Goal: Transaction & Acquisition: Purchase product/service

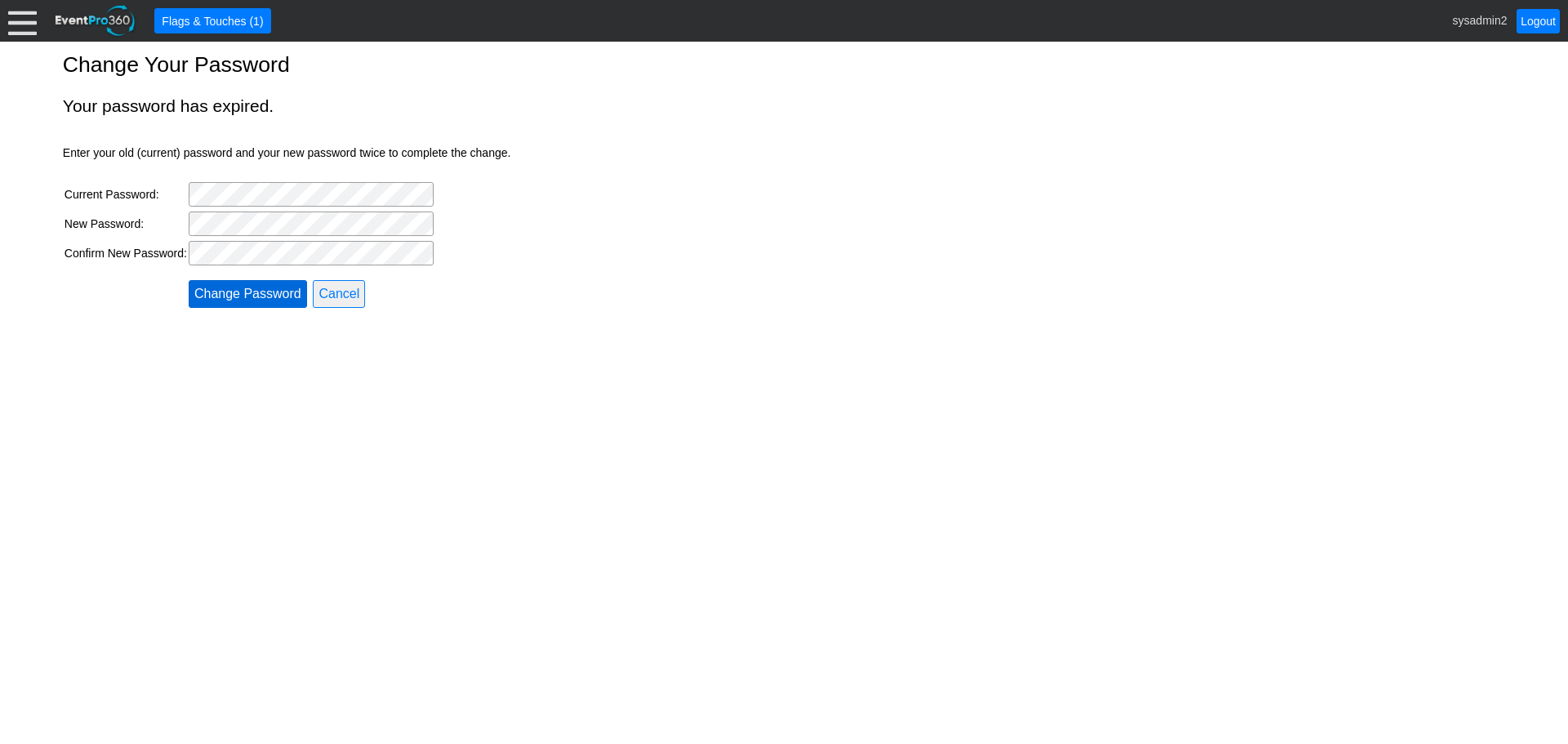
click at [235, 292] on input "Change Password" at bounding box center [247, 293] width 118 height 27
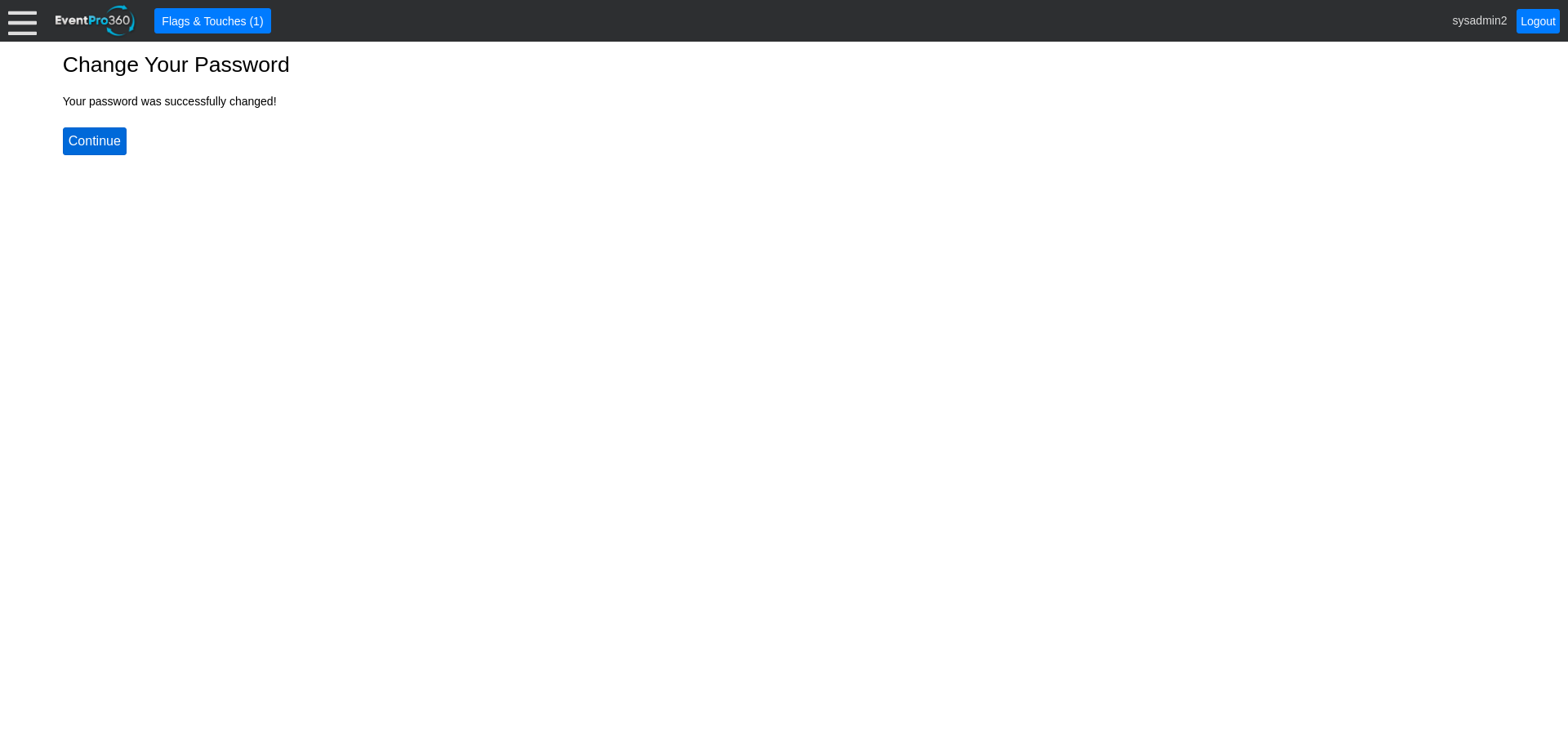
click at [104, 139] on input "Continue" at bounding box center [94, 141] width 64 height 27
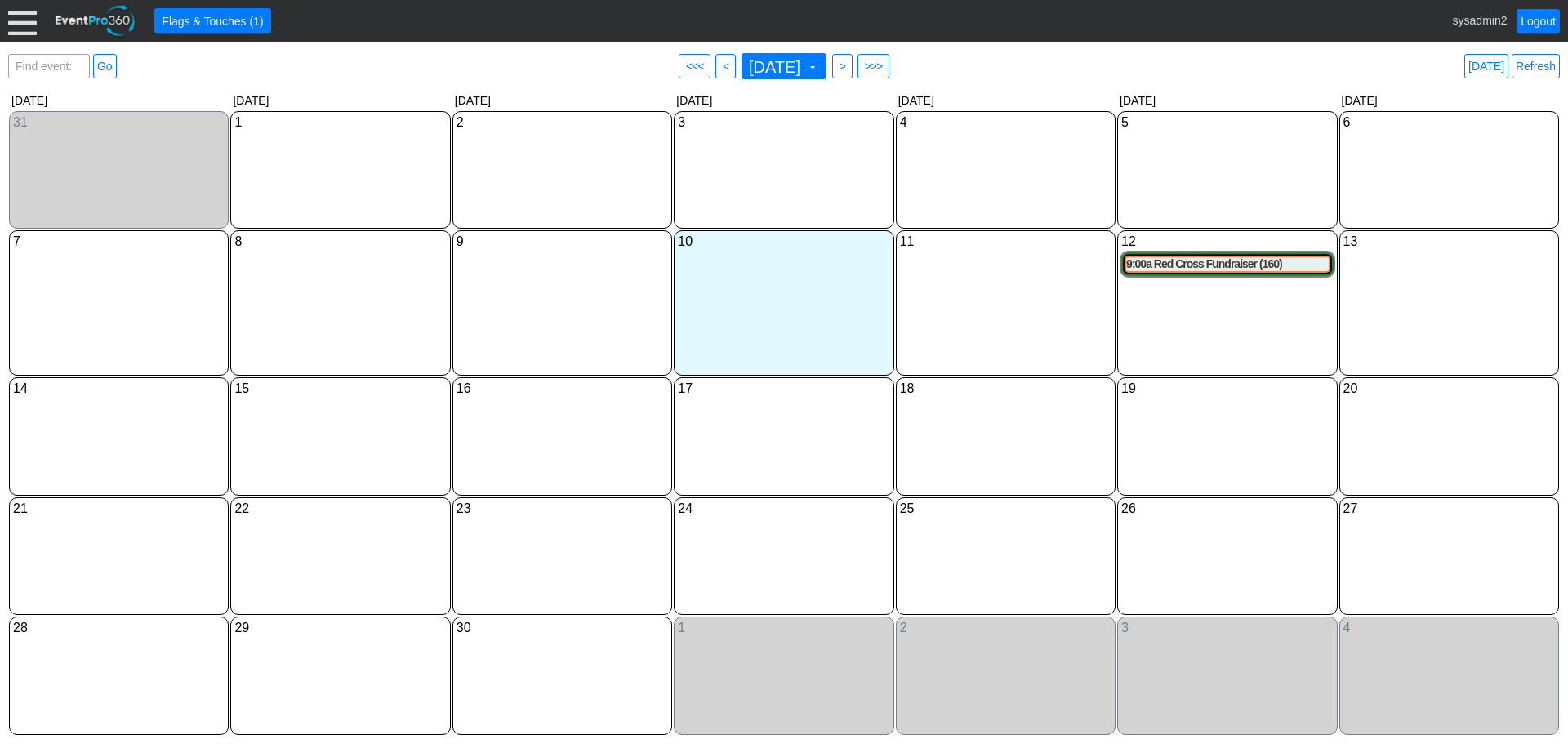
click at [25, 27] on div at bounding box center [22, 21] width 28 height 28
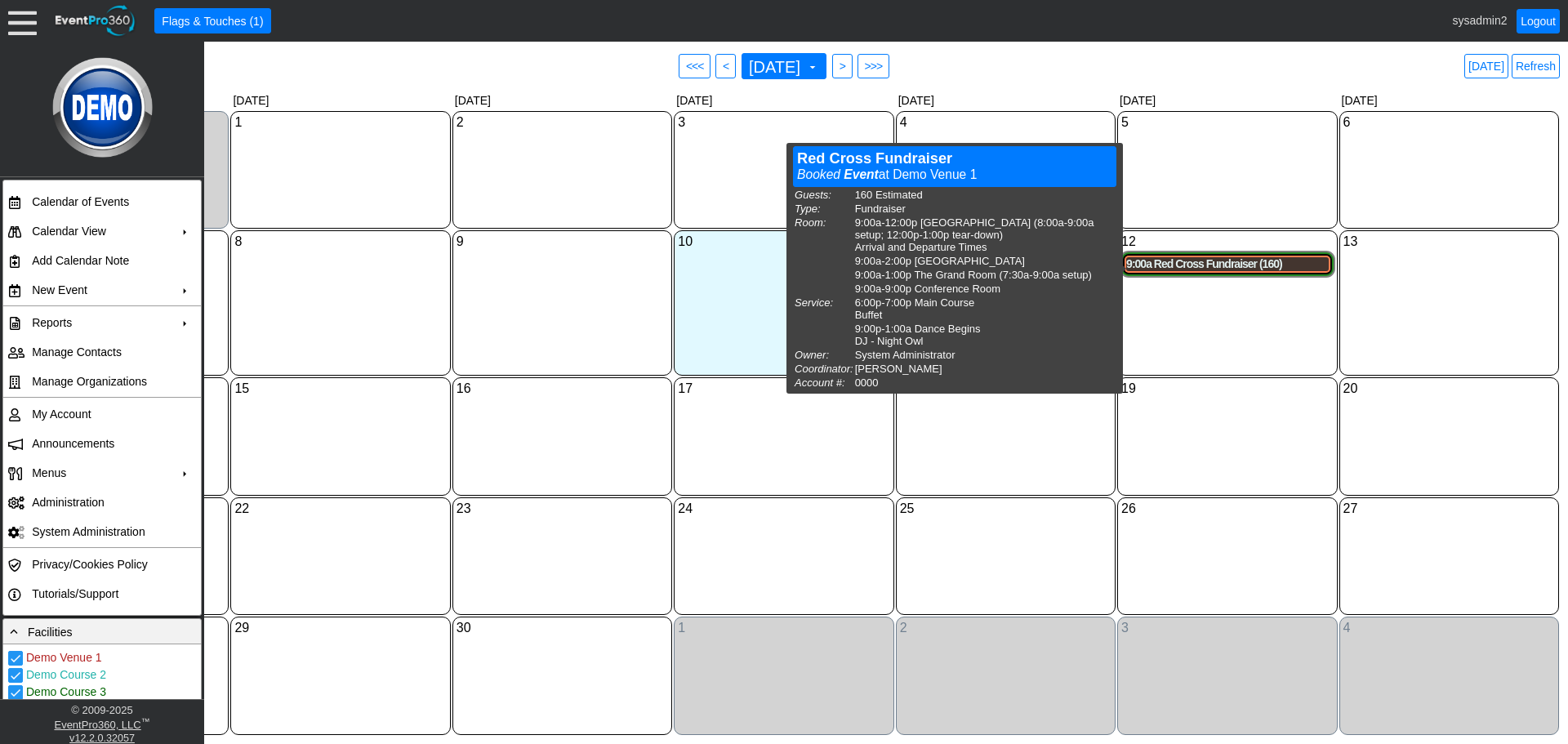
click at [1172, 268] on div "9:00a Red Cross Fundraiser (160)" at bounding box center [1227, 264] width 201 height 14
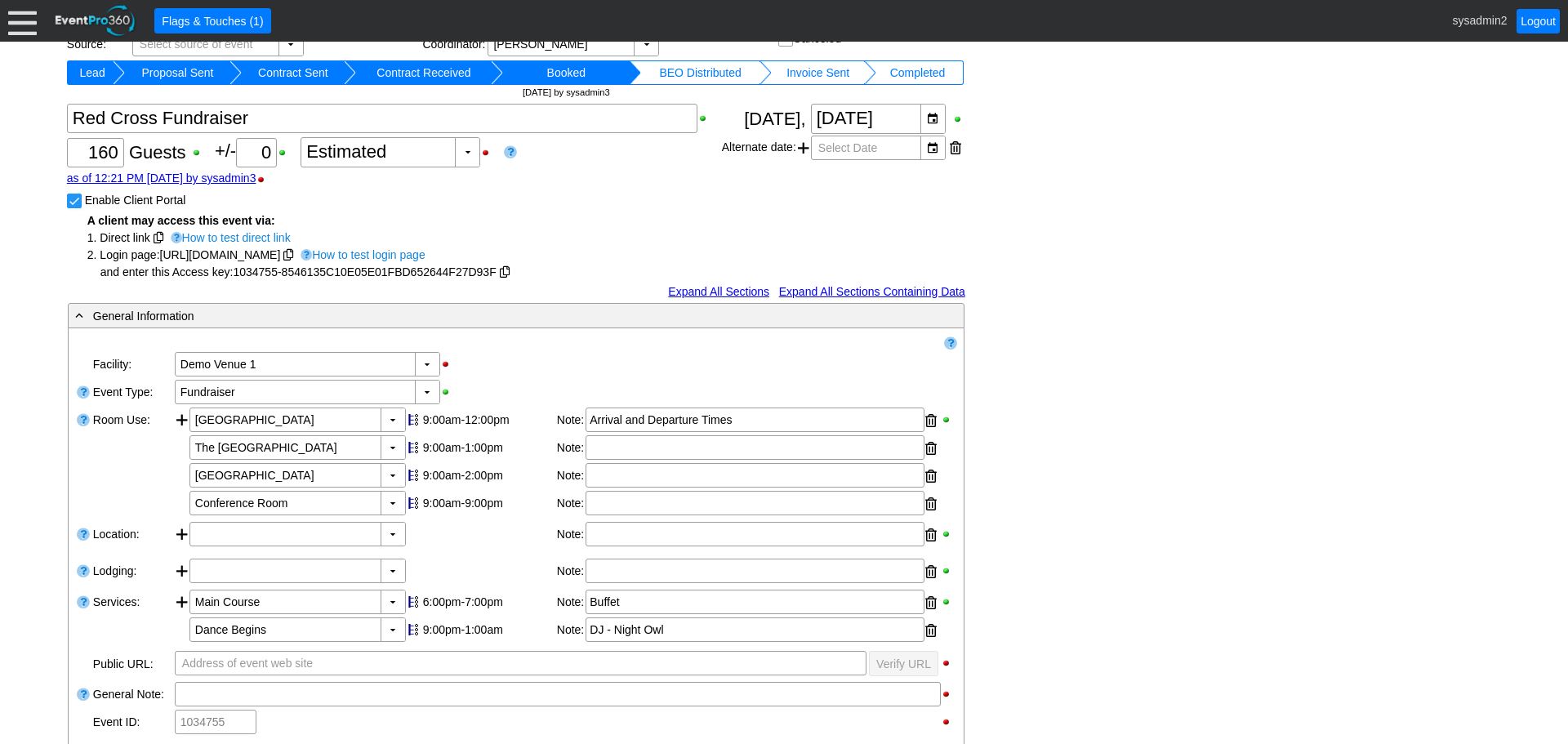
scroll to position [506, 0]
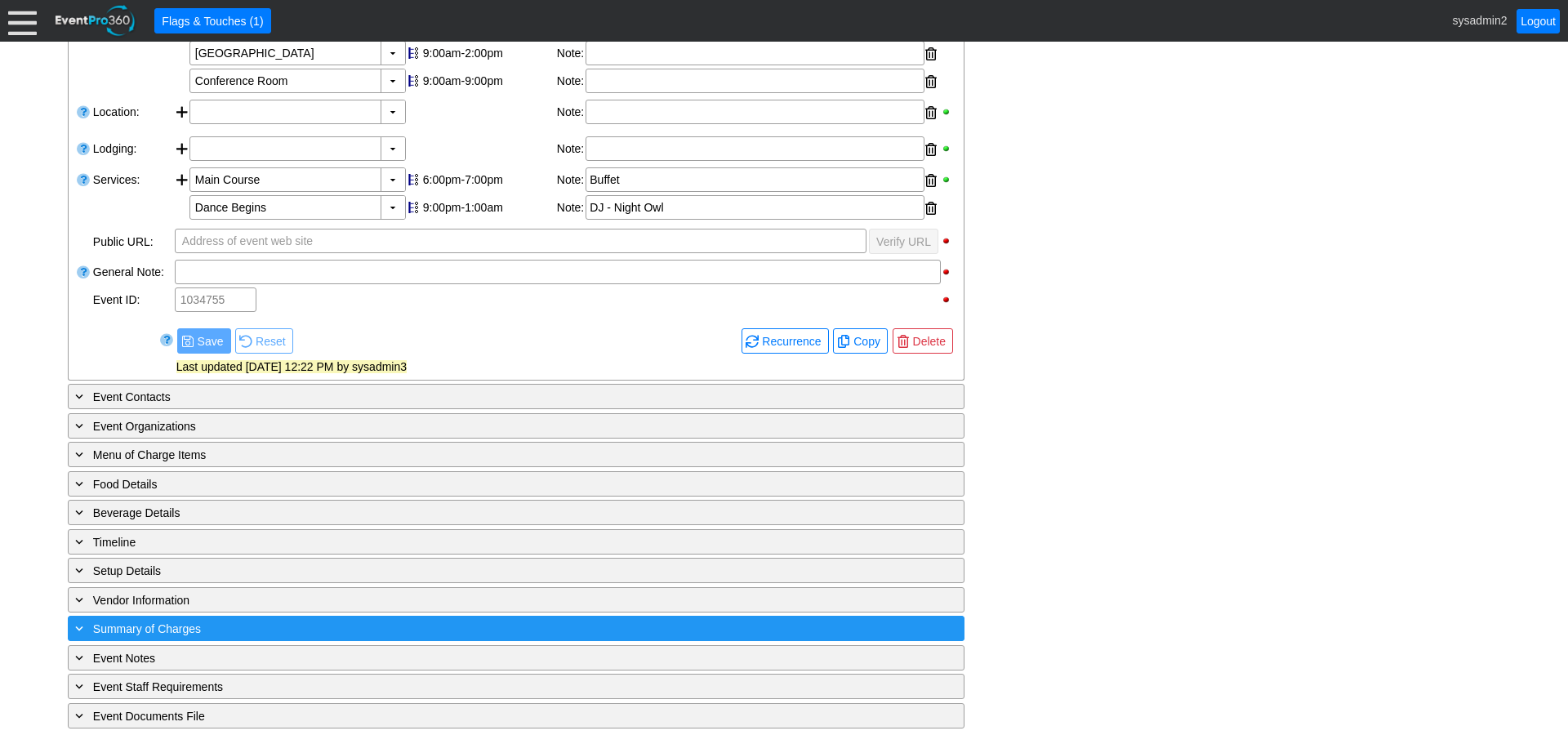
click at [231, 631] on div "+ Summary of Charges" at bounding box center [483, 628] width 821 height 19
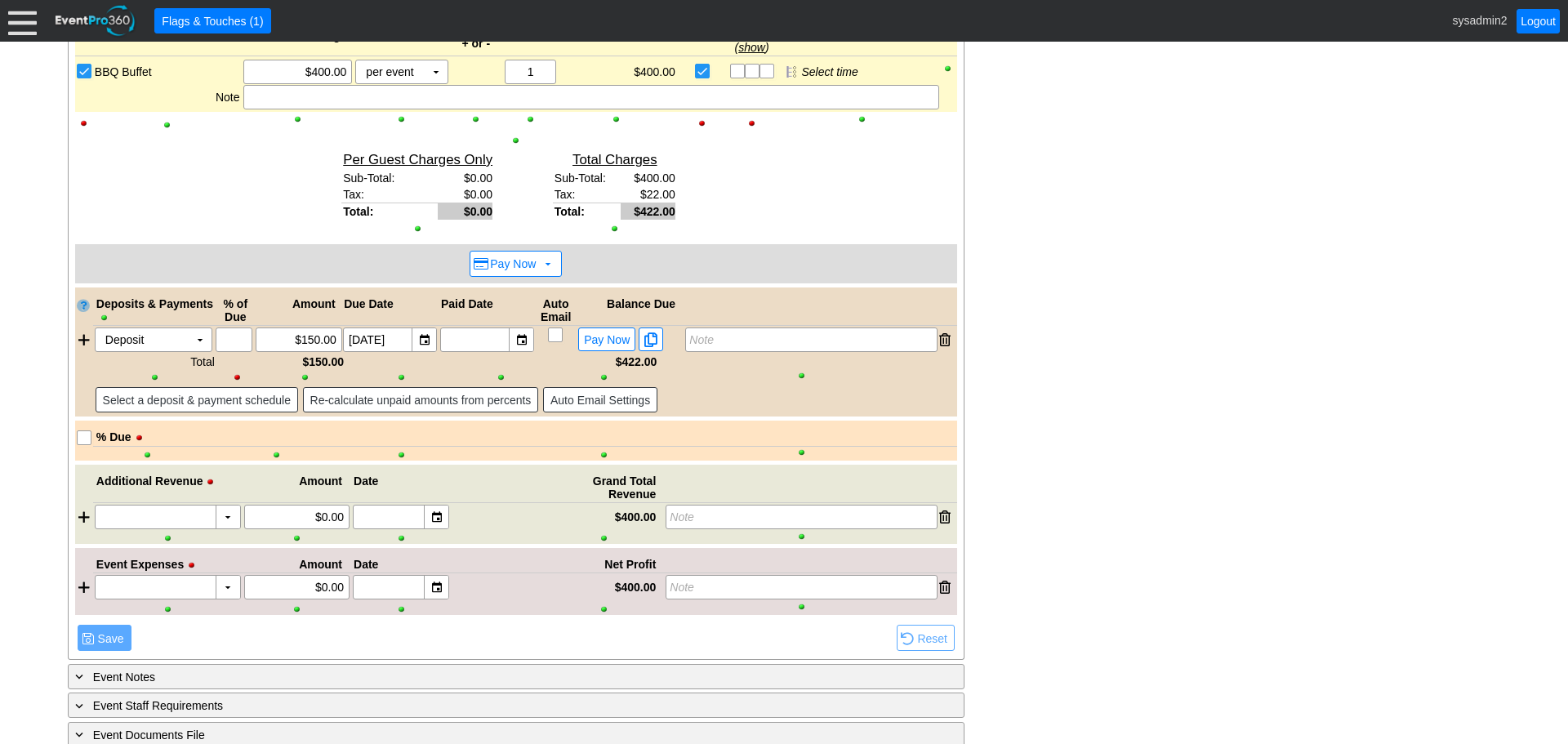
scroll to position [1228, 0]
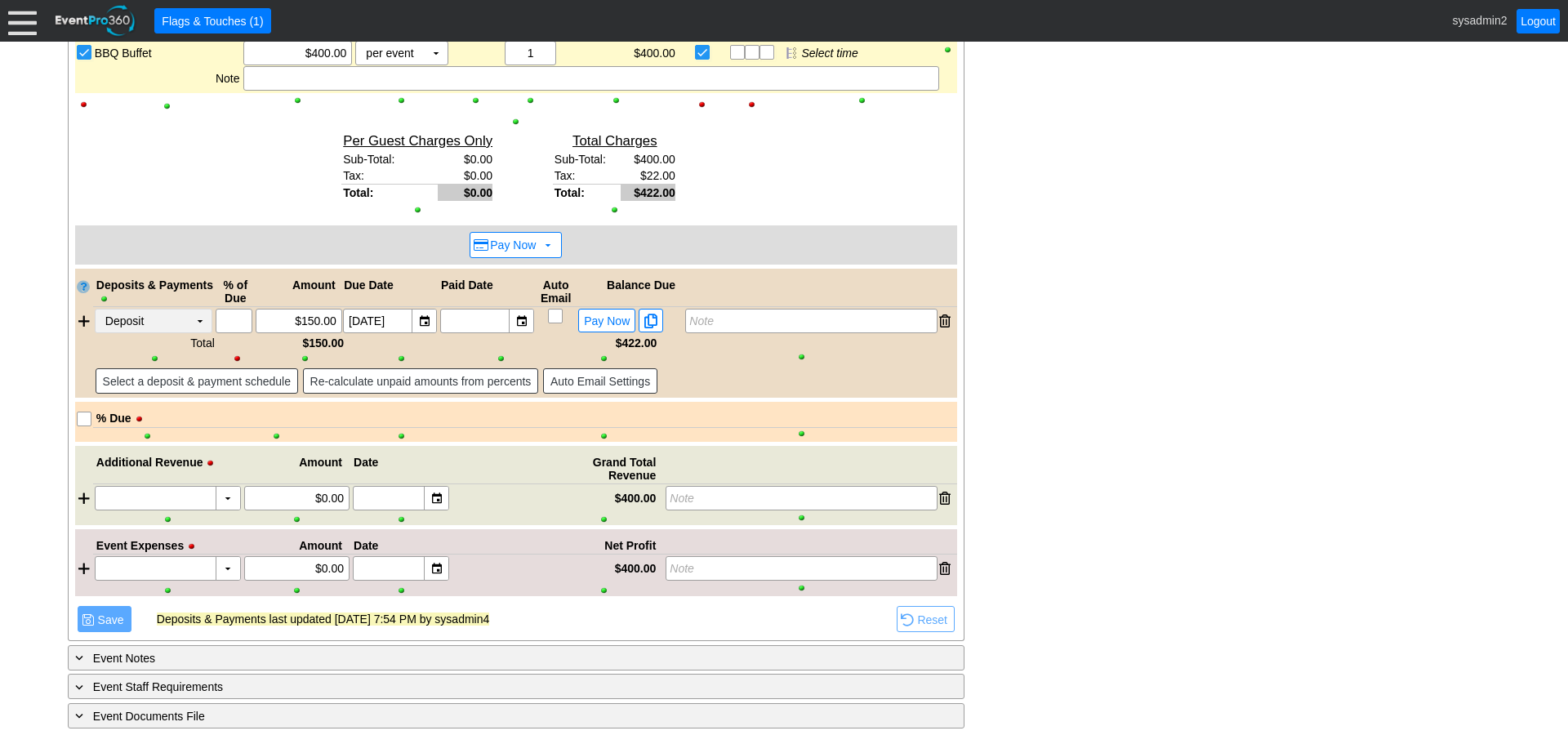
click at [194, 321] on td "▼" at bounding box center [199, 321] width 22 height 22
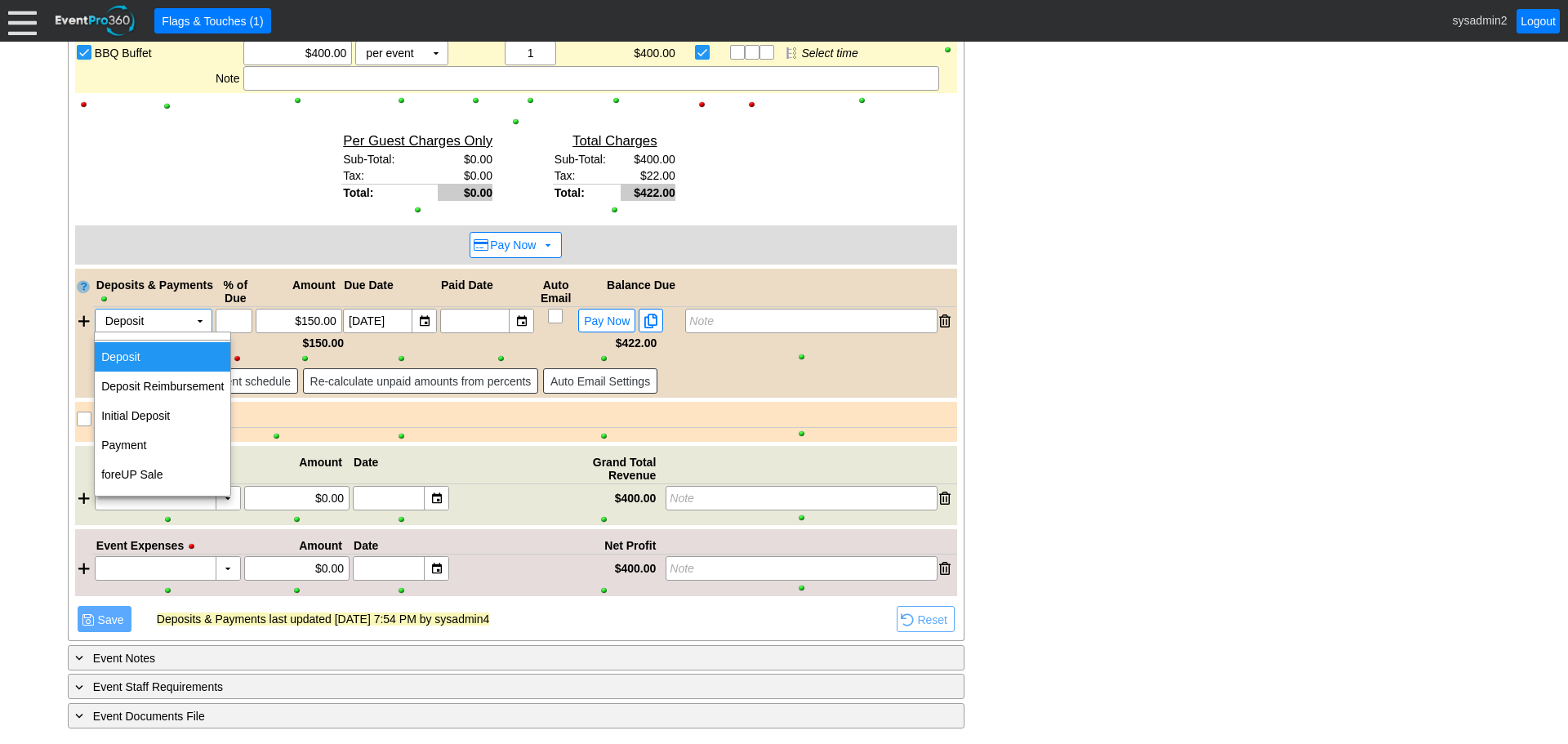
click at [170, 354] on td "Deposit" at bounding box center [162, 357] width 136 height 29
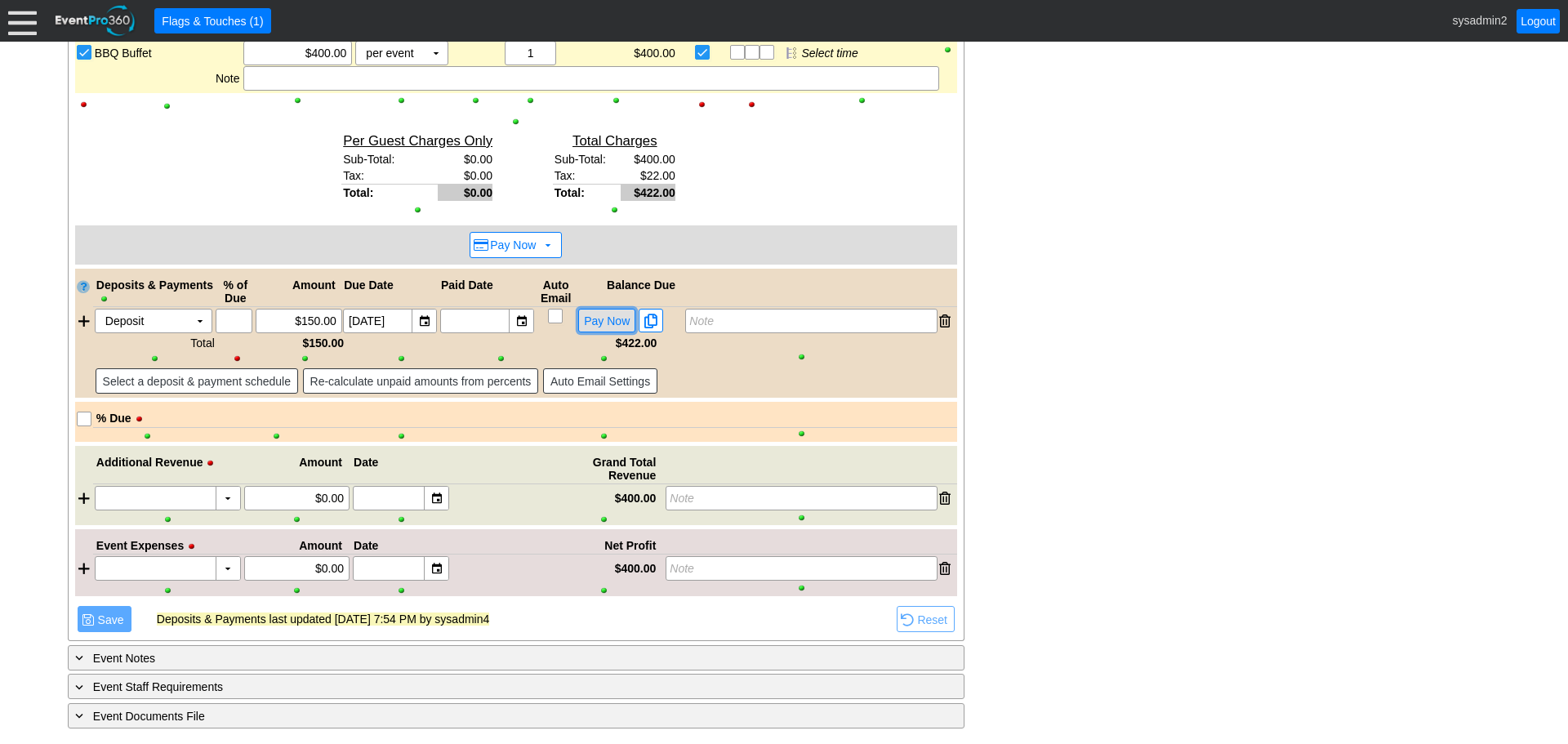
click at [611, 317] on span "Pay Now" at bounding box center [606, 321] width 52 height 15
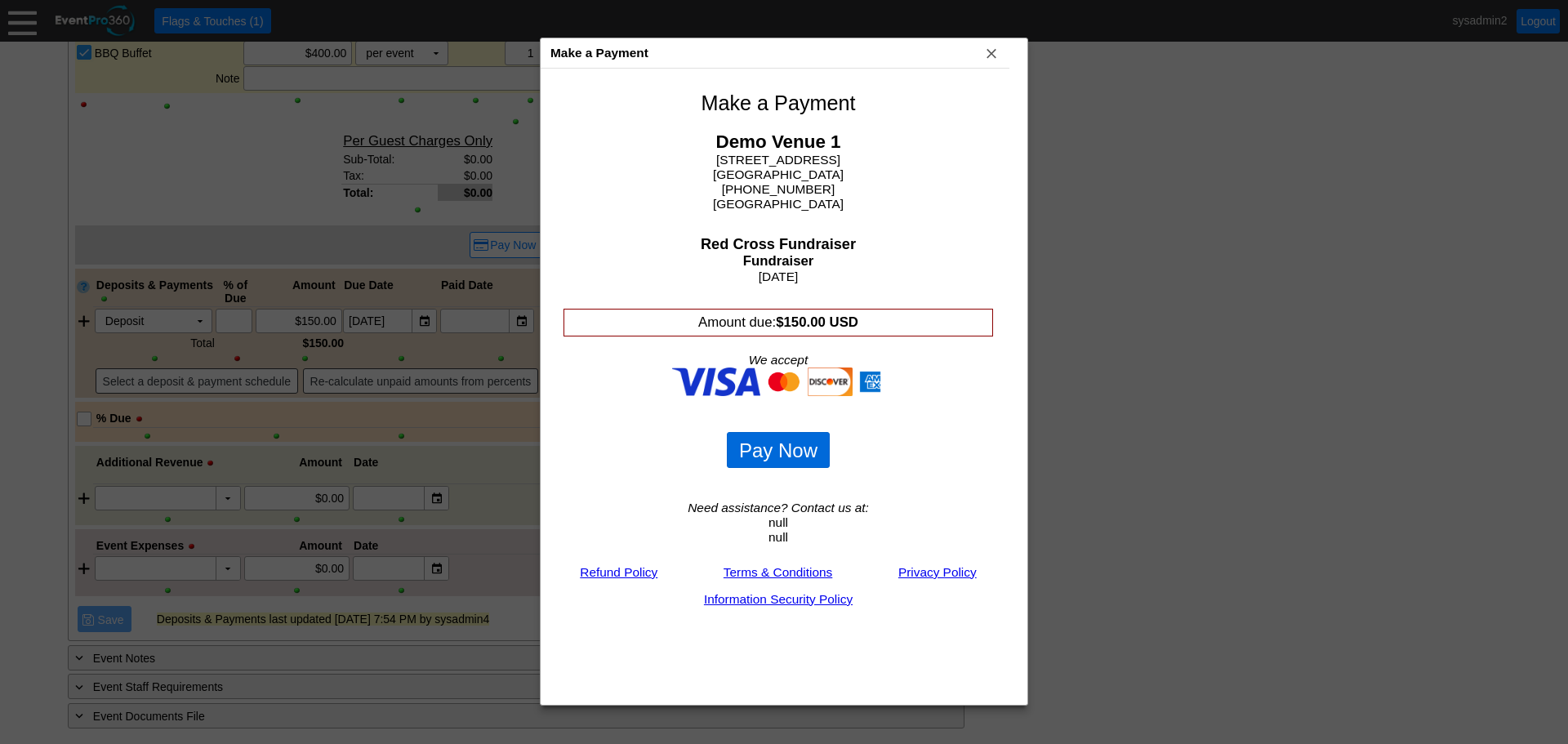
click at [762, 451] on span "Pay Now" at bounding box center [778, 451] width 85 height 24
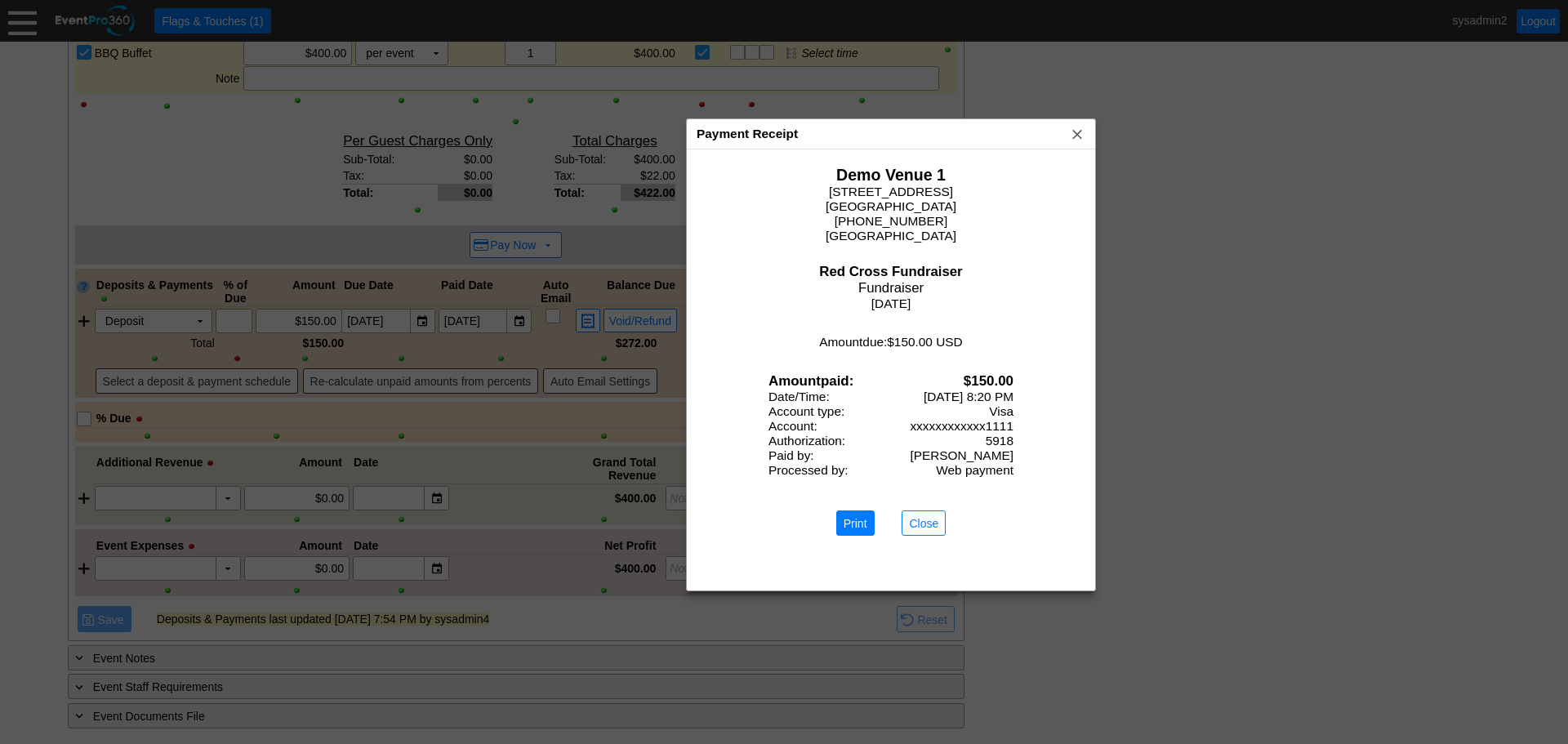
click at [854, 130] on div "Payment Receipt x" at bounding box center [891, 134] width 409 height 30
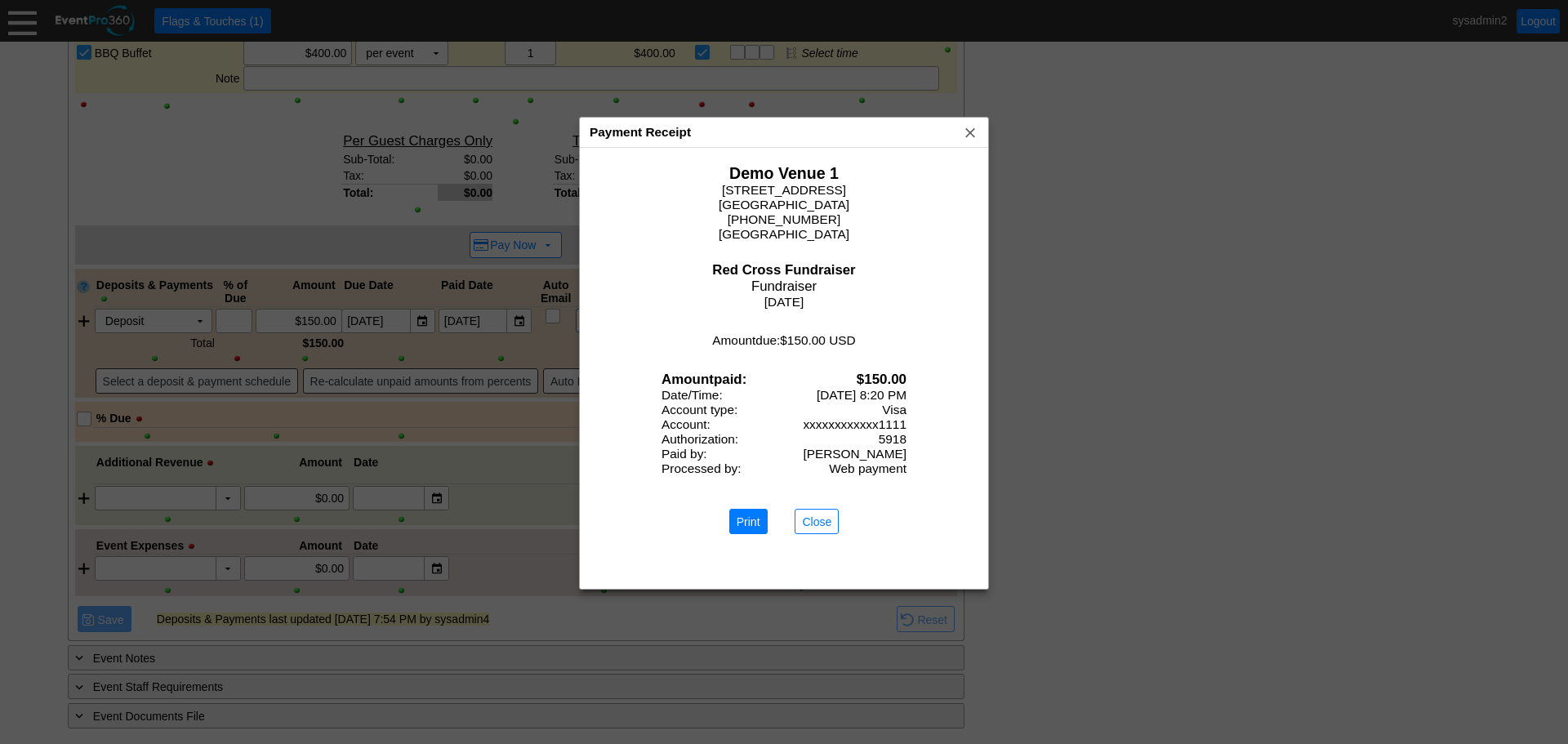
click at [734, 136] on div "Payment Receipt x" at bounding box center [784, 132] width 409 height 30
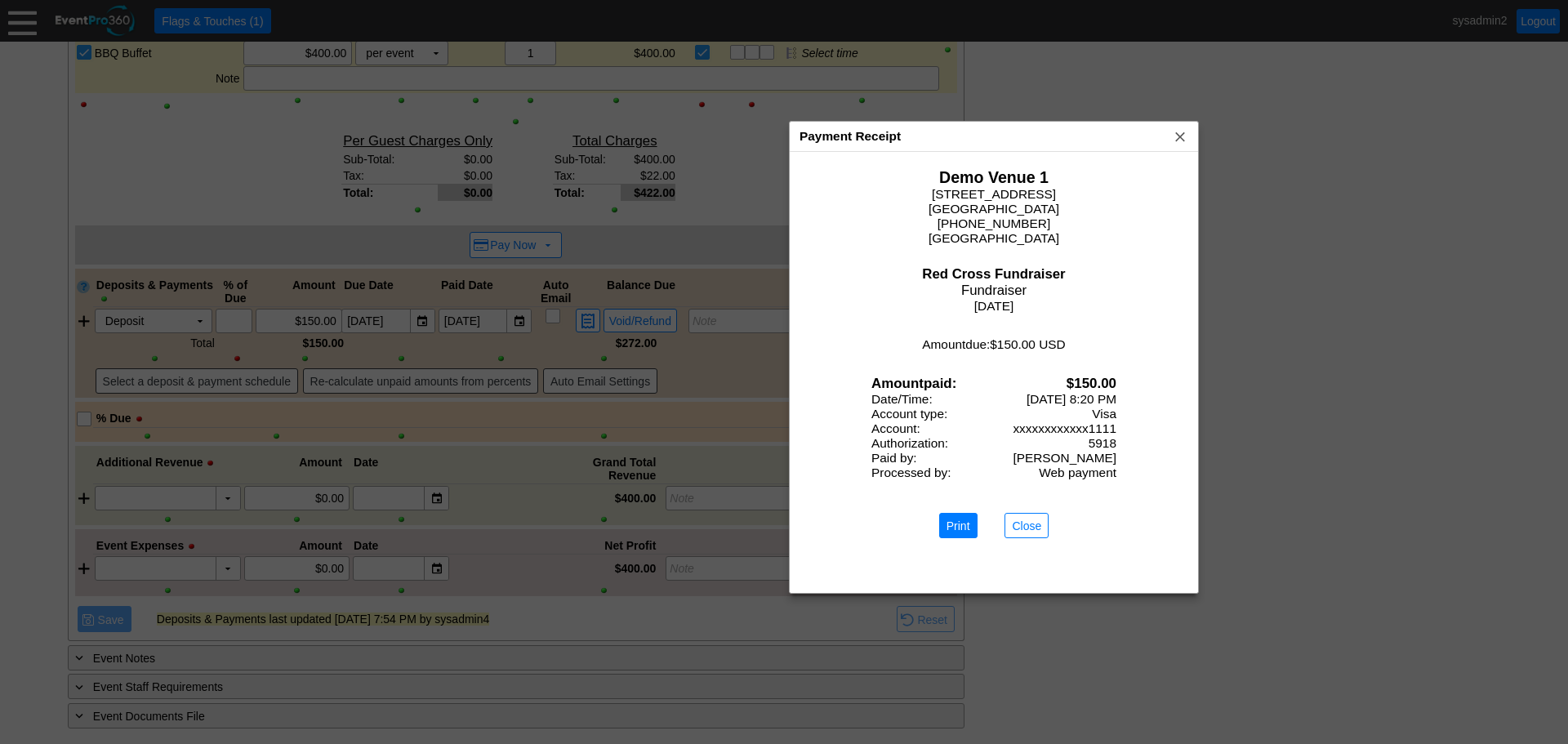
click at [904, 137] on div "Payment Receipt x" at bounding box center [994, 136] width 409 height 30
click at [1024, 522] on span "Close" at bounding box center [1026, 526] width 36 height 17
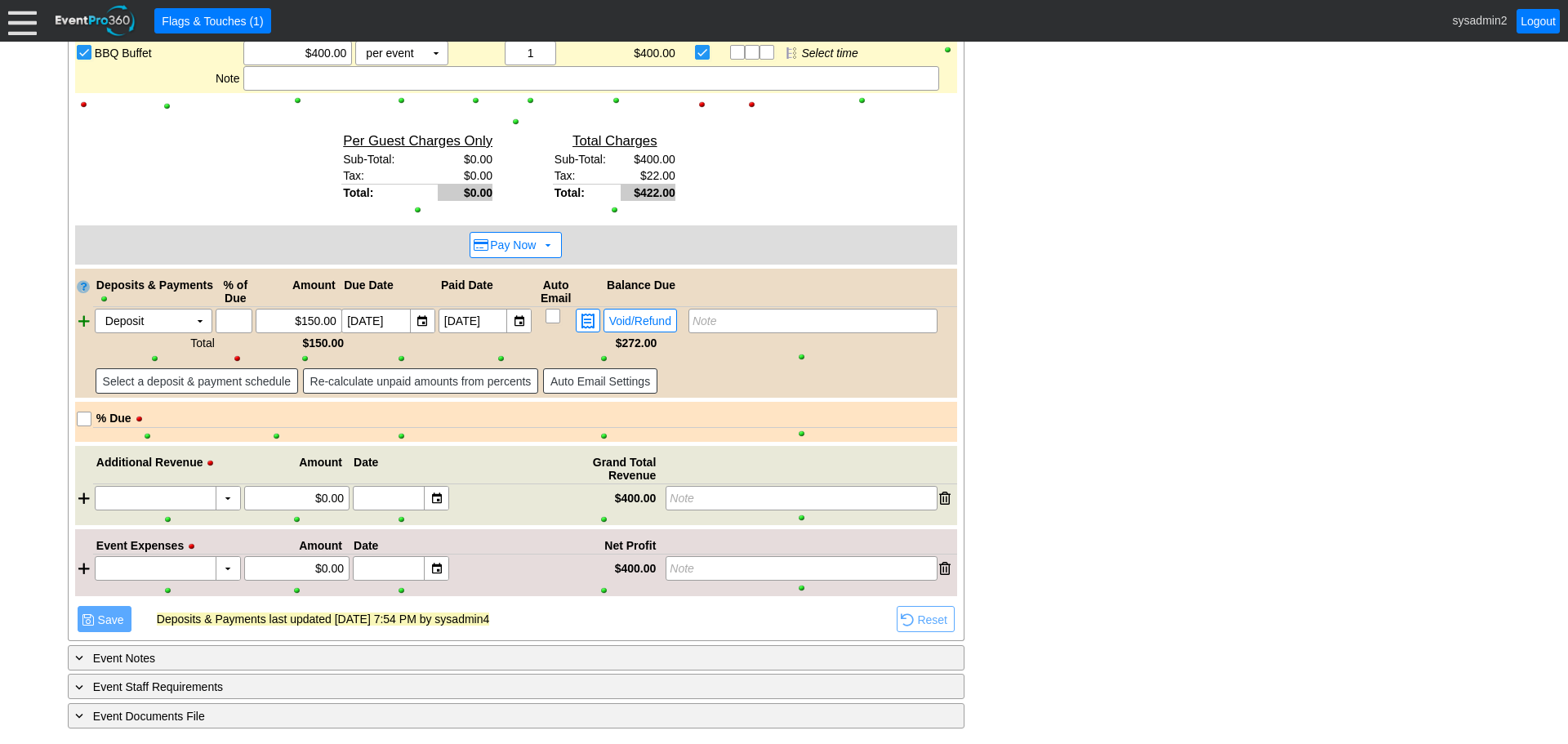
click at [82, 324] on div at bounding box center [84, 321] width 18 height 24
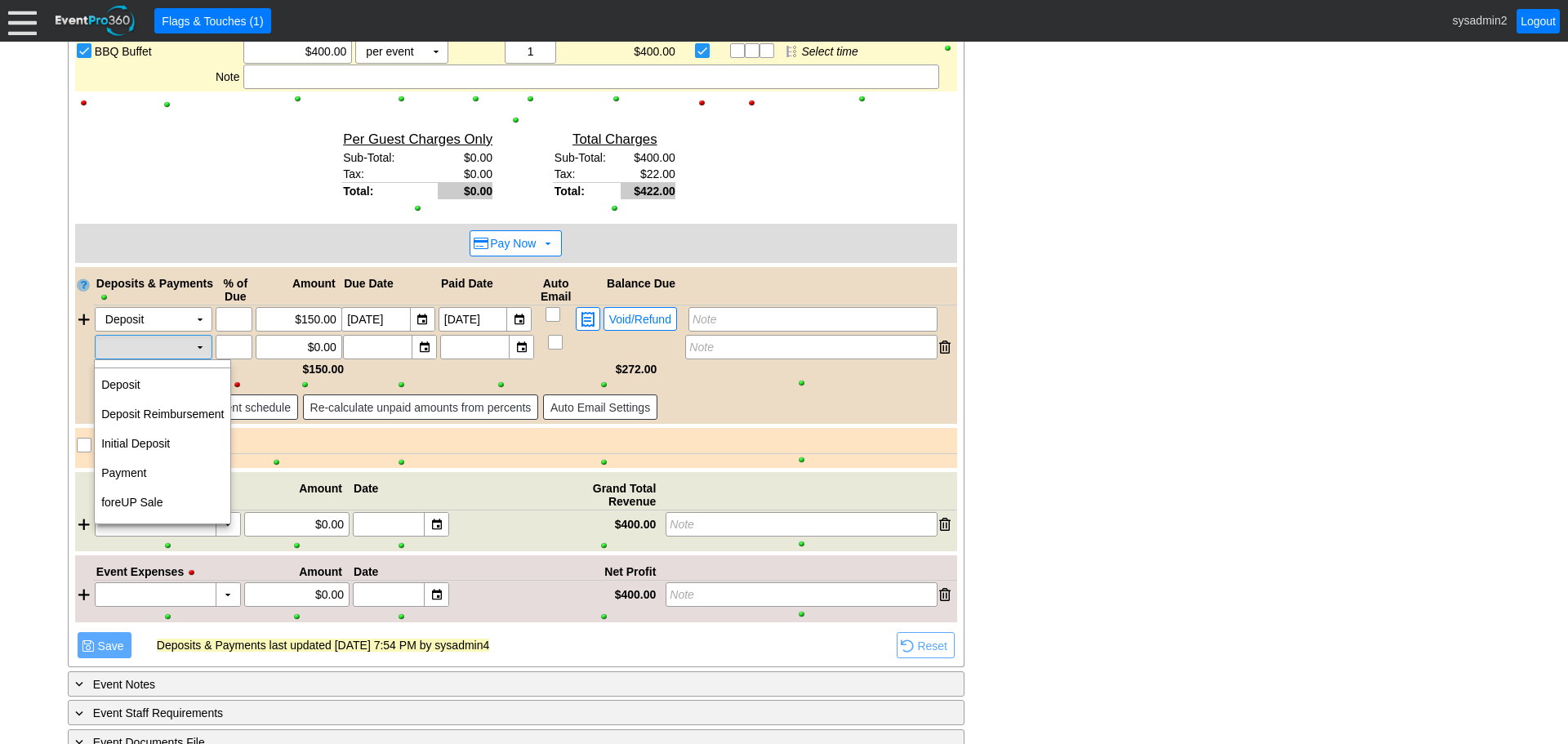
click at [196, 349] on td "▼" at bounding box center [199, 346] width 22 height 22
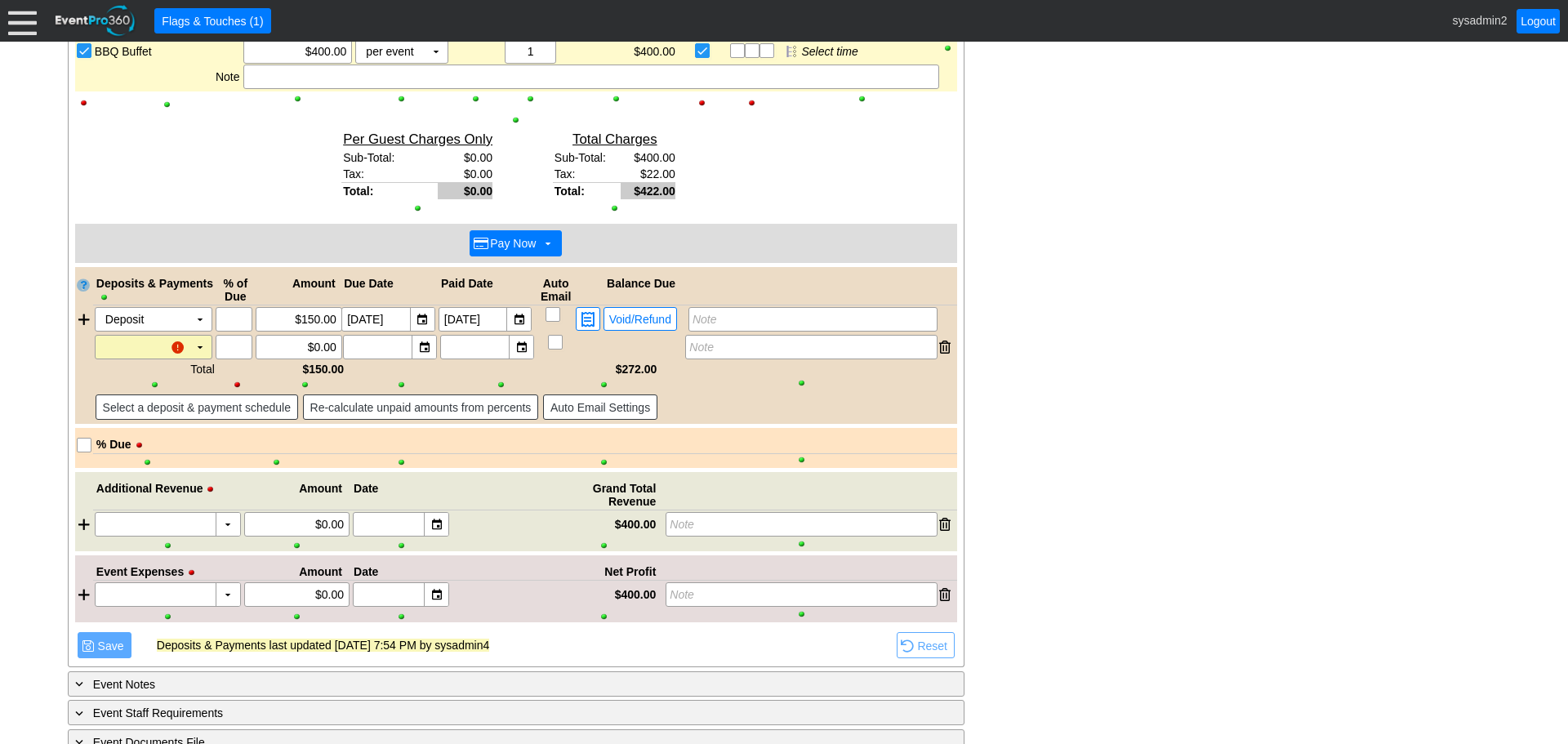
click at [543, 245] on span at bounding box center [547, 242] width 13 height 13
type input "$272.00"
click at [944, 346] on div at bounding box center [945, 346] width 12 height 24
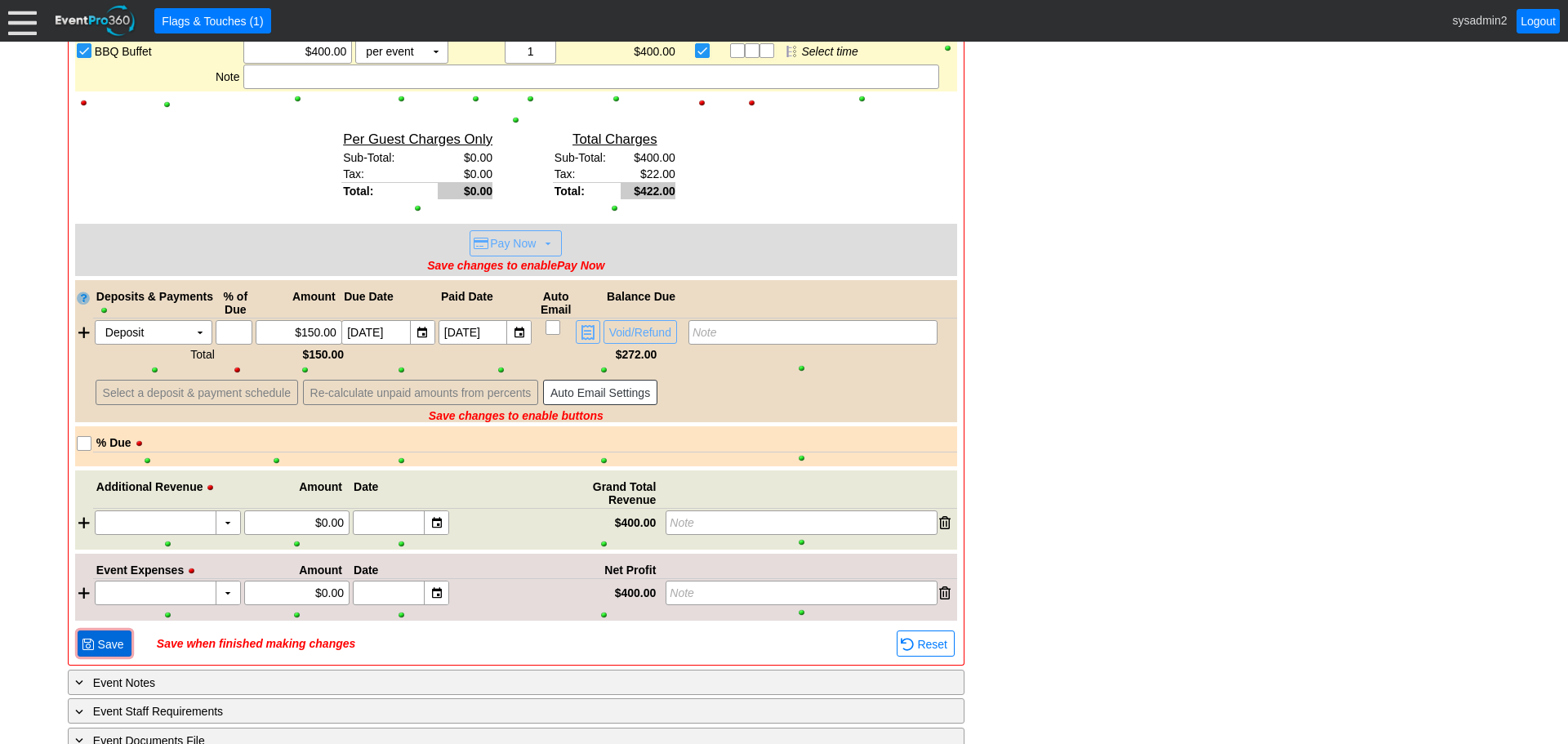
click at [102, 637] on span "Save" at bounding box center [110, 644] width 32 height 17
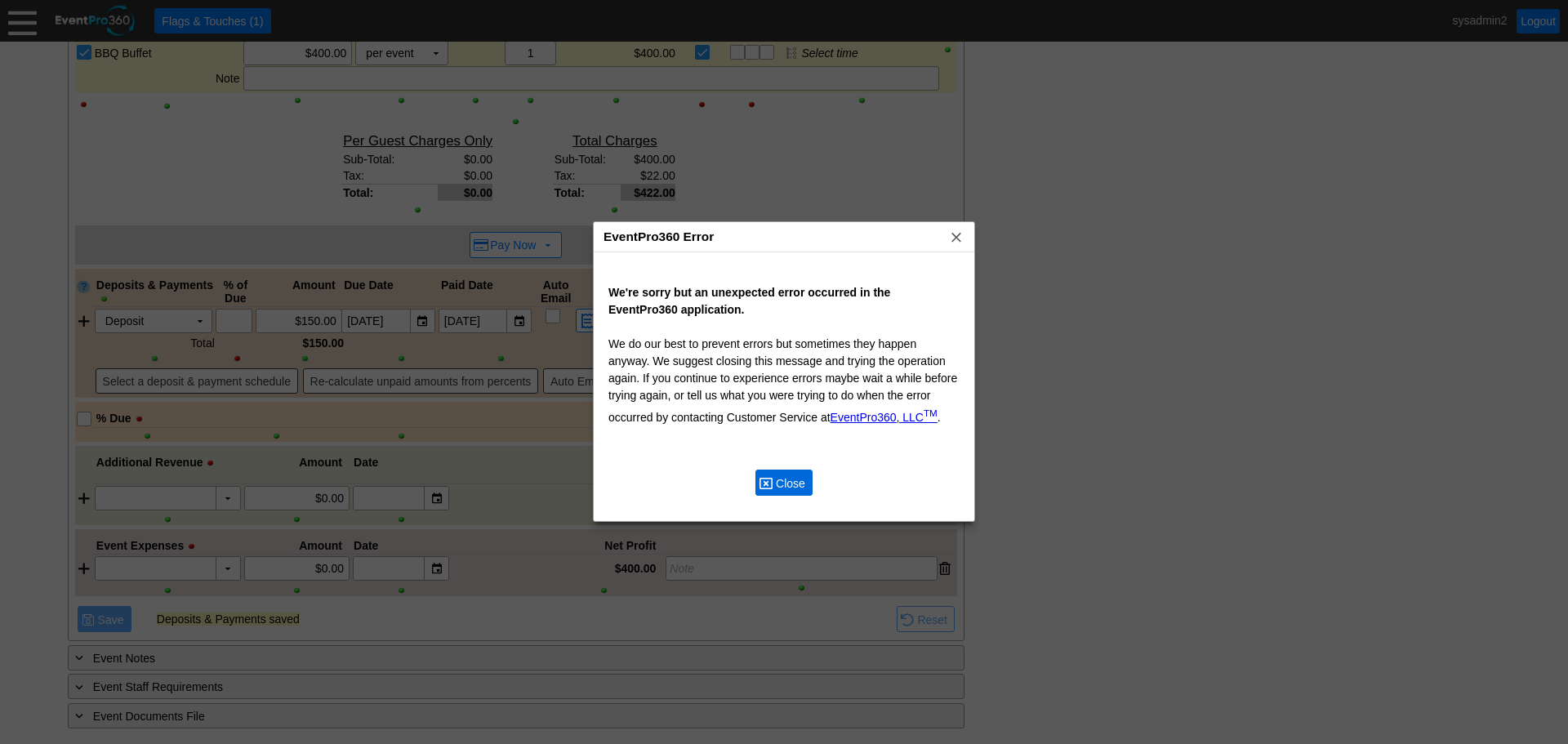
click at [789, 483] on span "Close" at bounding box center [790, 483] width 36 height 17
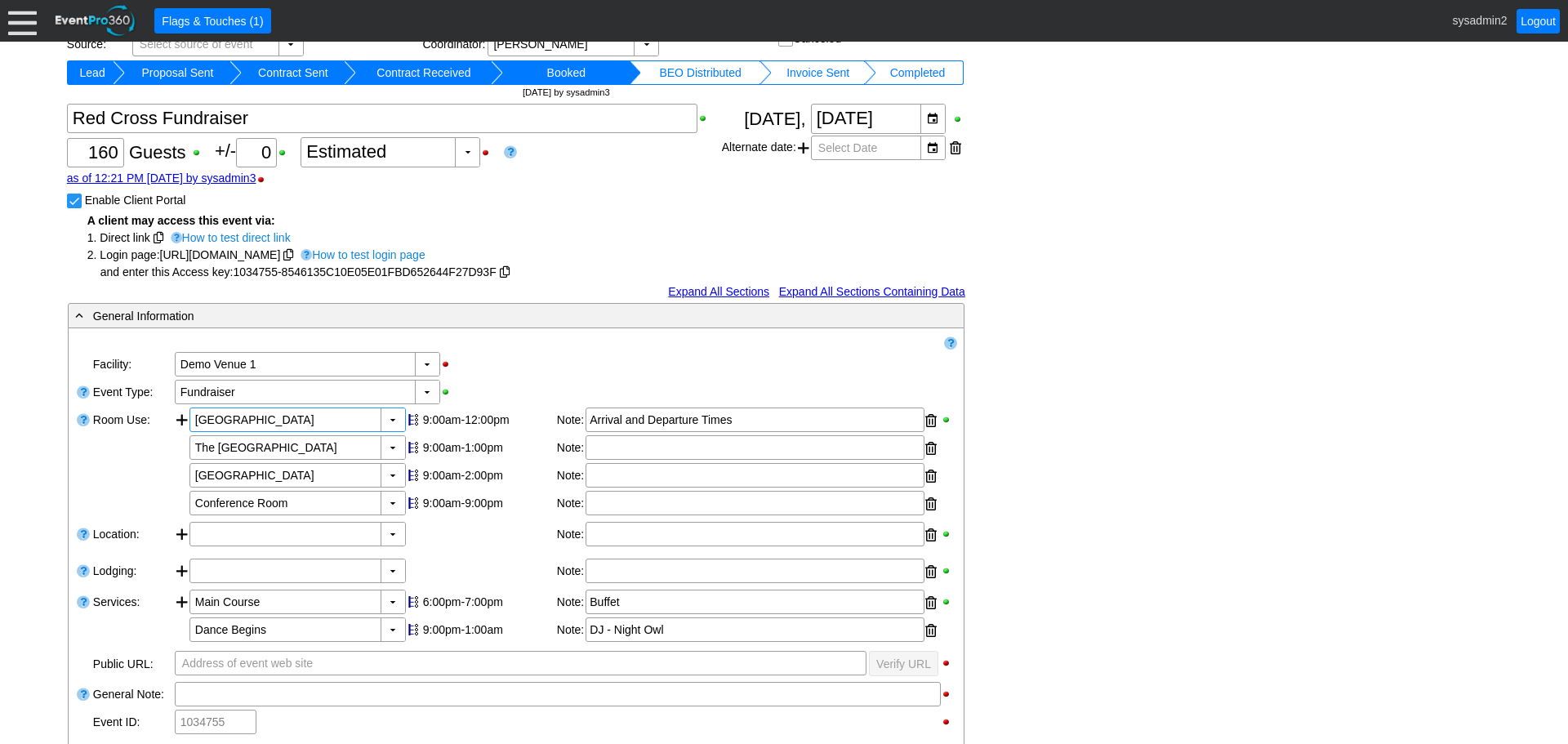
scroll to position [506, 0]
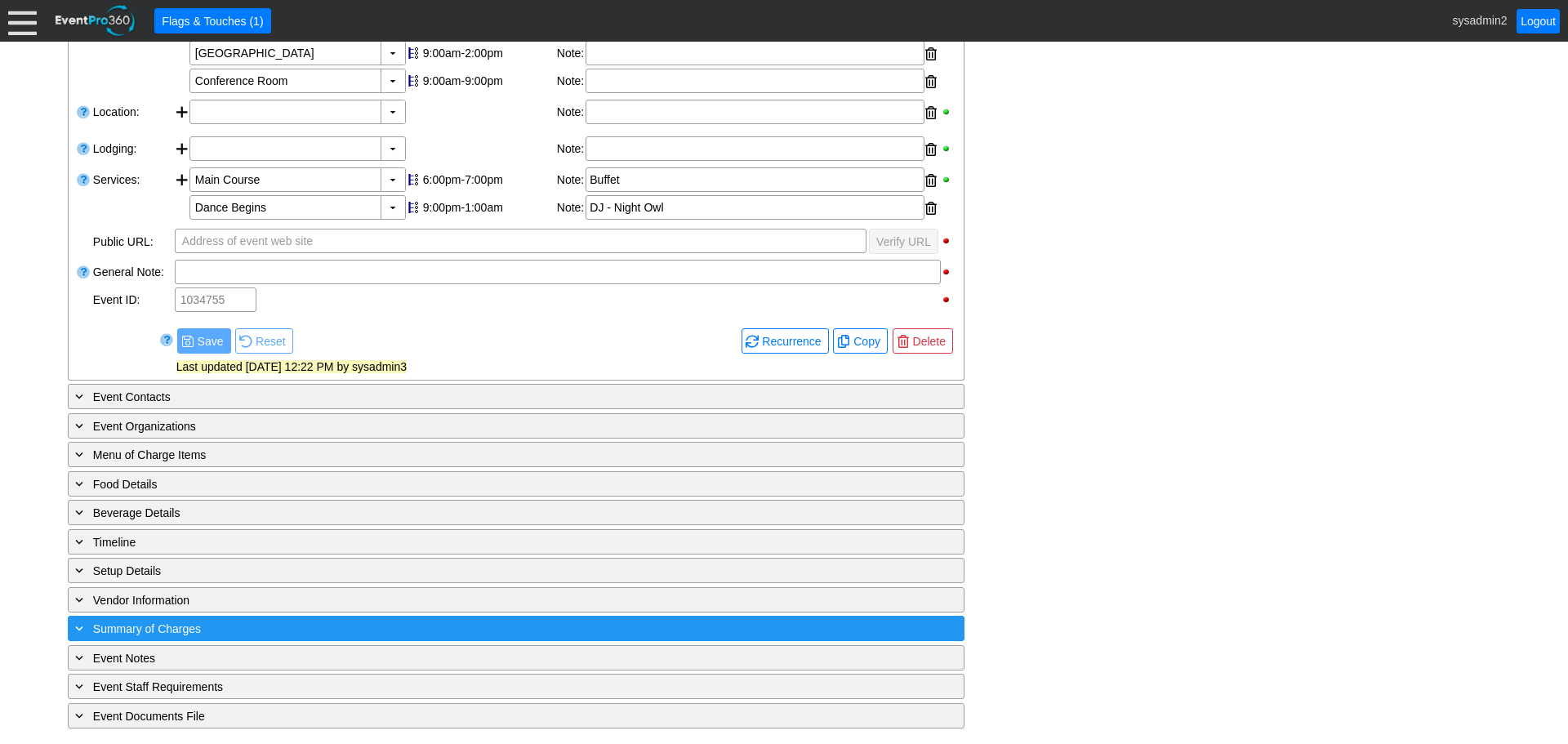
click at [211, 627] on div "+ Summary of Charges" at bounding box center [483, 628] width 821 height 19
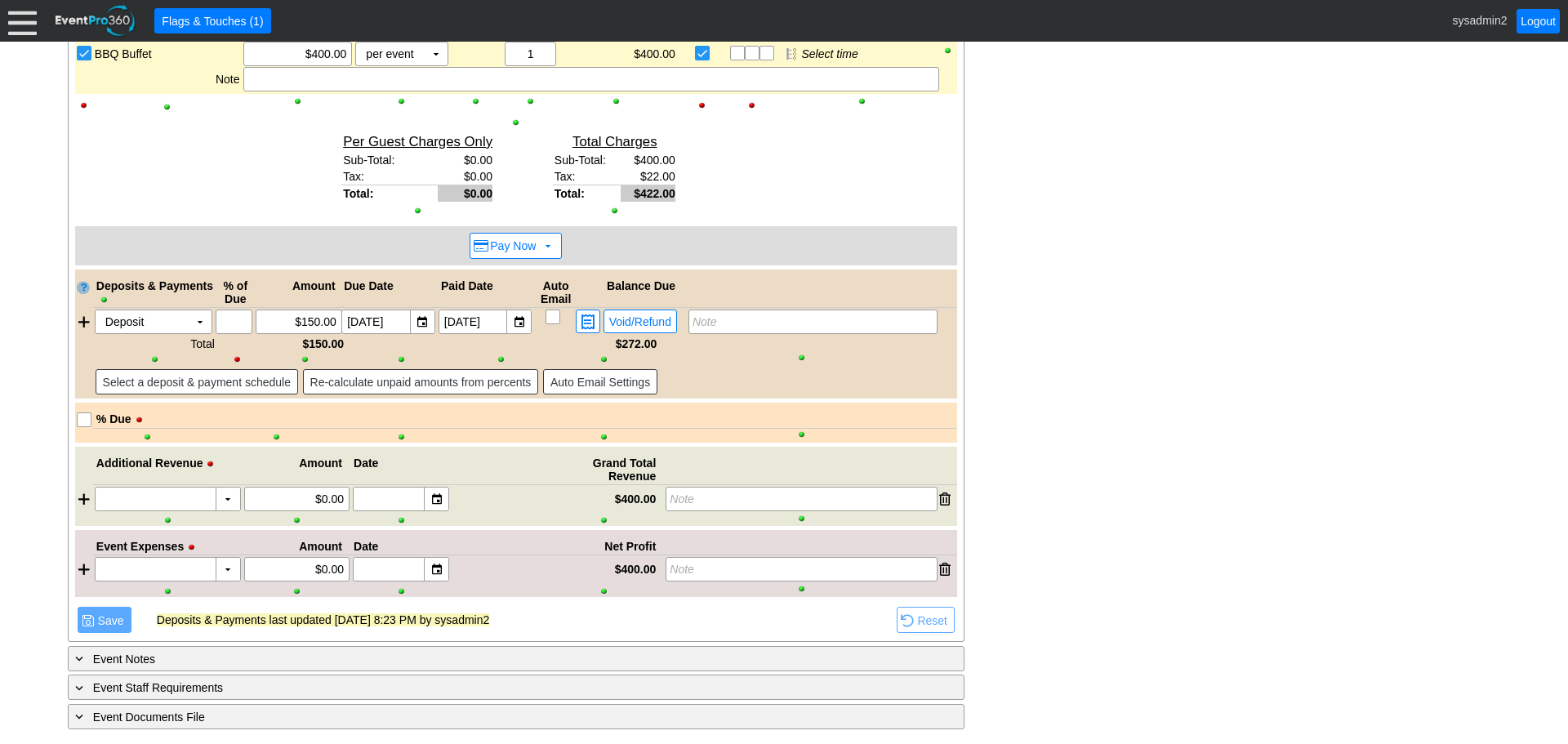
scroll to position [1228, 0]
click at [80, 318] on div at bounding box center [84, 321] width 18 height 24
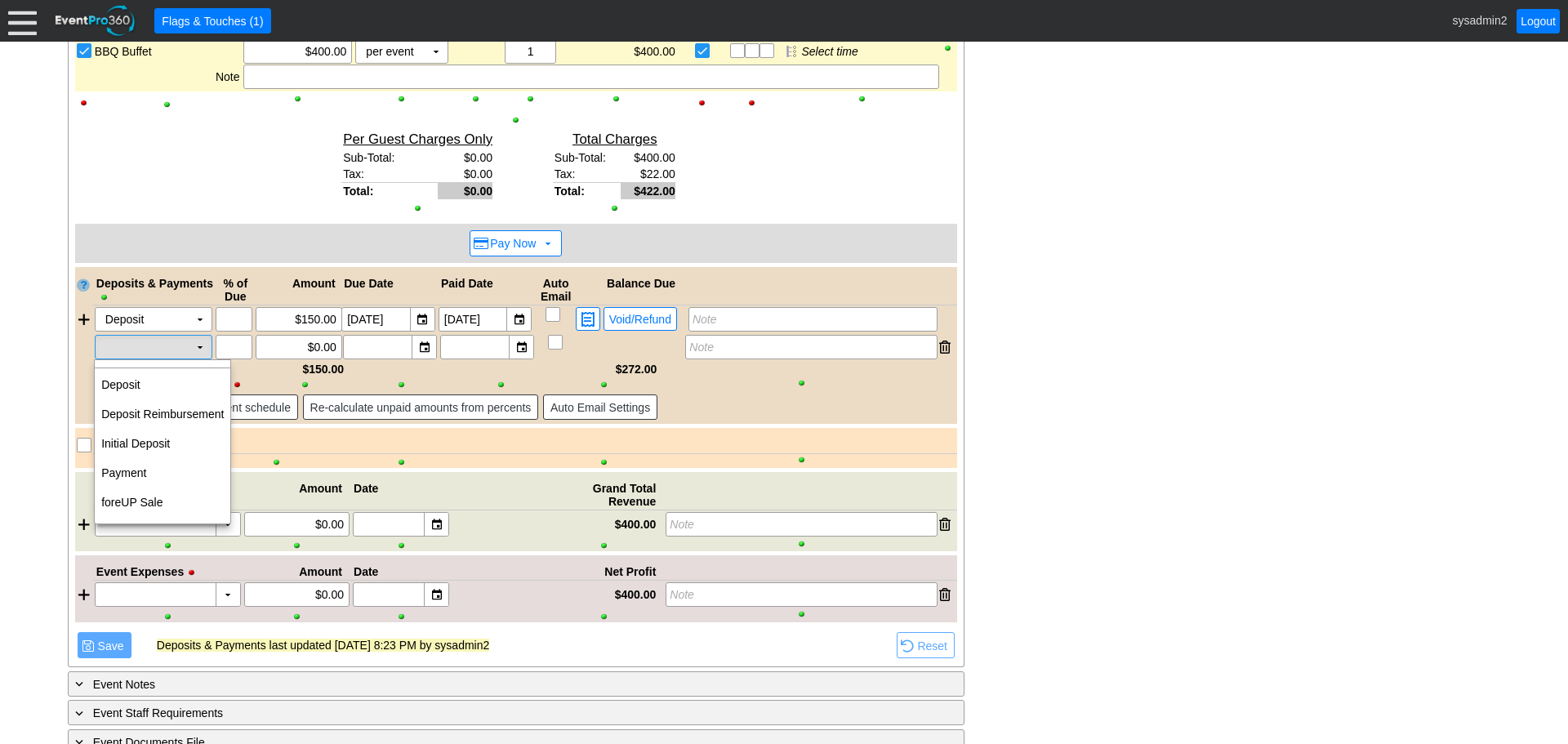
click at [198, 349] on td "▼" at bounding box center [199, 346] width 22 height 22
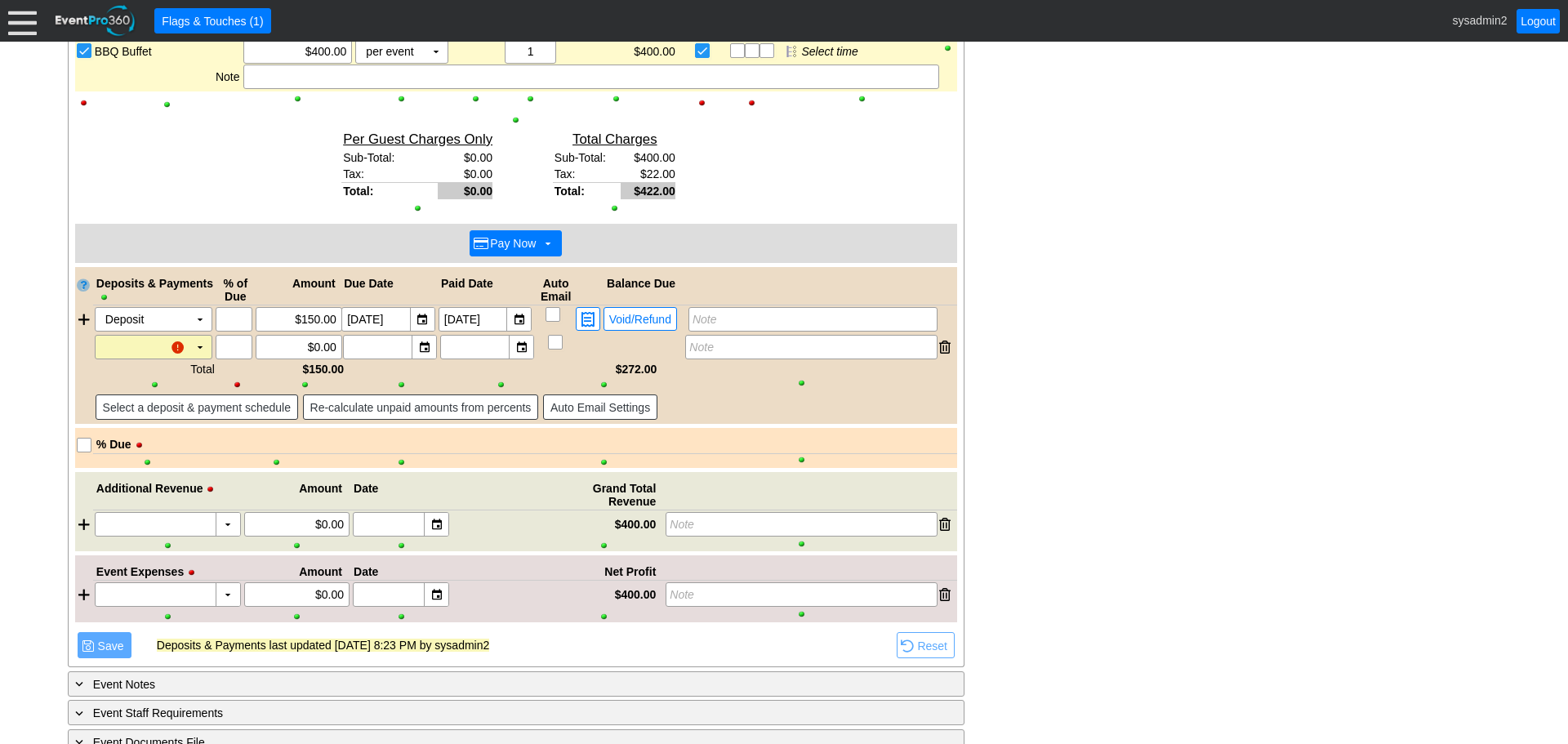
click at [542, 245] on span "Pay Now ▼" at bounding box center [513, 243] width 81 height 18
type input "$272.00"
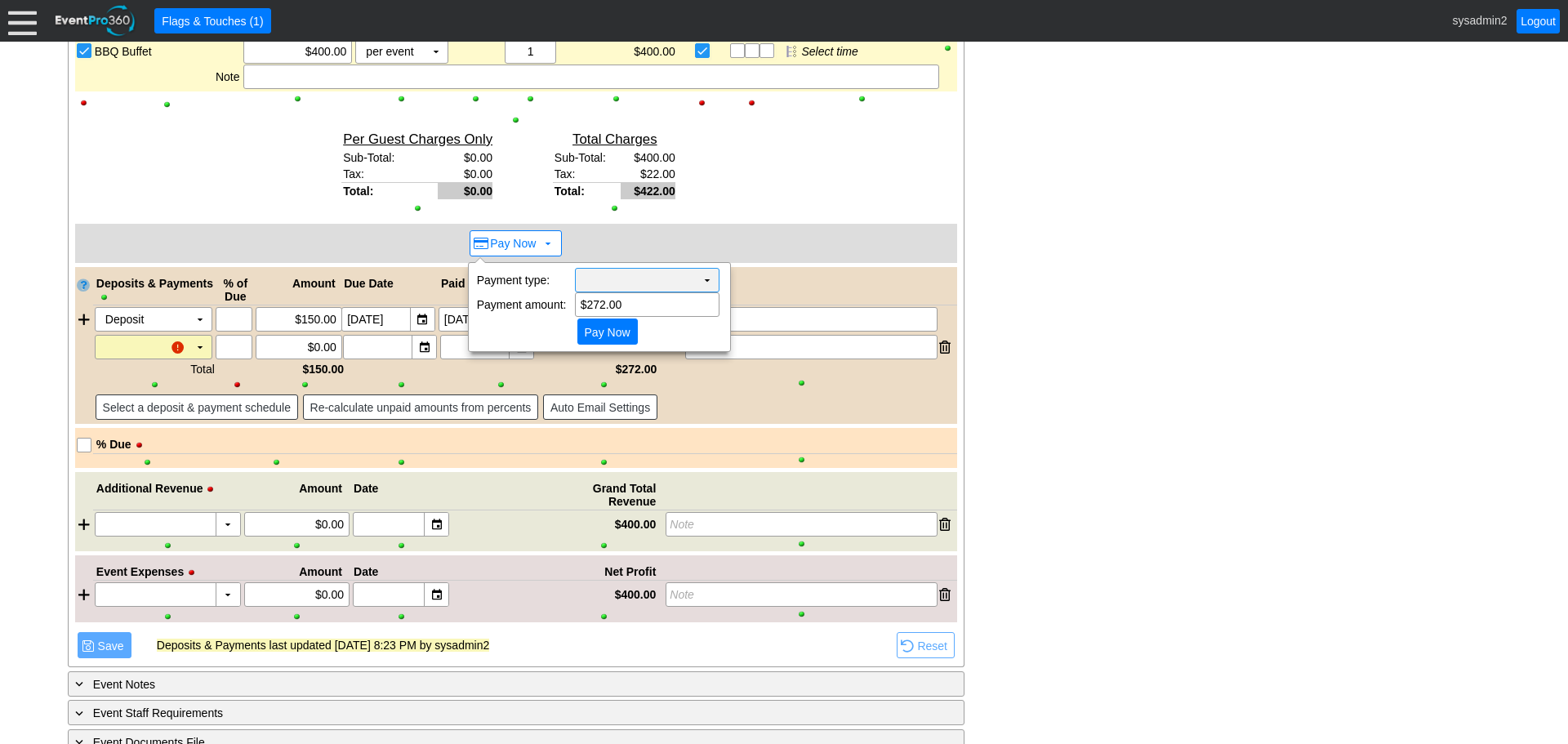
click at [671, 280] on td "Χ" at bounding box center [635, 280] width 120 height 22
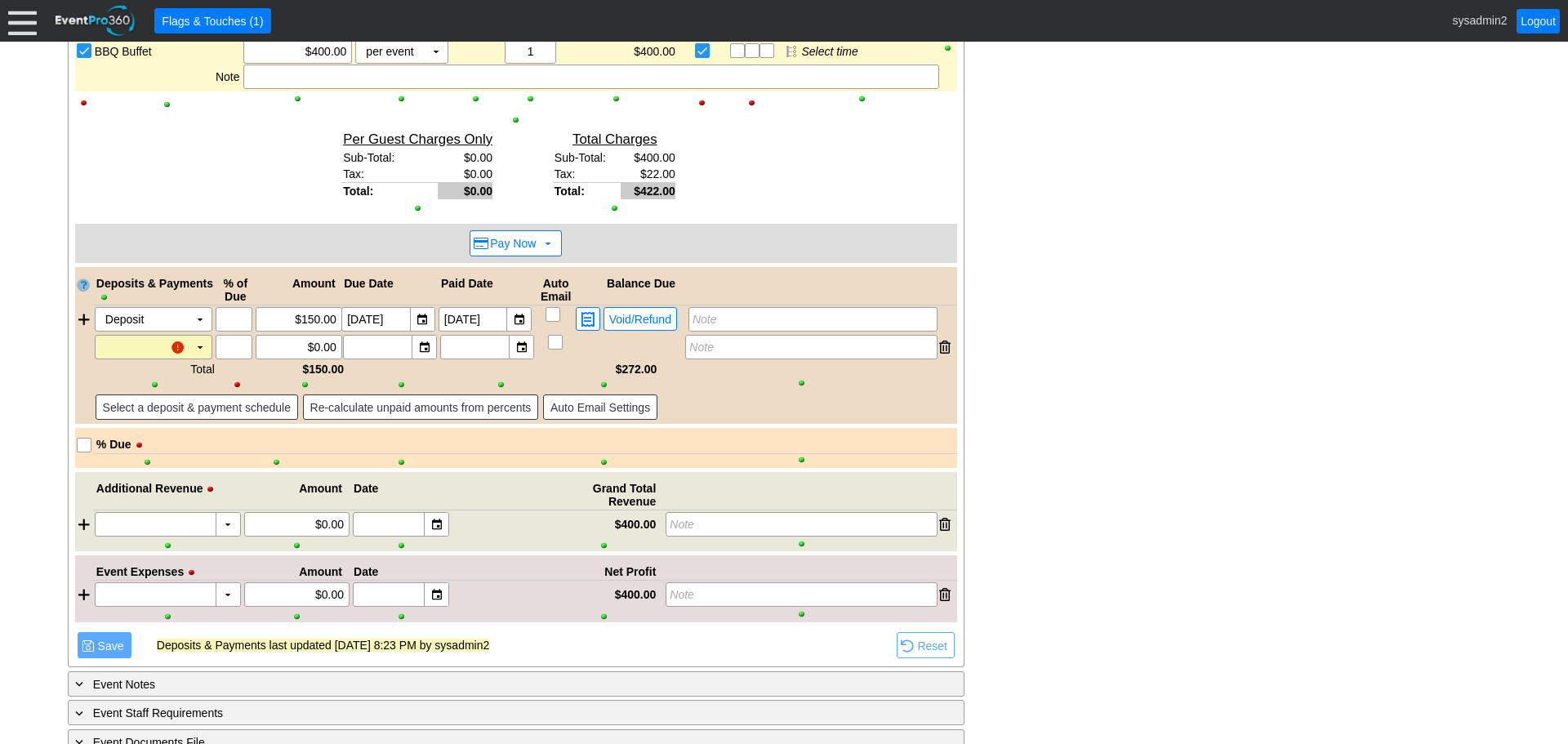
click at [206, 347] on td "▼" at bounding box center [199, 346] width 22 height 22
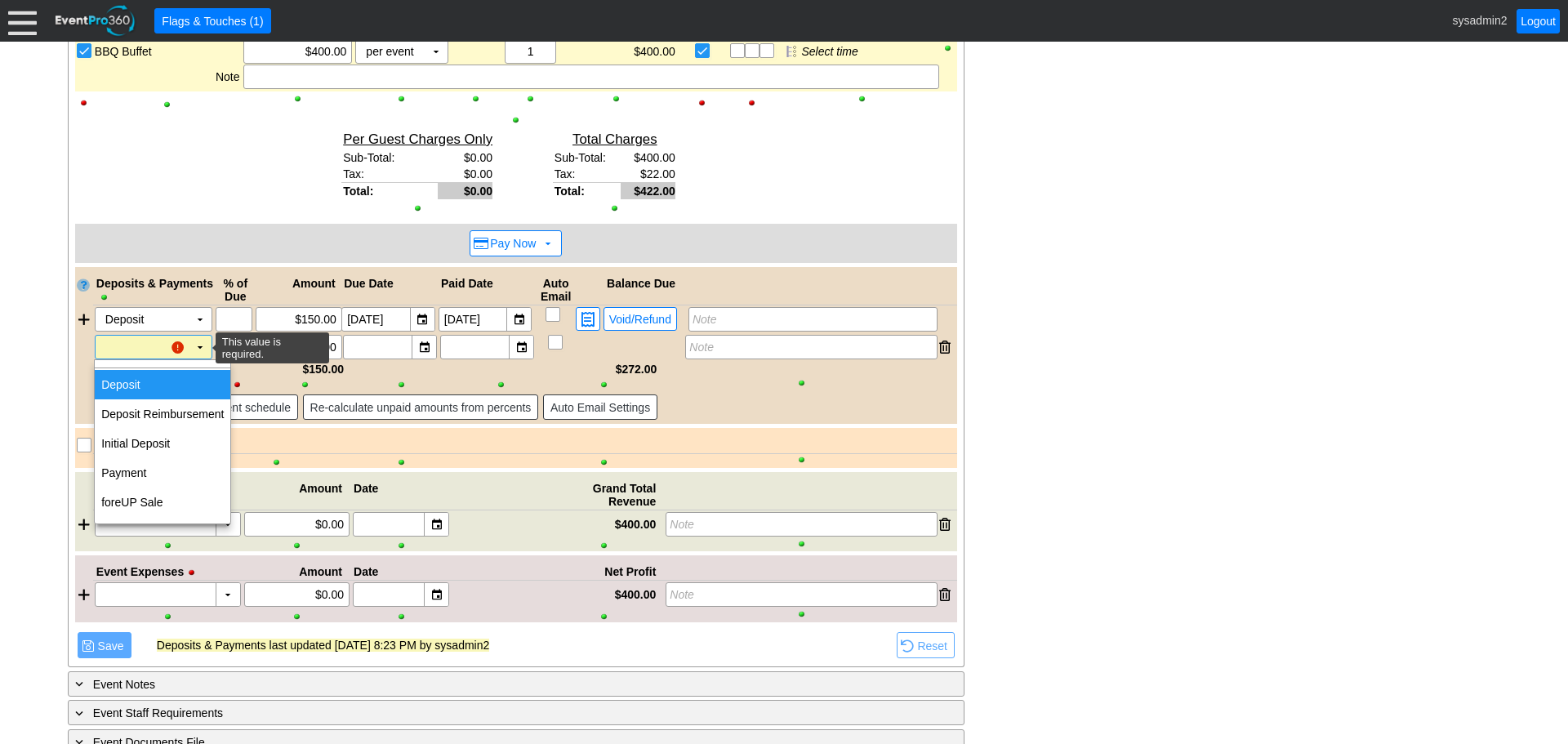
click at [157, 389] on td "Deposit" at bounding box center [162, 384] width 136 height 29
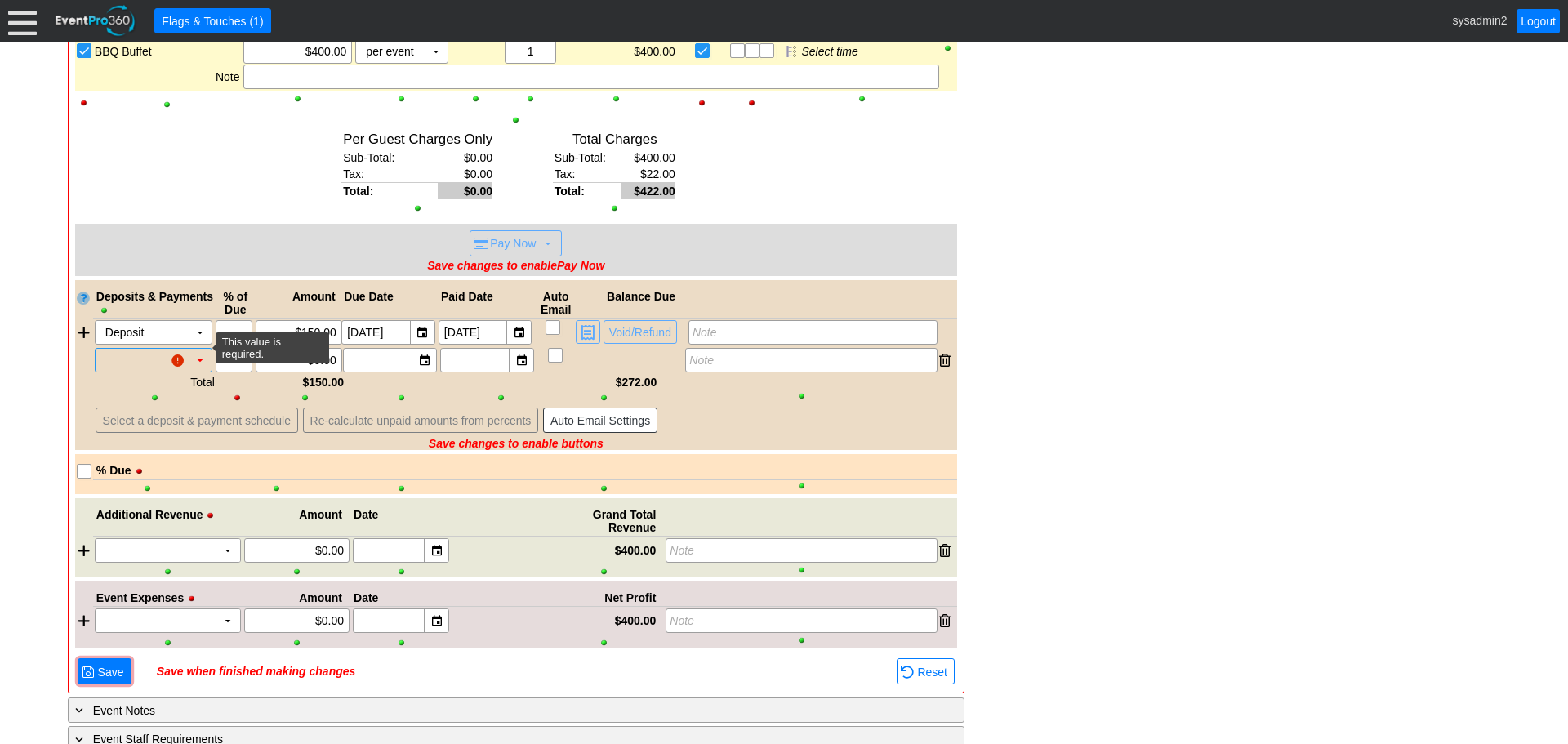
click at [186, 368] on div "Χ" at bounding box center [178, 360] width 22 height 22
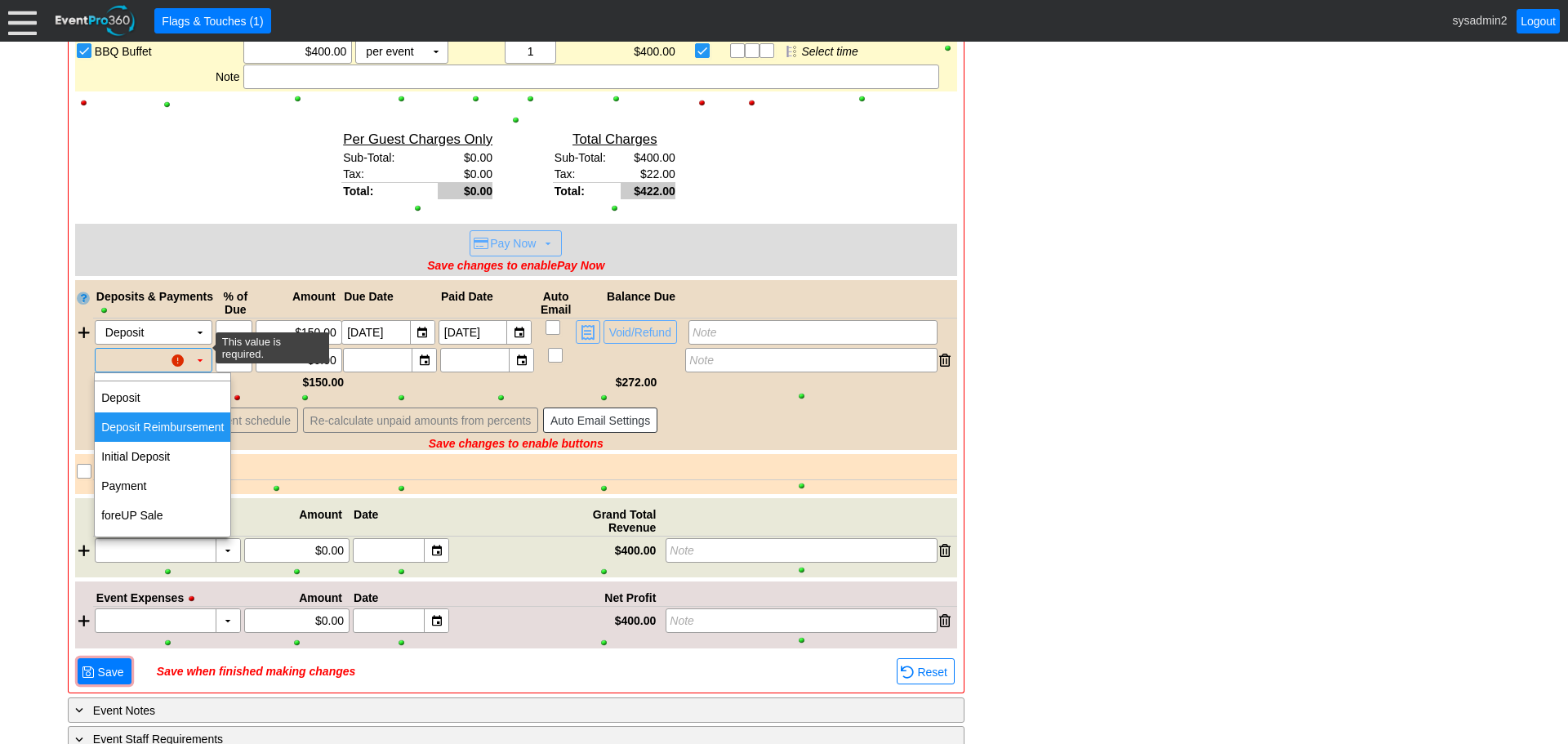
click at [161, 404] on td "Deposit" at bounding box center [162, 398] width 136 height 29
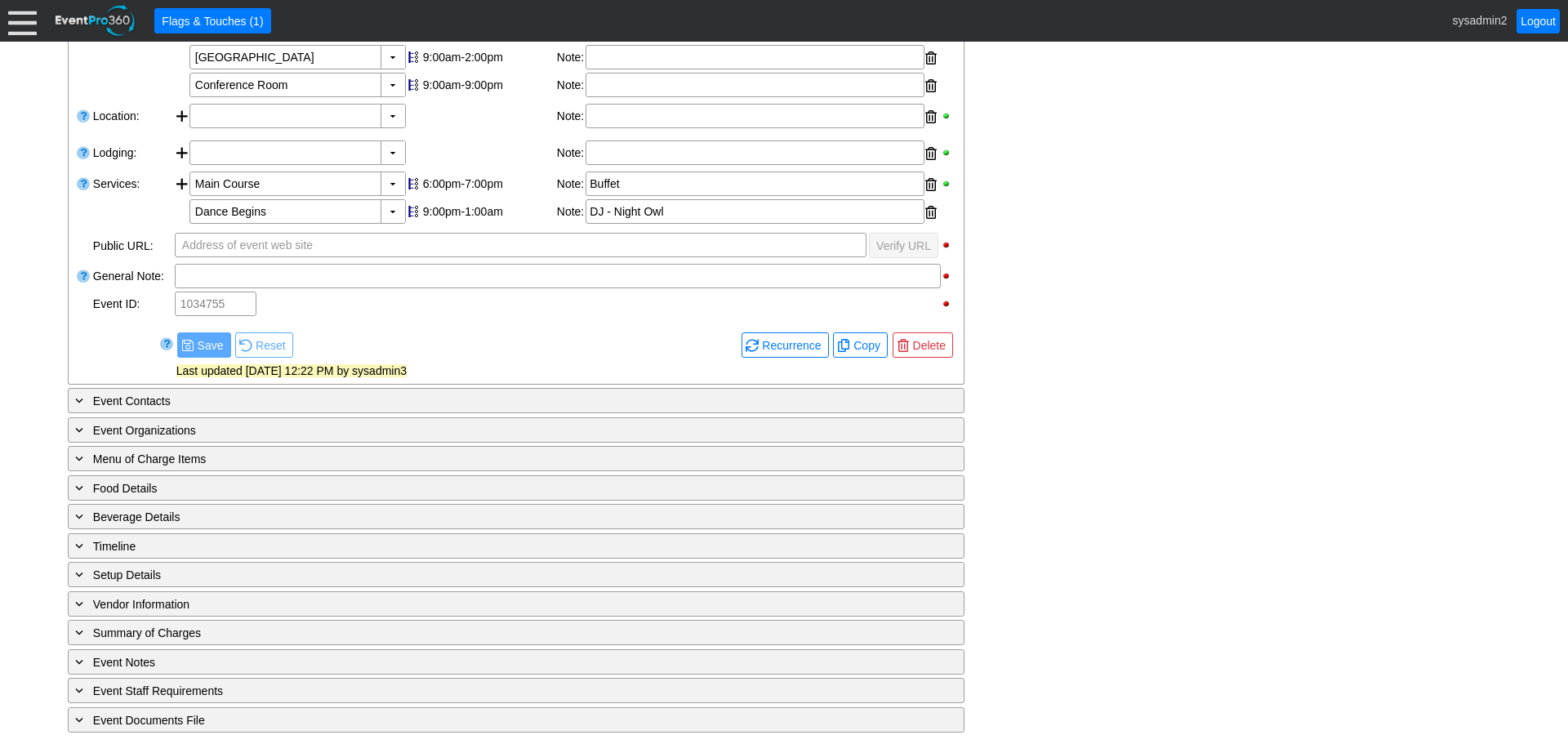
scroll to position [506, 0]
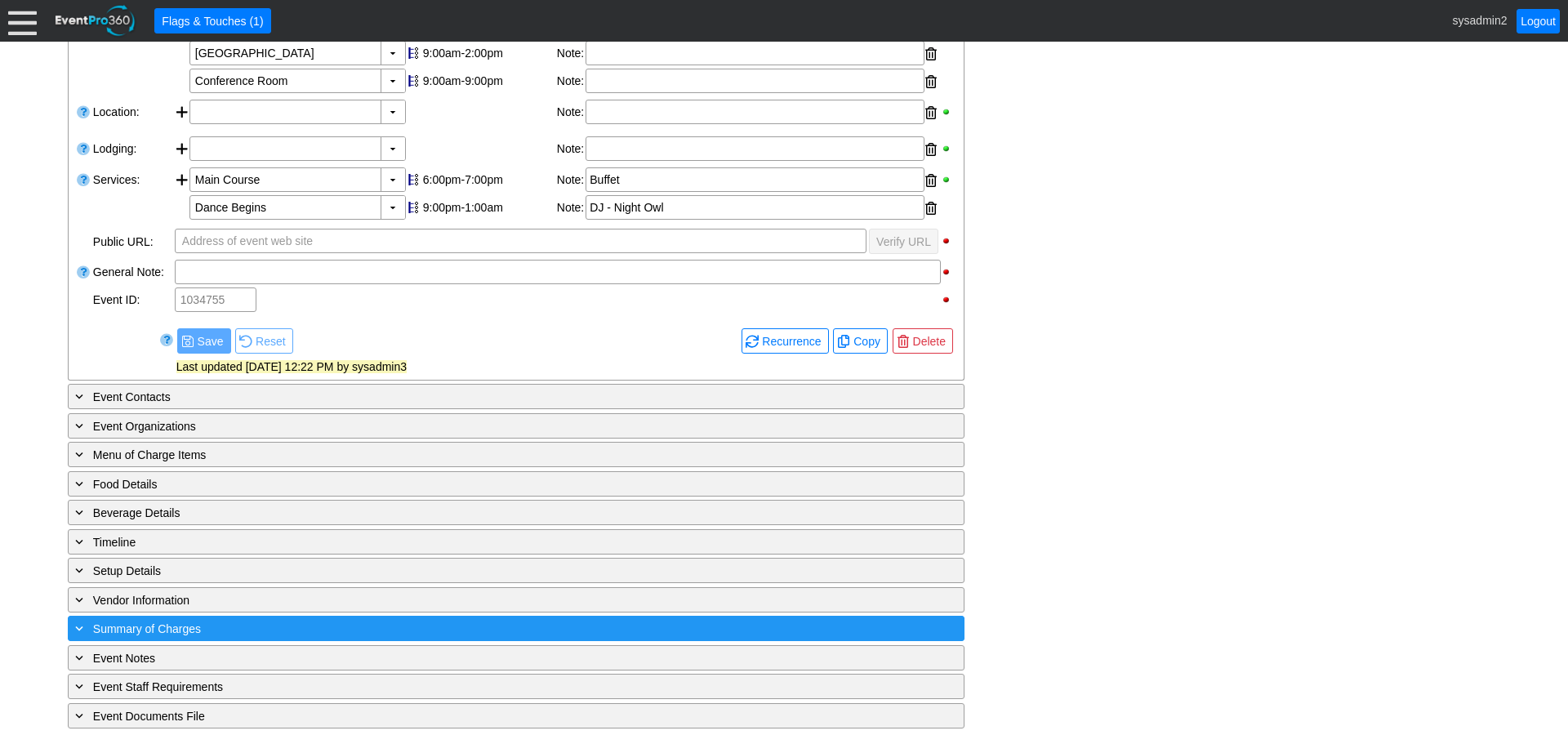
click at [182, 630] on span "Summary of Charges" at bounding box center [147, 628] width 108 height 13
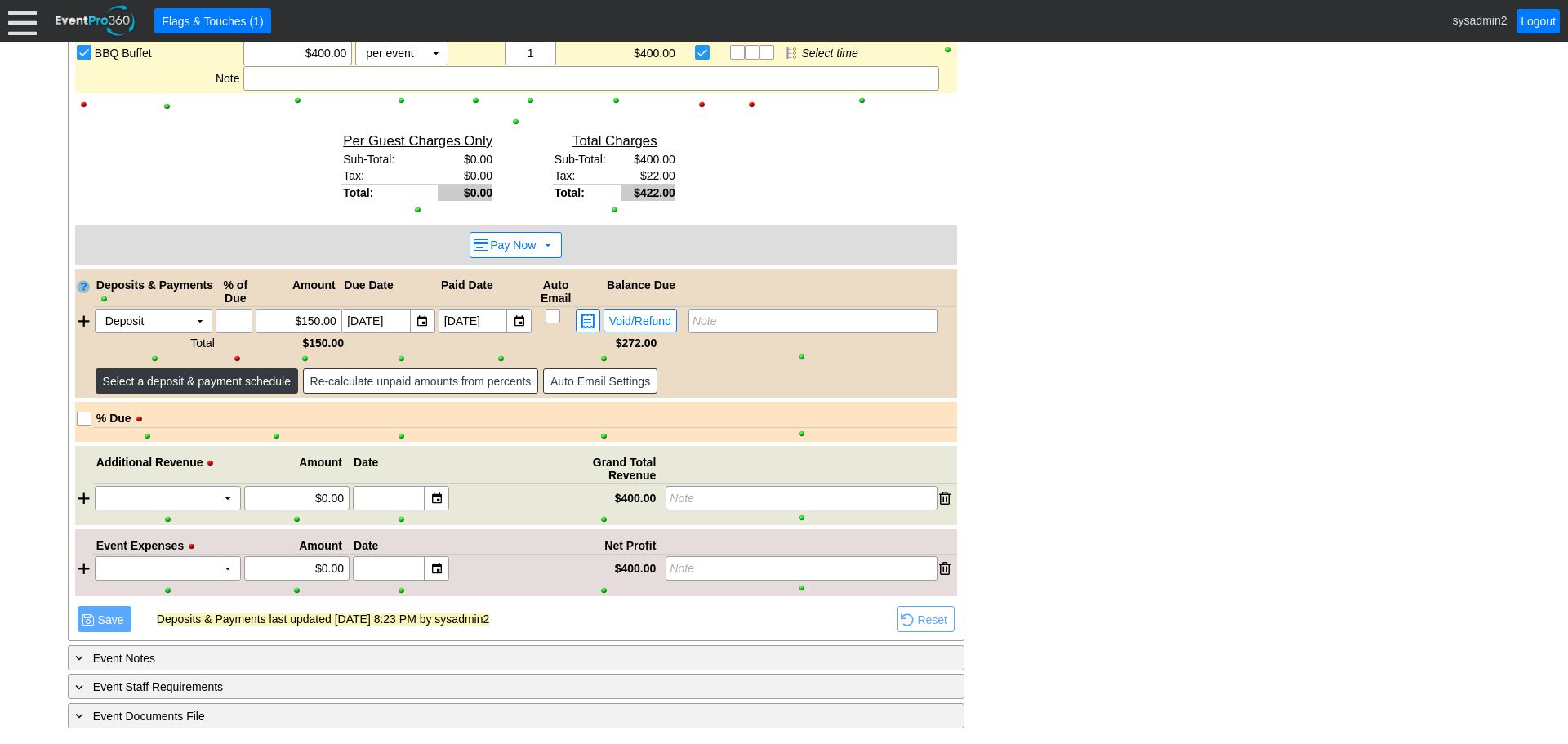
scroll to position [1228, 0]
click at [84, 320] on div at bounding box center [84, 321] width 18 height 24
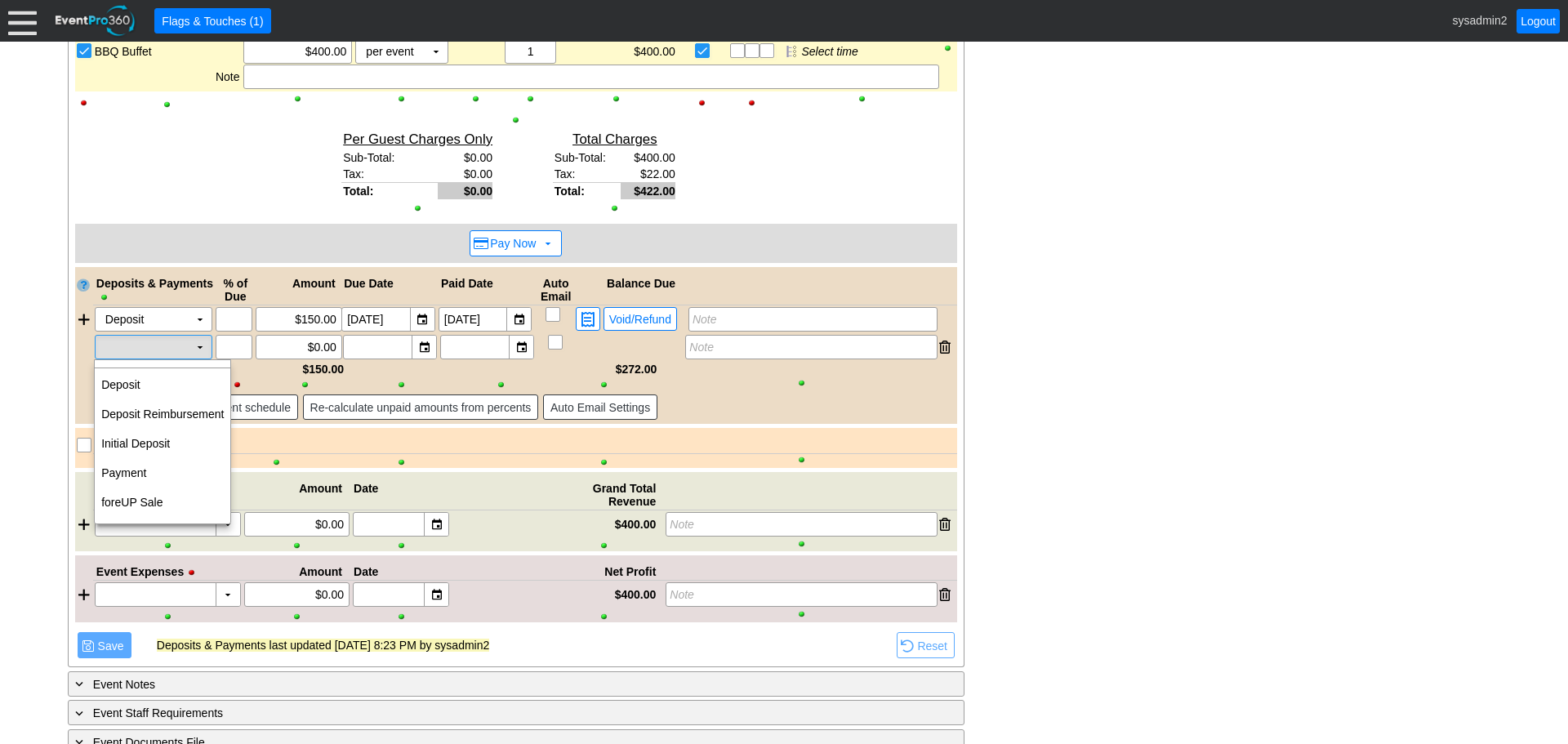
click at [196, 351] on td "▼" at bounding box center [199, 346] width 22 height 22
click at [161, 390] on td "Deposit" at bounding box center [162, 384] width 136 height 29
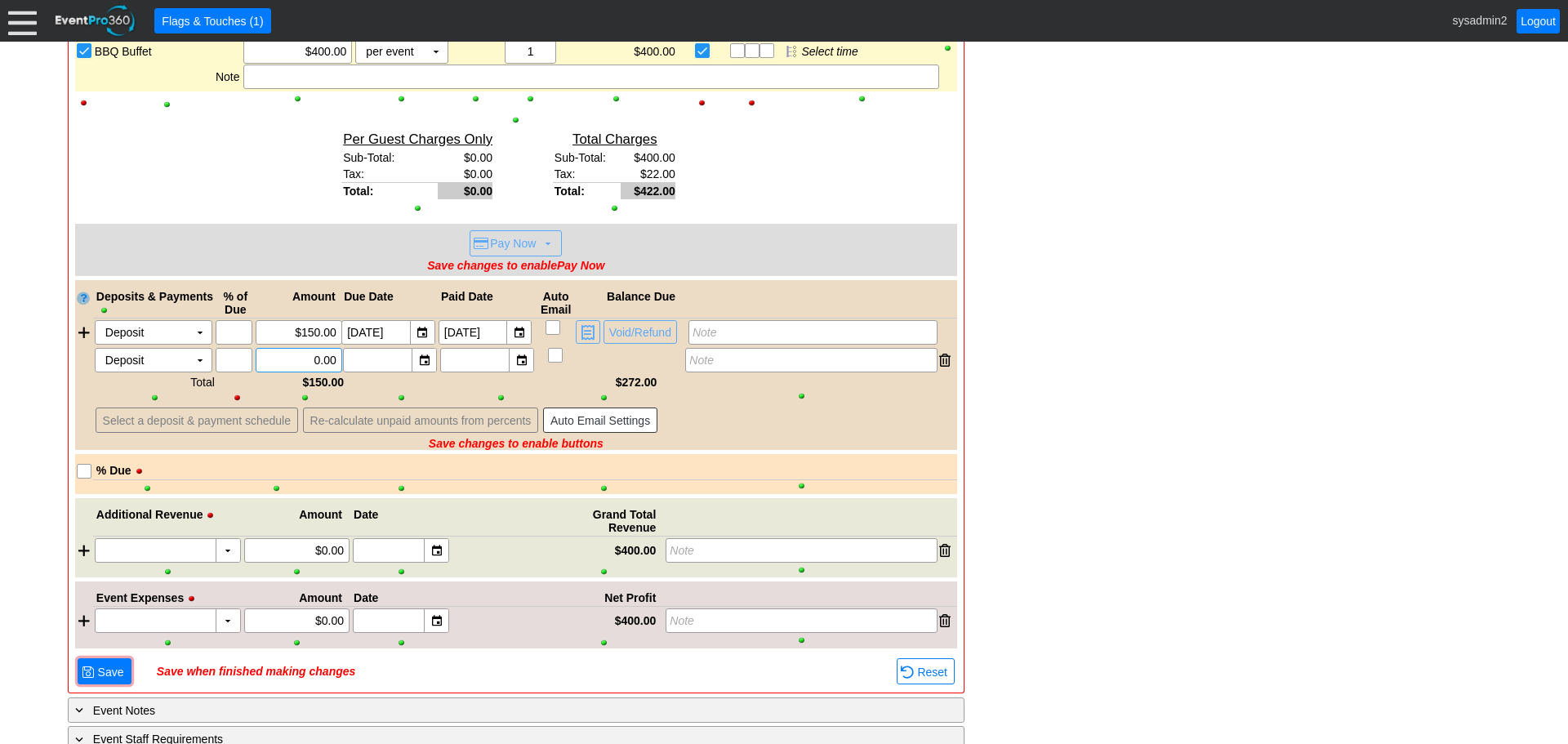
drag, startPoint x: 281, startPoint y: 362, endPoint x: 389, endPoint y: 356, distance: 108.2
click at [389, 356] on div "Deposit Χ ▼ Χ Χ 0.00 ▼ Χ ▼ Χ Note" at bounding box center [525, 360] width 864 height 24
type input "$200.00"
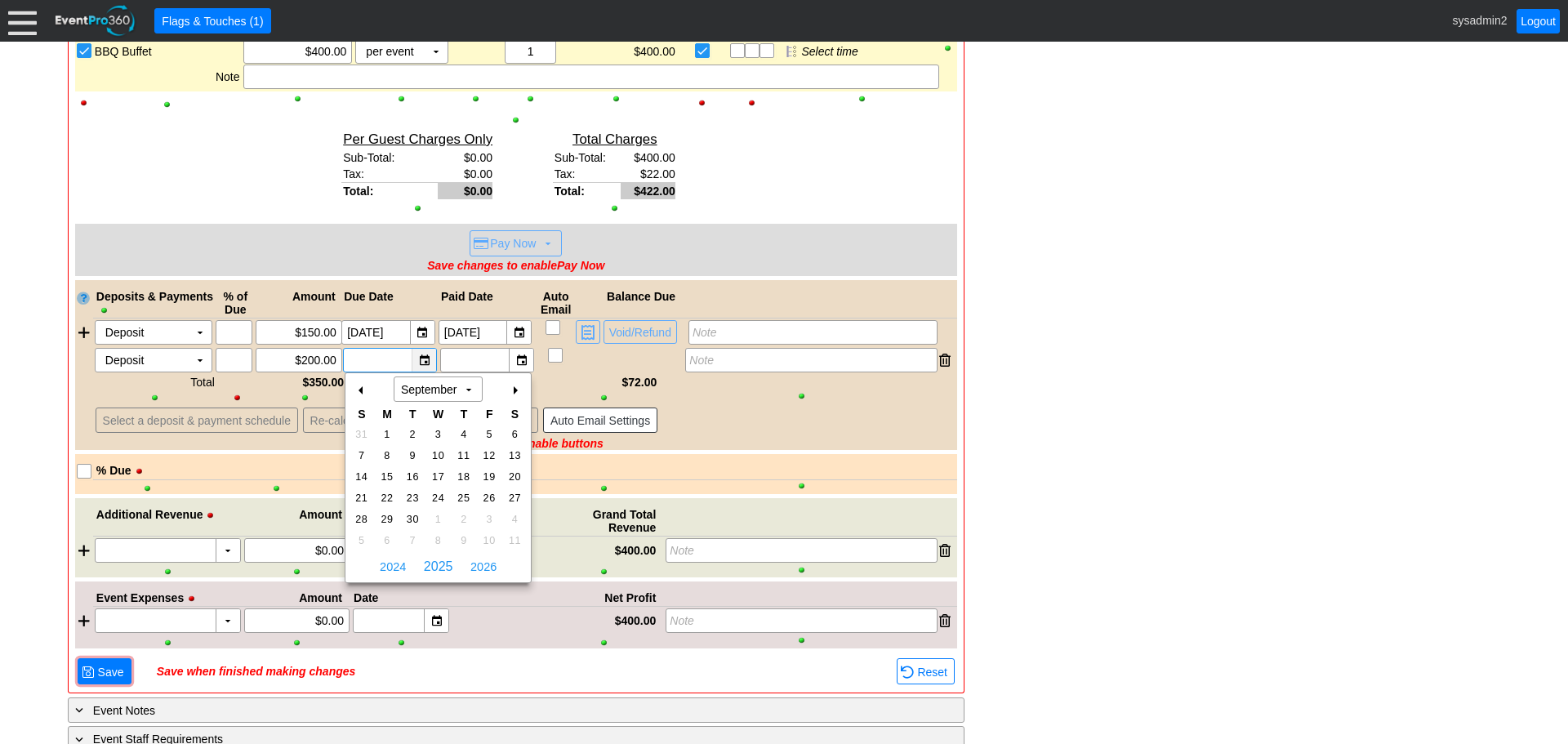
click at [423, 359] on div "▼" at bounding box center [423, 360] width 24 height 22
click at [513, 387] on div "+" at bounding box center [514, 390] width 26 height 27
click at [485, 518] on span "31" at bounding box center [489, 519] width 19 height 15
type input "[DATE]"
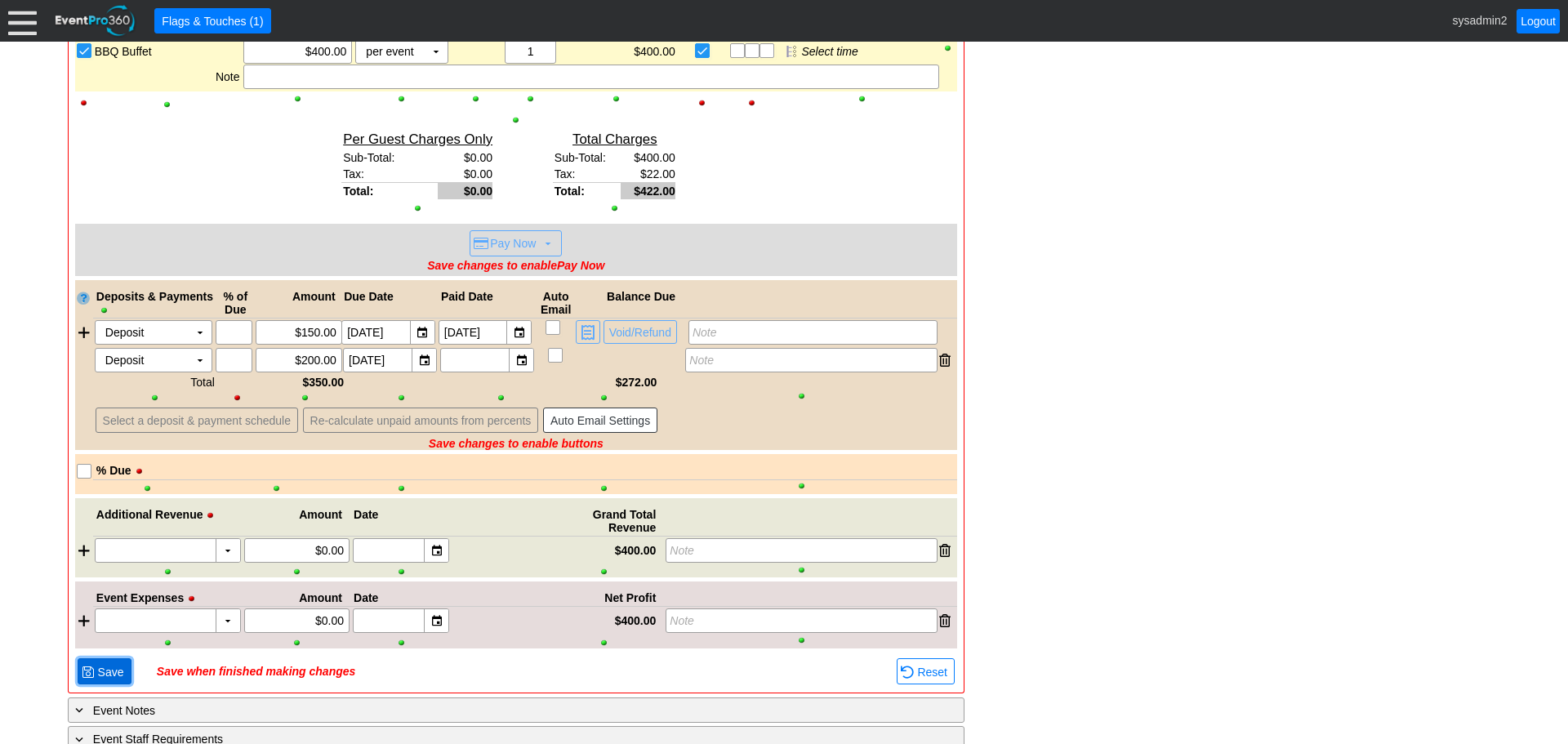
click at [95, 672] on span "Save" at bounding box center [110, 672] width 32 height 17
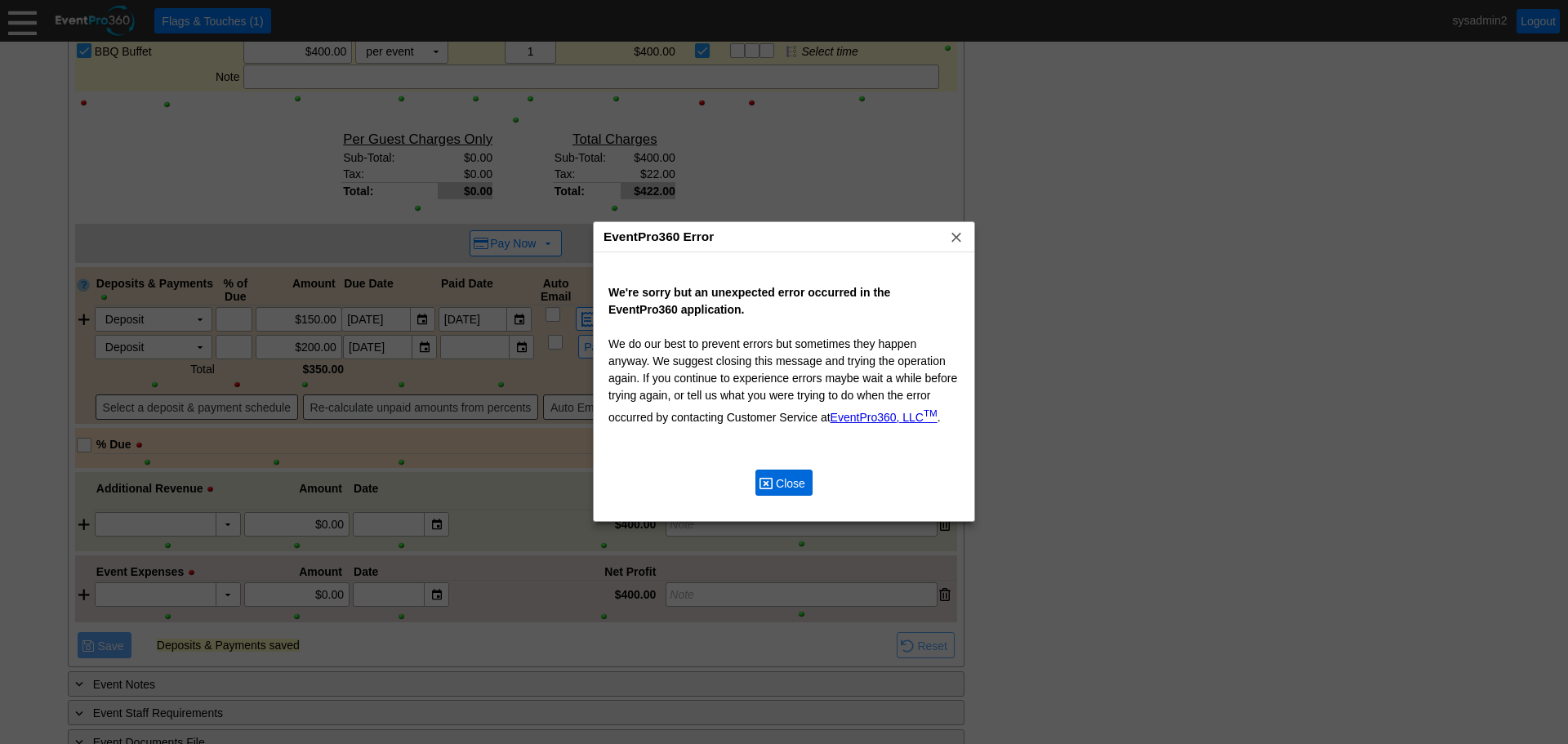
click at [782, 476] on span "Close" at bounding box center [790, 483] width 36 height 17
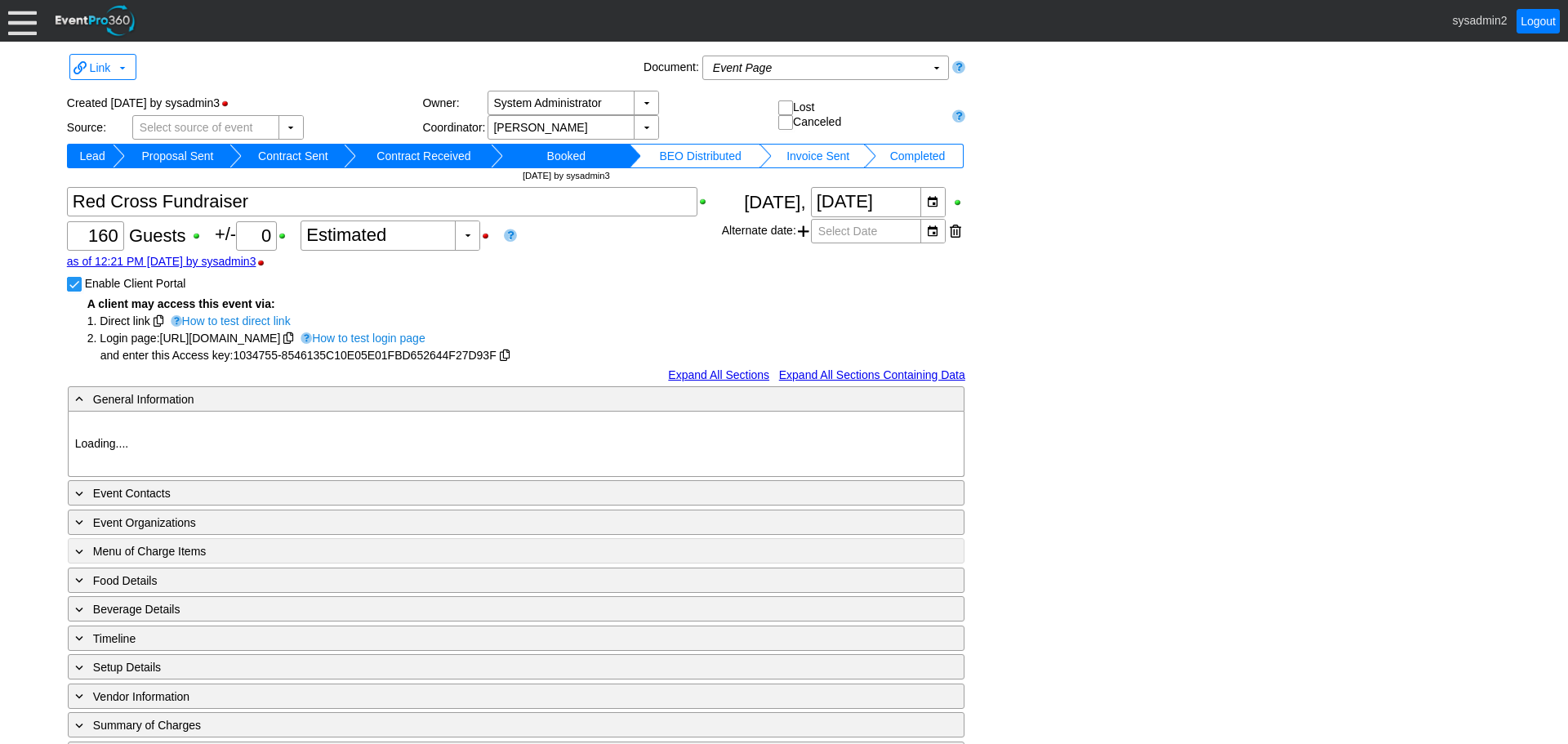
type input "Demo Venue 1"
type input "Fundraiser"
type input "1034755"
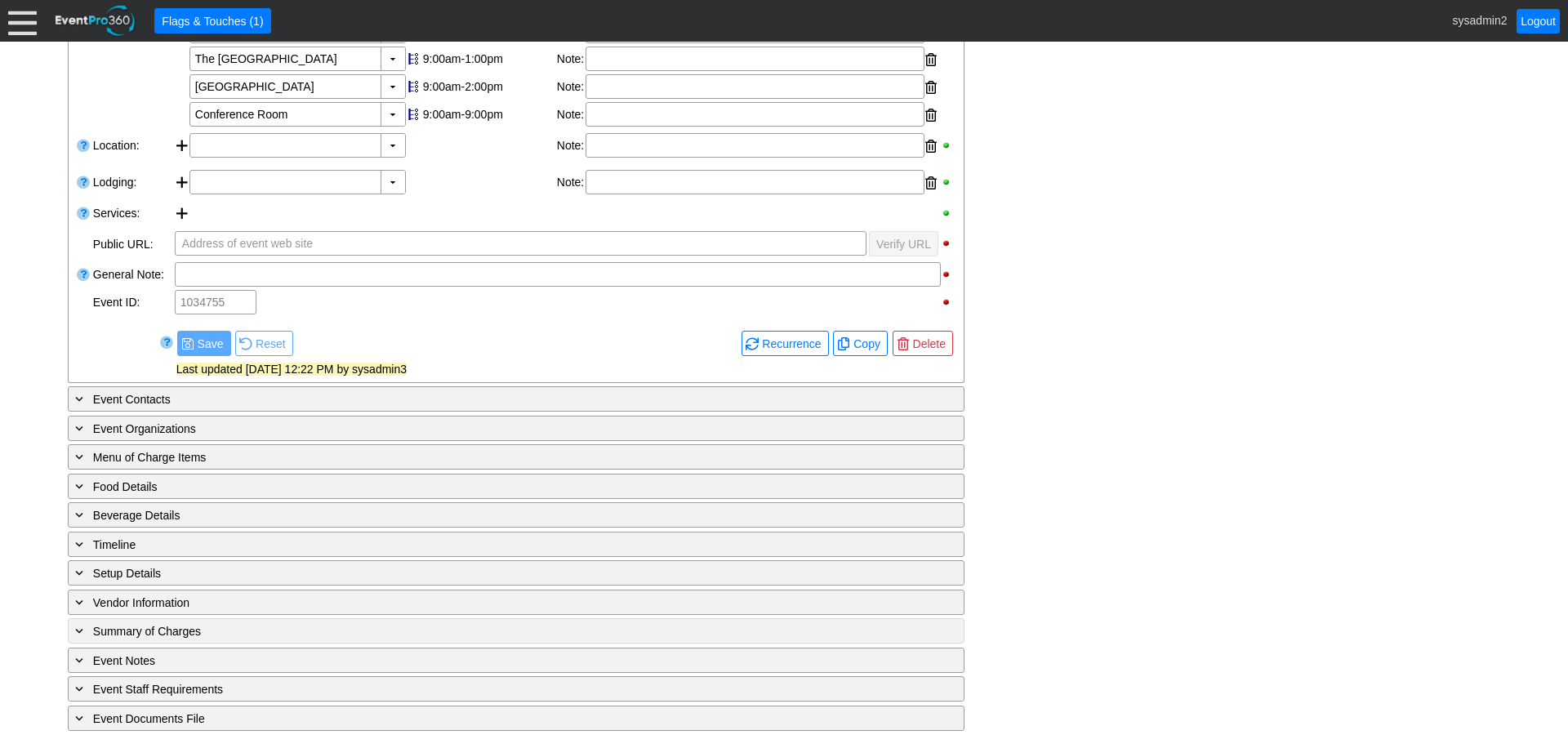
scroll to position [475, 0]
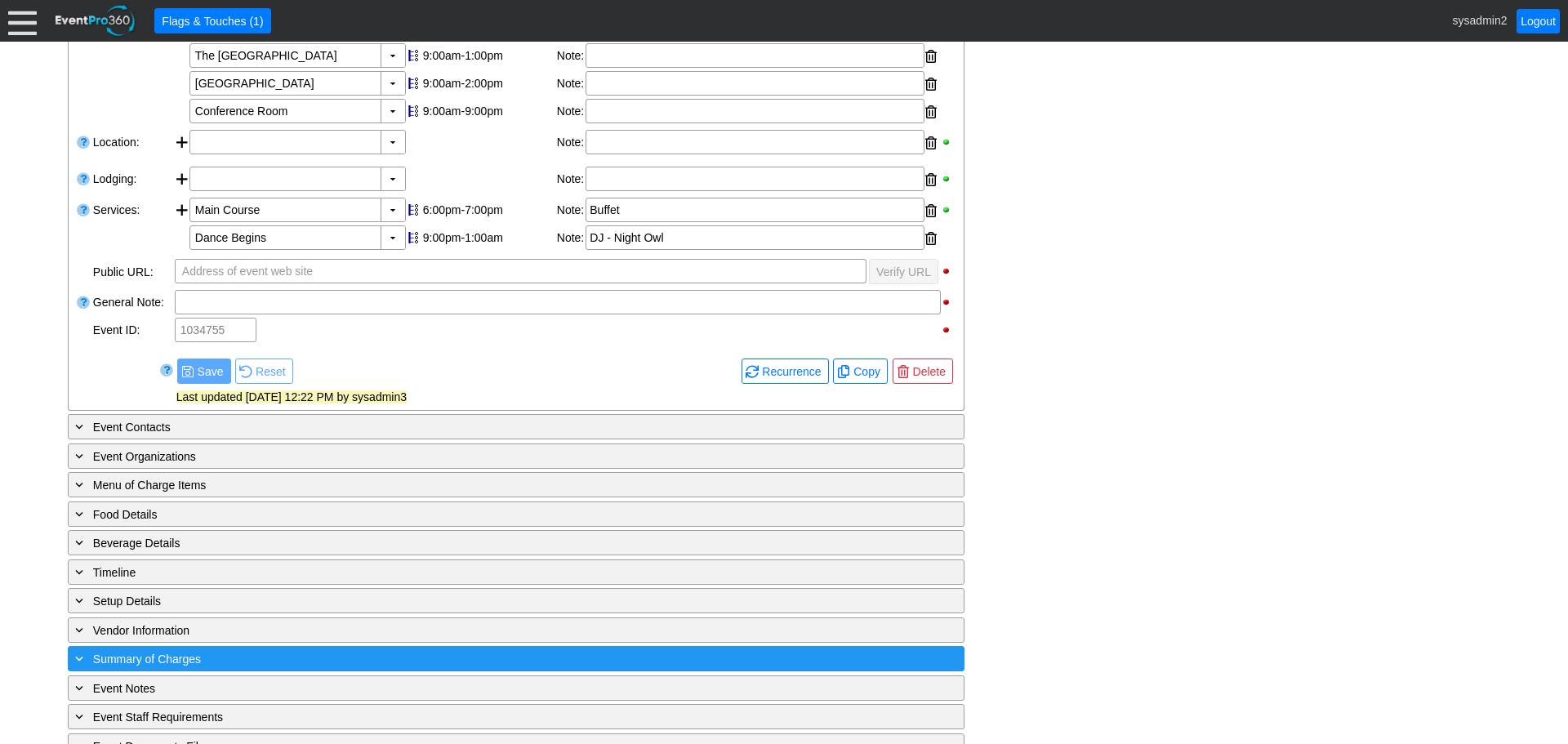
click at [171, 657] on span "Summary of Charges" at bounding box center [147, 658] width 108 height 13
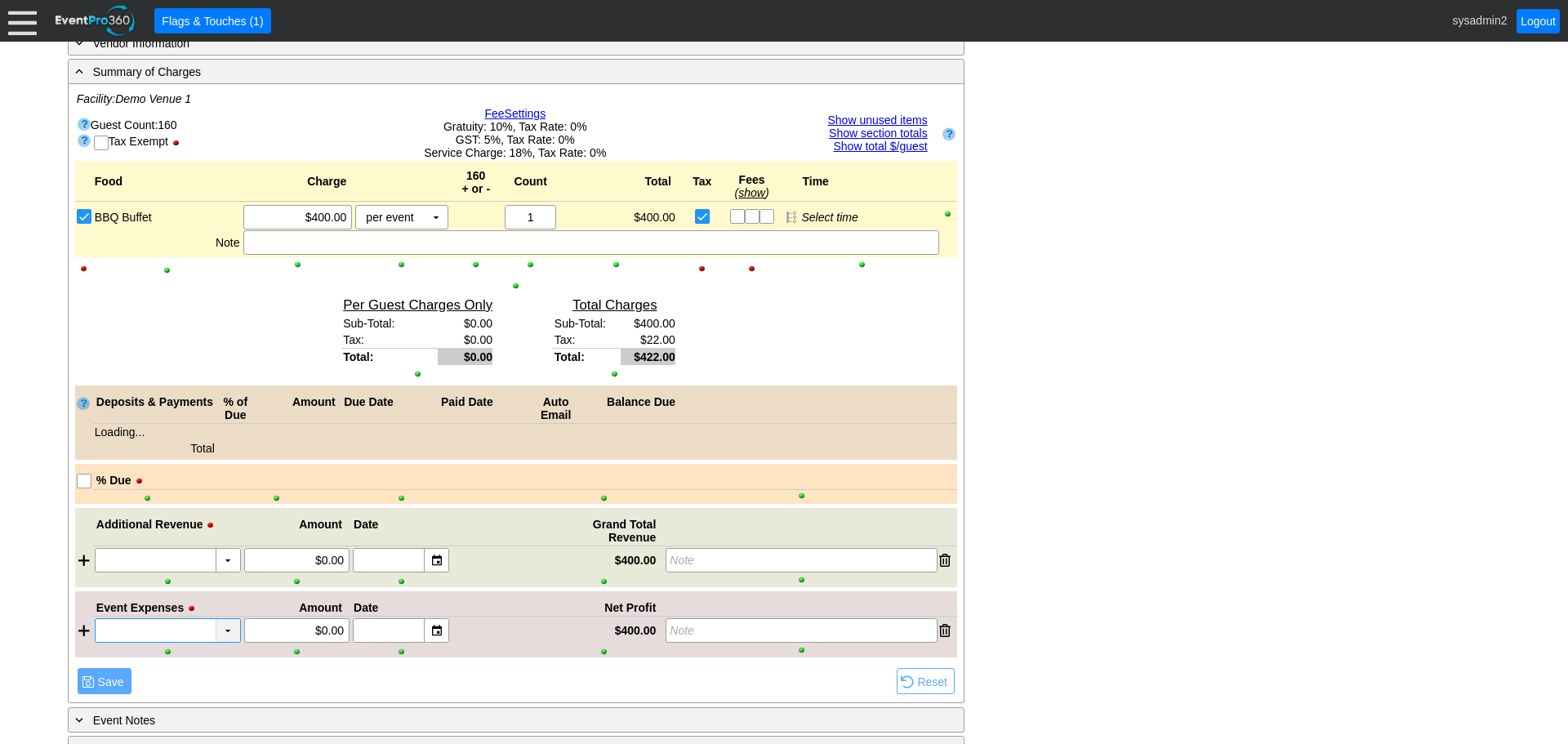
scroll to position [1126, 0]
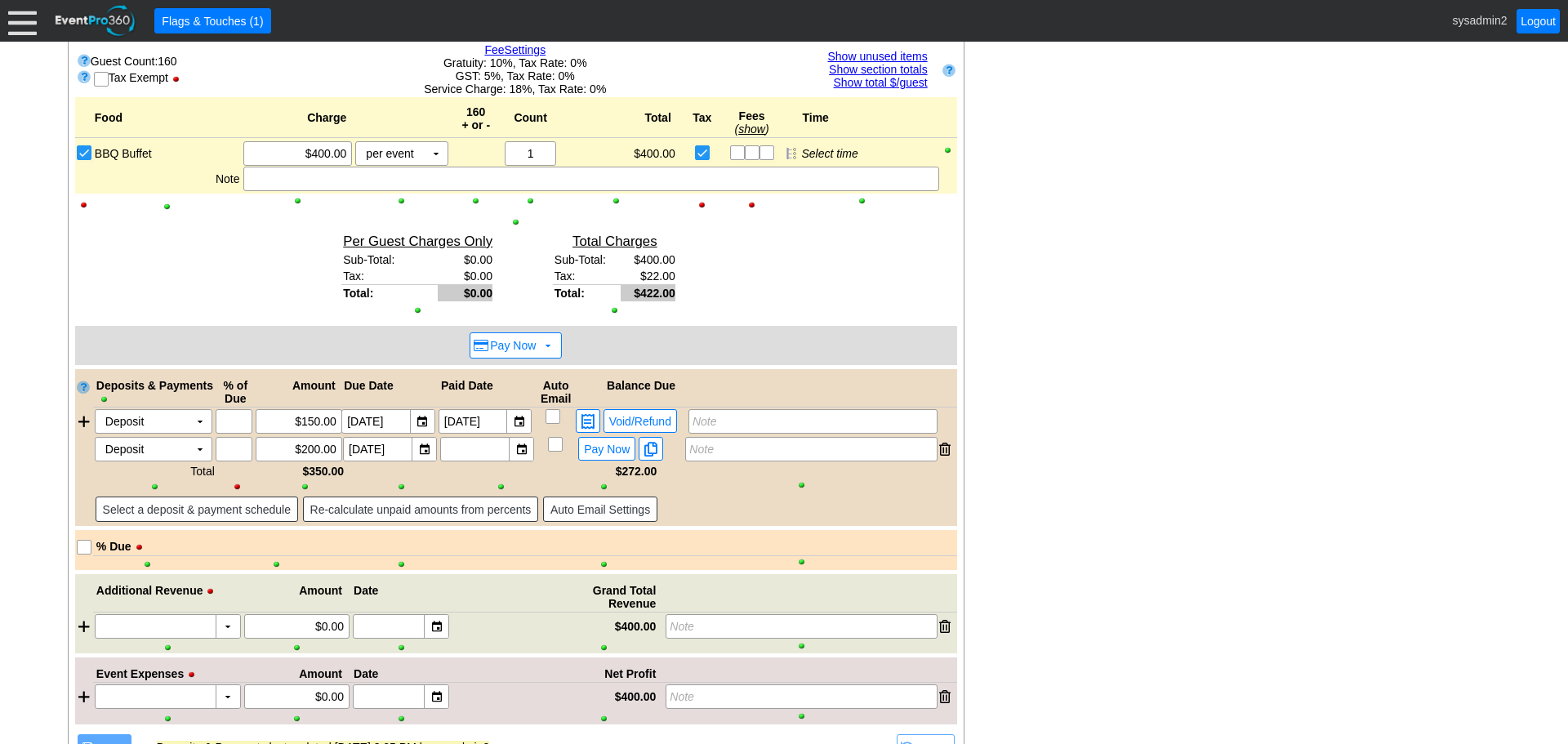
click at [1169, 435] on div "- General Information ▼ Loading.... Remove all highlights Facility: ▼ Χ Demo Ve…" at bounding box center [783, 58] width 1442 height 1598
click at [1076, 367] on div "- General Information ▼ Loading.... Remove all highlights Facility: ▼ Χ Demo Ve…" at bounding box center [783, 58] width 1442 height 1598
click at [1049, 406] on div "- General Information ▼ Loading.... Remove all highlights Facility: ▼ Χ Demo Ve…" at bounding box center [783, 58] width 1442 height 1598
click at [1241, 416] on div "- General Information ▼ Loading.... Remove all highlights Facility: ▼ Χ Demo Ve…" at bounding box center [783, 58] width 1442 height 1598
click at [1071, 358] on div "- General Information ▼ Loading.... Remove all highlights Facility: ▼ Χ Demo Ve…" at bounding box center [783, 58] width 1442 height 1598
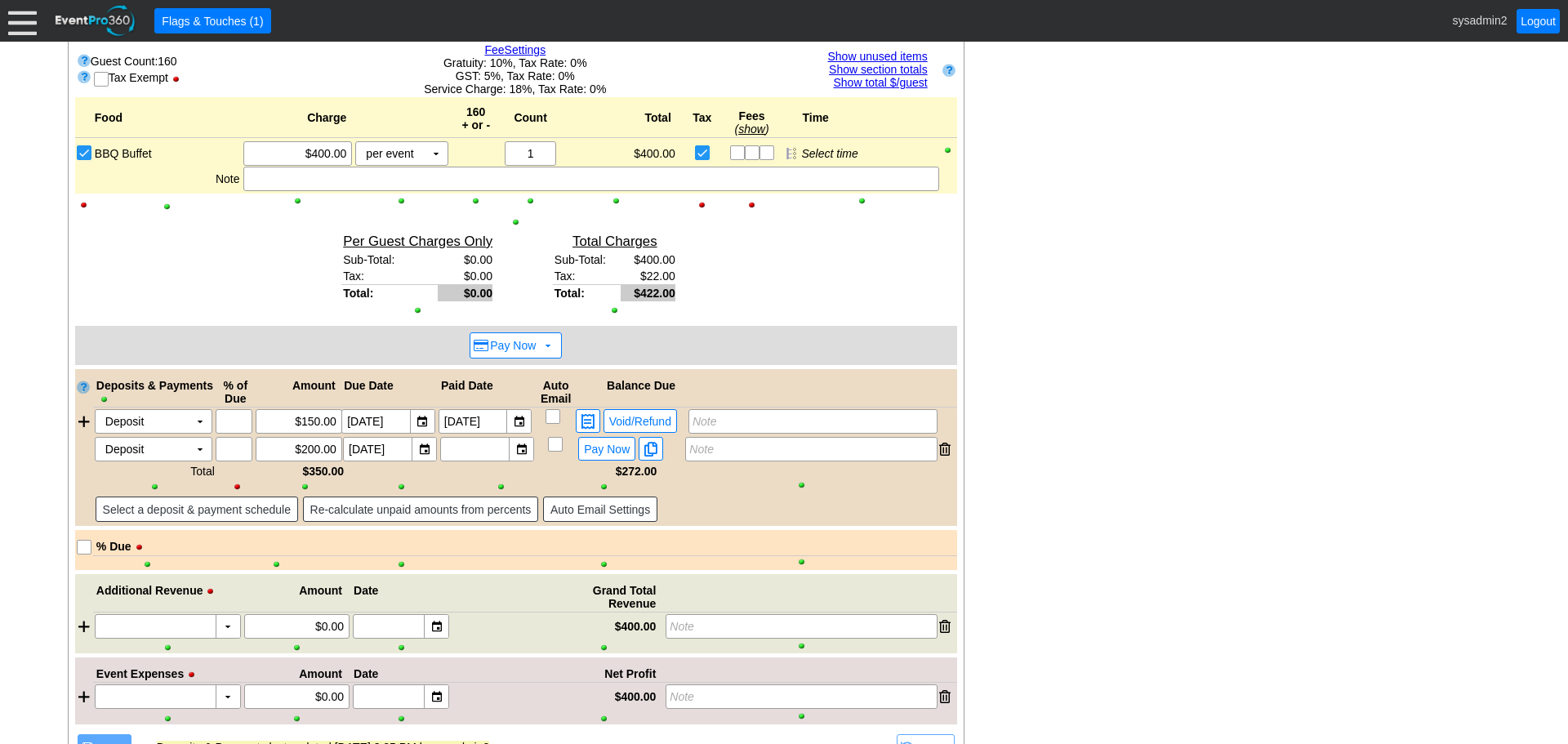
click at [1019, 386] on div "- General Information ▼ Loading.... Remove all highlights Facility: ▼ Χ Demo Ve…" at bounding box center [783, 58] width 1442 height 1598
click at [548, 345] on span at bounding box center [547, 345] width 13 height 13
type input "$272.00"
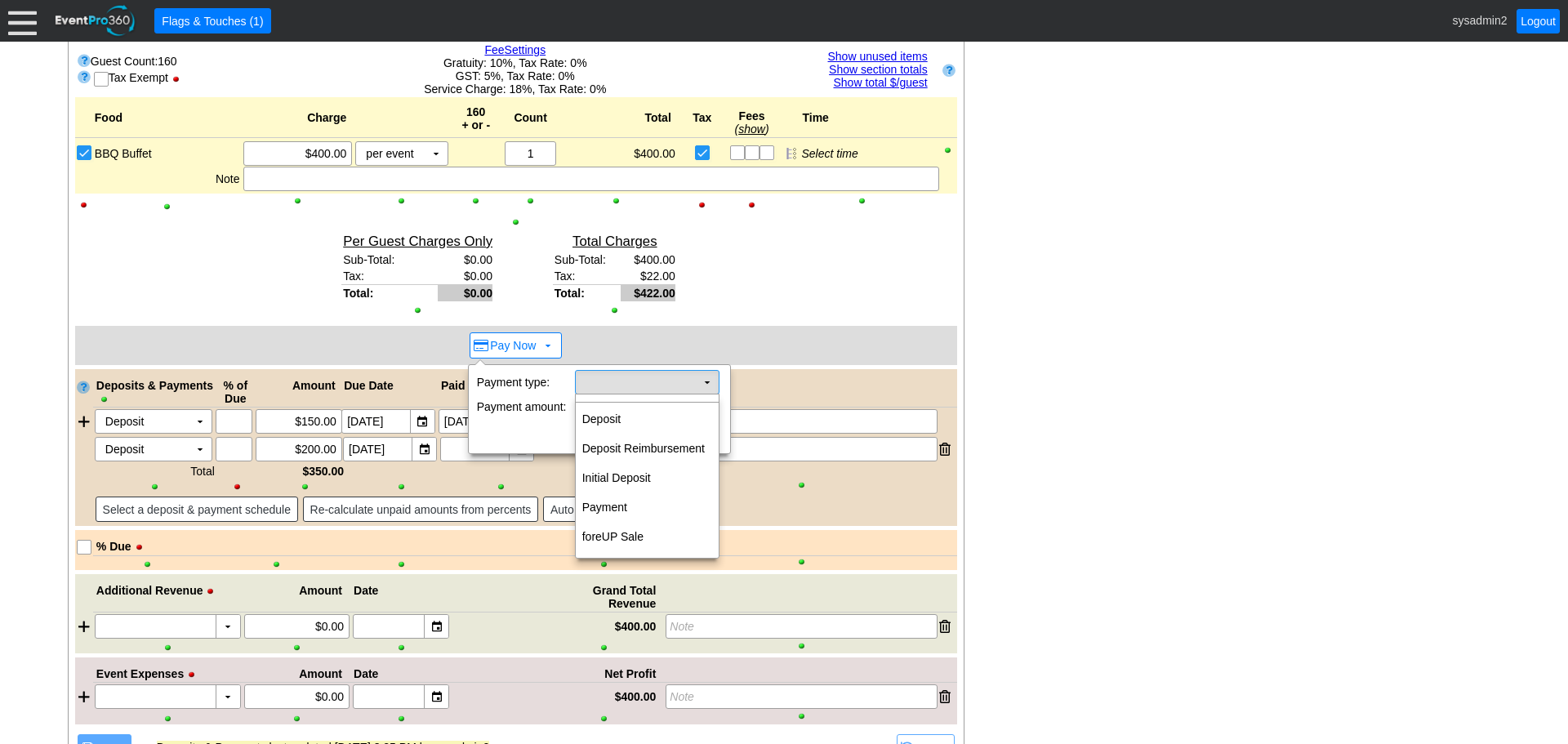
click at [700, 382] on td "▼" at bounding box center [707, 381] width 22 height 22
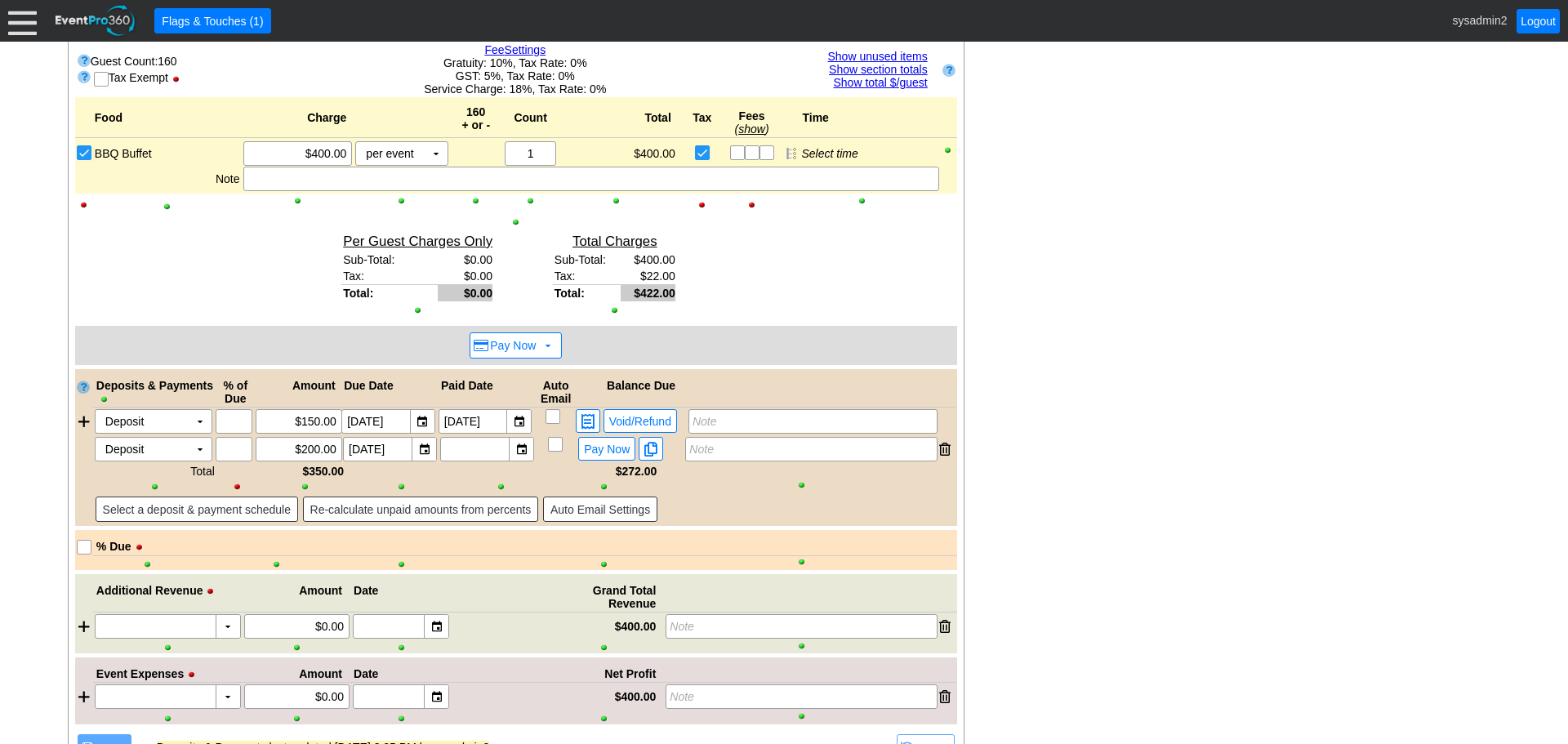
click at [1136, 298] on div "- General Information ▼ Loading.... Remove all highlights Facility: ▼ Χ Demo Ve…" at bounding box center [783, 58] width 1442 height 1598
click at [547, 349] on span at bounding box center [547, 345] width 13 height 13
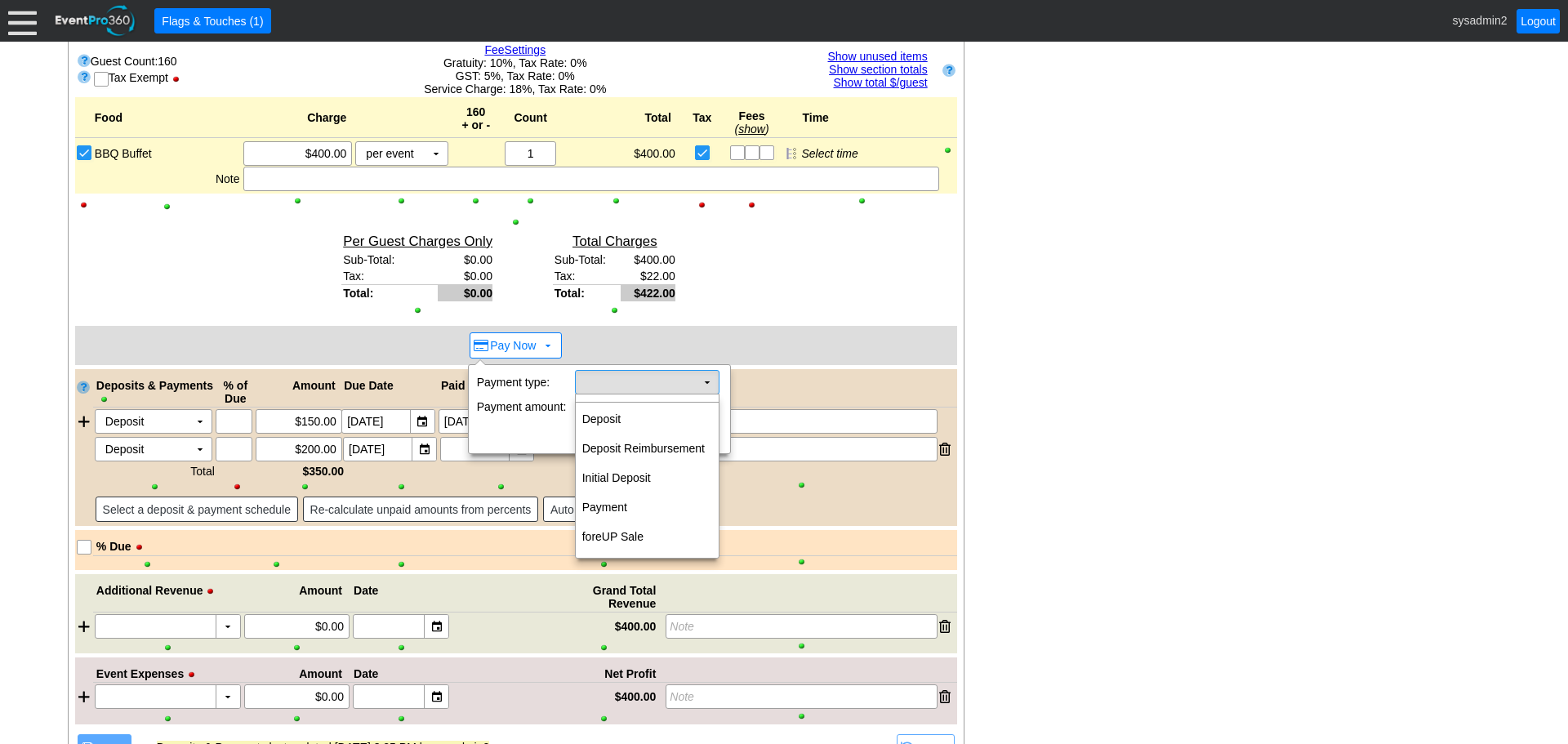
click at [650, 384] on td "Χ" at bounding box center [635, 381] width 120 height 22
click at [1055, 399] on div "- General Information ▼ Loading.... Remove all highlights Facility: ▼ Χ Demo Ve…" at bounding box center [783, 58] width 1442 height 1598
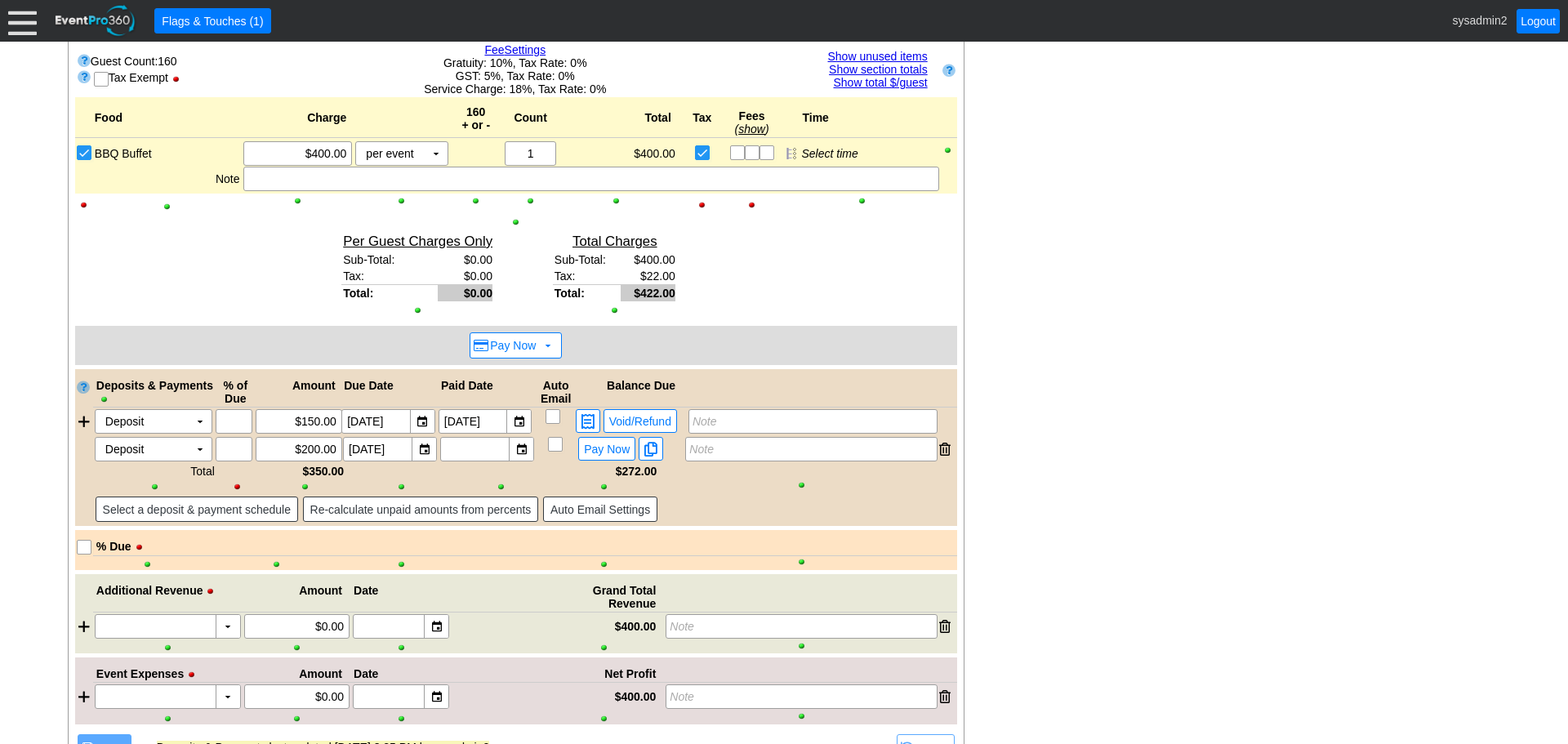
click at [1108, 374] on div "- General Information ▼ Loading.... Remove all highlights Facility: ▼ Χ Demo Ve…" at bounding box center [783, 58] width 1442 height 1598
click at [1033, 379] on div "- General Information ▼ Loading.... Remove all highlights Facility: ▼ Χ Demo Ve…" at bounding box center [783, 58] width 1442 height 1598
click at [1190, 408] on div "- General Information ▼ Loading.... Remove all highlights Facility: ▼ Χ Demo Ve…" at bounding box center [783, 58] width 1442 height 1598
click at [1082, 392] on div "- General Information ▼ Loading.... Remove all highlights Facility: ▼ Χ Demo Ve…" at bounding box center [783, 58] width 1442 height 1598
click at [1106, 410] on div "- General Information ▼ Loading.... Remove all highlights Facility: ▼ Χ Demo Ve…" at bounding box center [783, 58] width 1442 height 1598
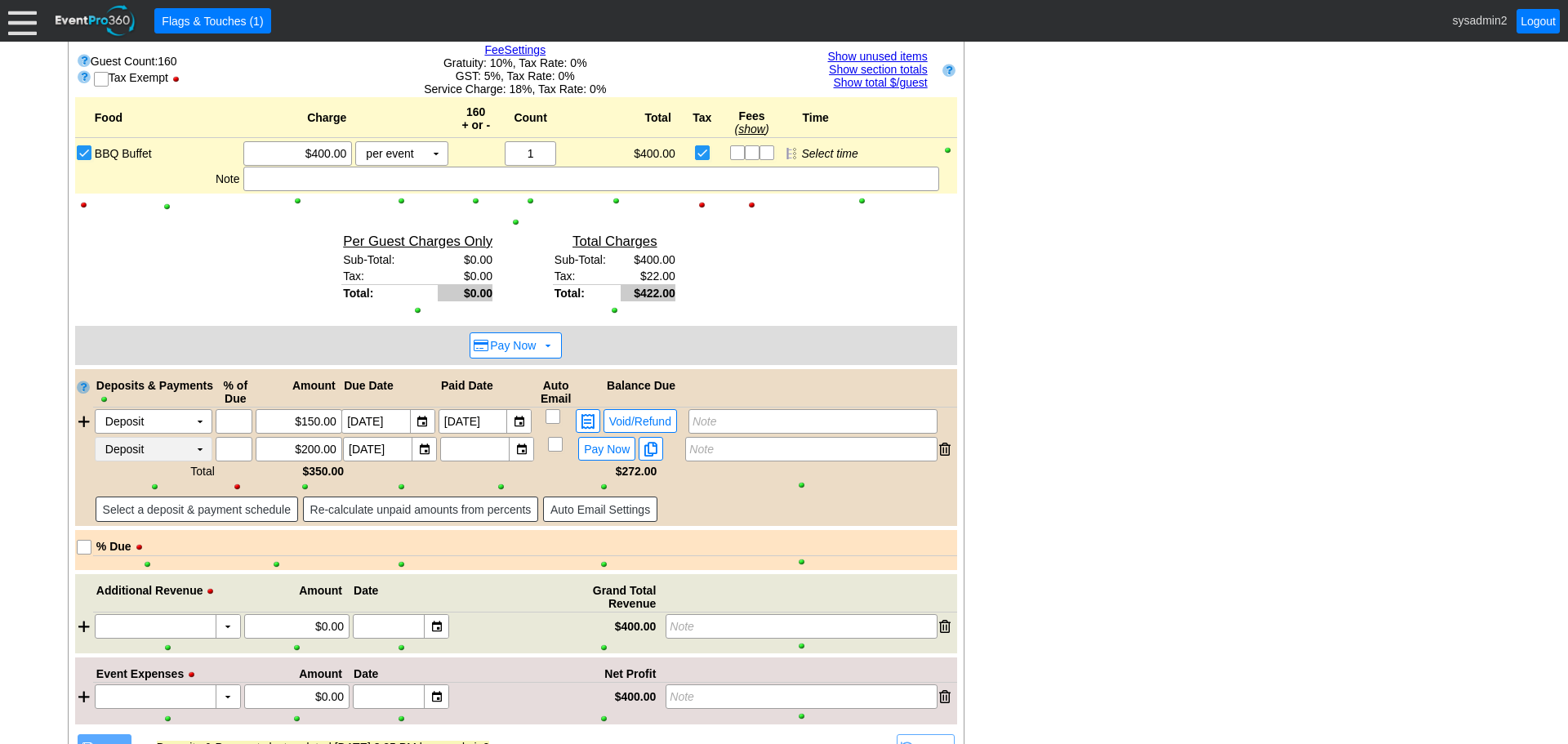
click at [192, 450] on td "▼" at bounding box center [199, 449] width 22 height 22
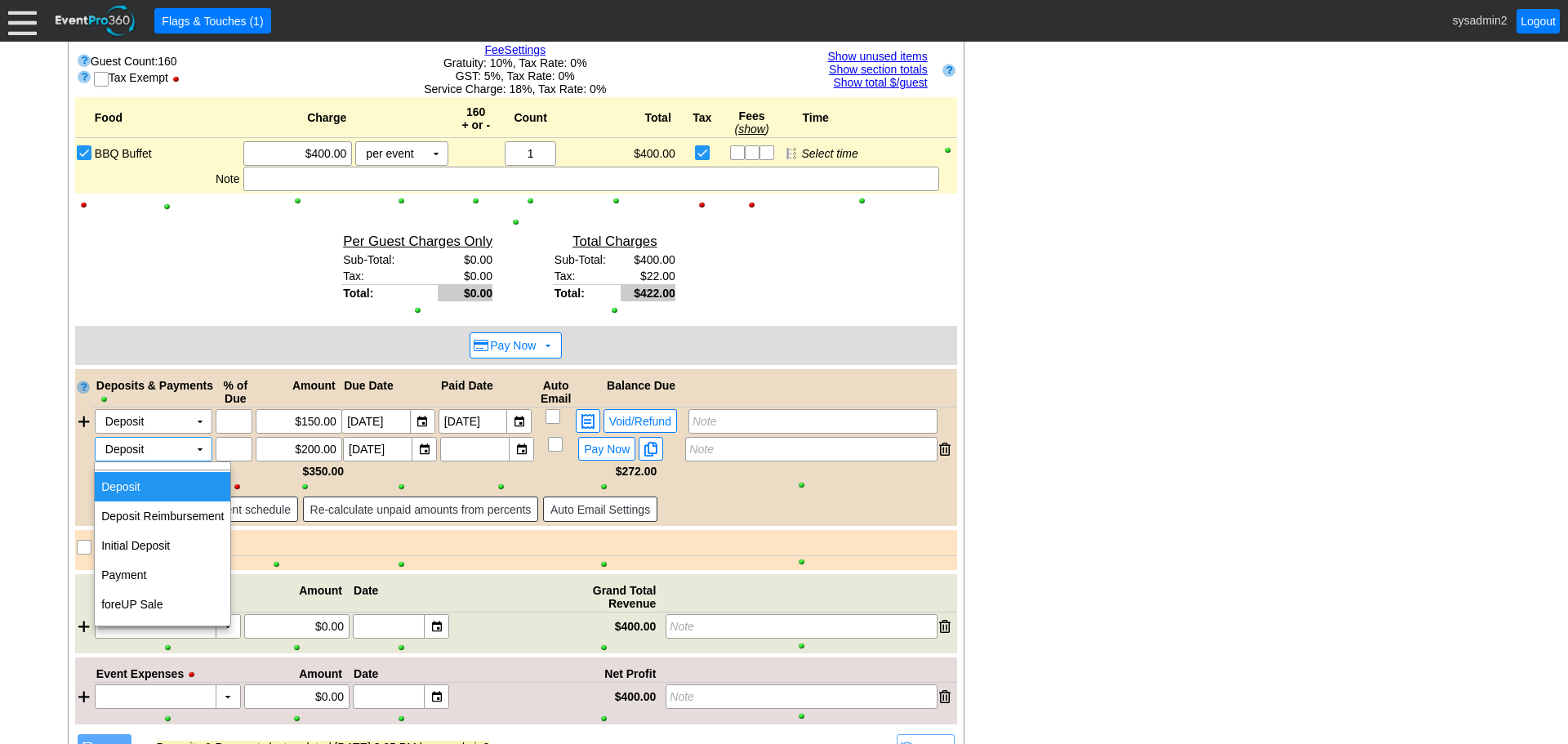
click at [1245, 416] on div "- General Information ▼ Loading.... Remove all highlights Facility: ▼ Χ Demo Ve…" at bounding box center [783, 58] width 1442 height 1598
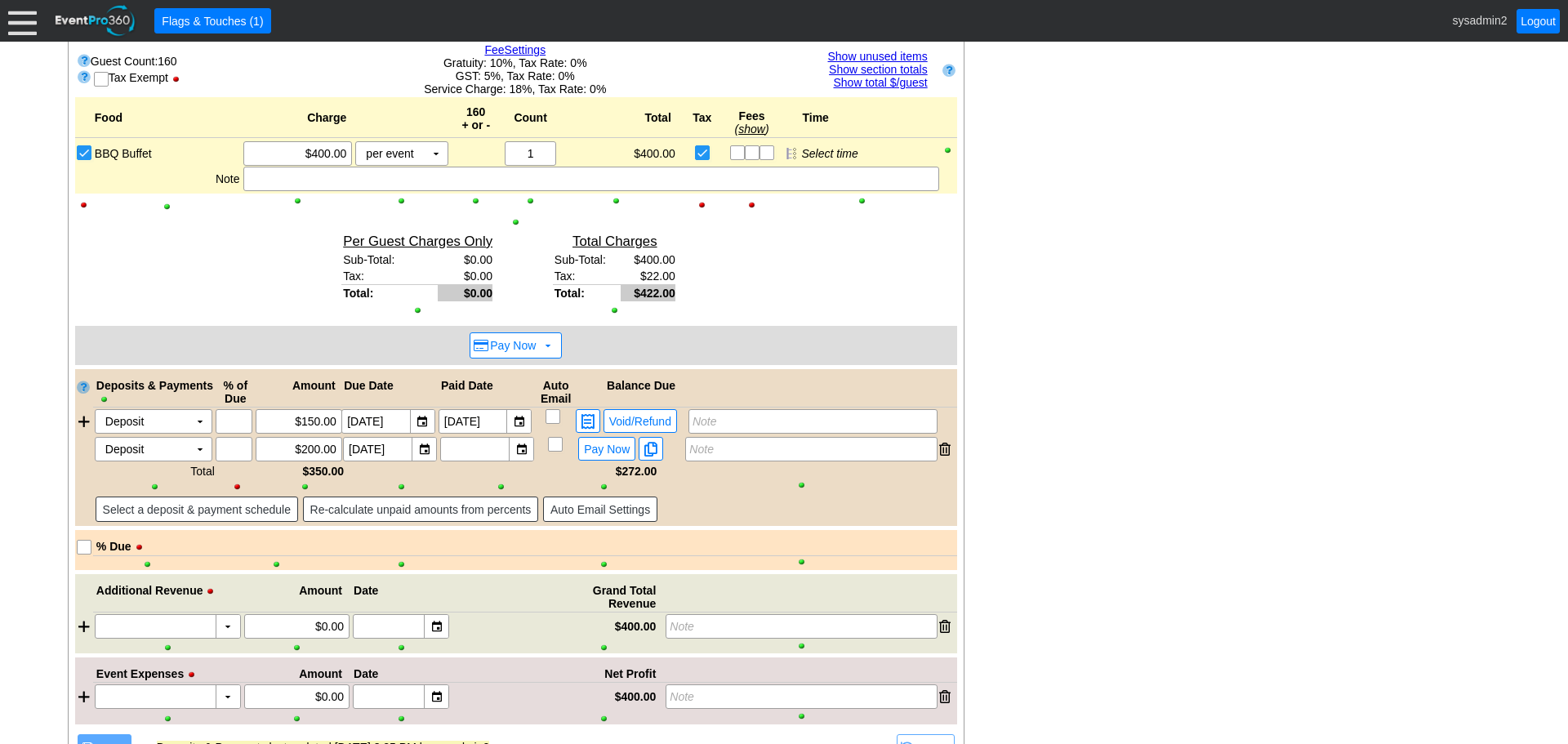
click at [1127, 423] on div "- General Information ▼ Loading.... Remove all highlights Facility: ▼ Χ Demo Ve…" at bounding box center [783, 58] width 1442 height 1598
click at [1171, 429] on div "- General Information ▼ Loading.... Remove all highlights Facility: ▼ Χ Demo Ve…" at bounding box center [783, 58] width 1442 height 1598
click at [1043, 374] on div "- General Information ▼ Loading.... Remove all highlights Facility: ▼ Χ Demo Ve…" at bounding box center [783, 58] width 1442 height 1598
click at [1118, 387] on div "- General Information ▼ Loading.... Remove all highlights Facility: ▼ Χ Demo Ve…" at bounding box center [783, 58] width 1442 height 1598
click at [1082, 451] on div "- General Information ▼ Loading.... Remove all highlights Facility: ▼ Χ Demo Ve…" at bounding box center [783, 58] width 1442 height 1598
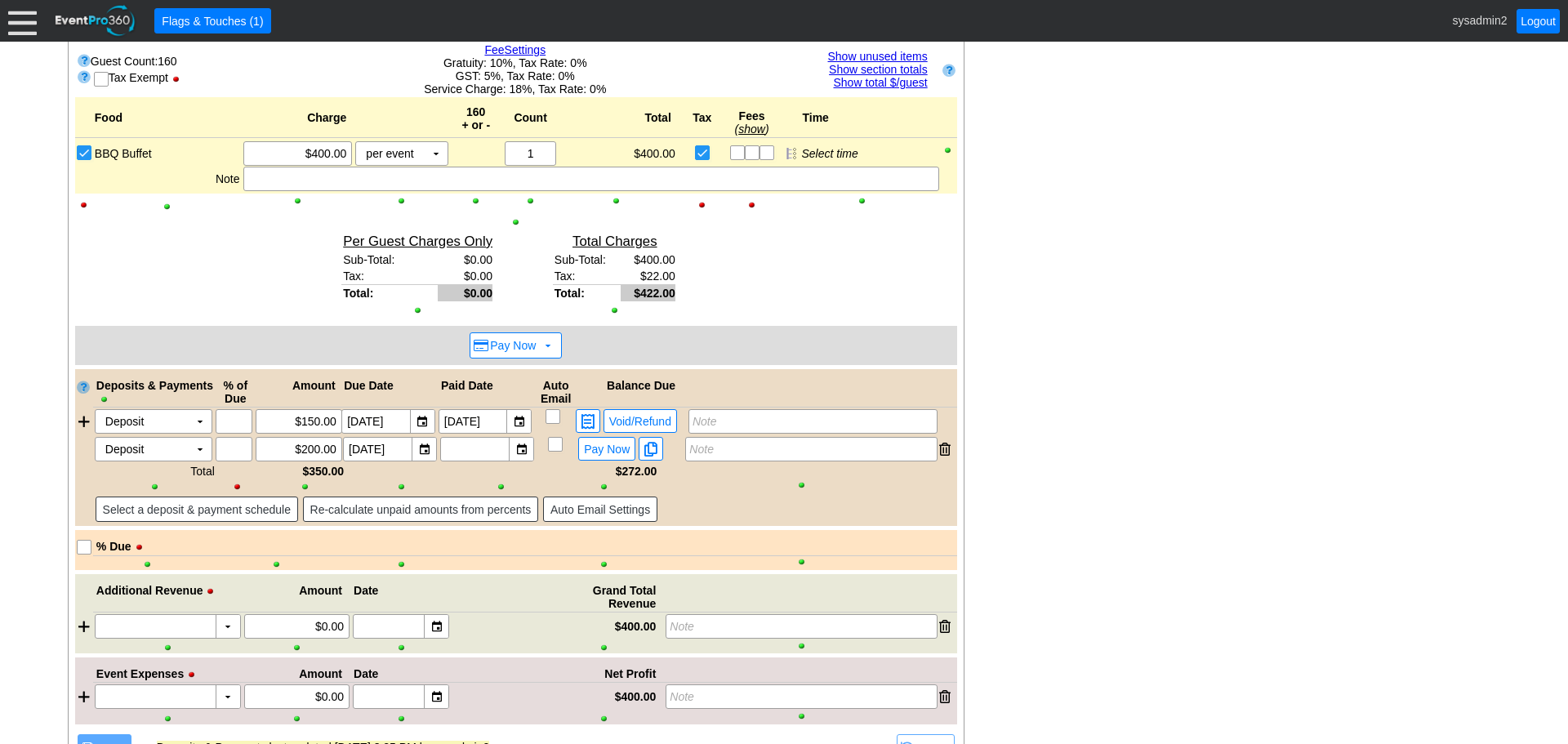
click at [981, 566] on div "- General Information ▼ Loading.... Remove all highlights Facility: ▼ Χ Demo Ve…" at bounding box center [783, 58] width 1442 height 1598
click at [976, 540] on div "- General Information ▼ Loading.... Remove all highlights Facility: ▼ Χ Demo Ve…" at bounding box center [783, 58] width 1442 height 1598
click at [970, 570] on div "- General Information ▼ Loading.... Remove all highlights Facility: ▼ Χ Demo Ve…" at bounding box center [783, 58] width 1442 height 1598
click at [973, 543] on div "- General Information ▼ Loading.... Remove all highlights Facility: ▼ Χ Demo Ve…" at bounding box center [783, 58] width 1442 height 1598
click at [996, 548] on div "- General Information ▼ Loading.... Remove all highlights Facility: ▼ Χ Demo Ve…" at bounding box center [783, 58] width 1442 height 1598
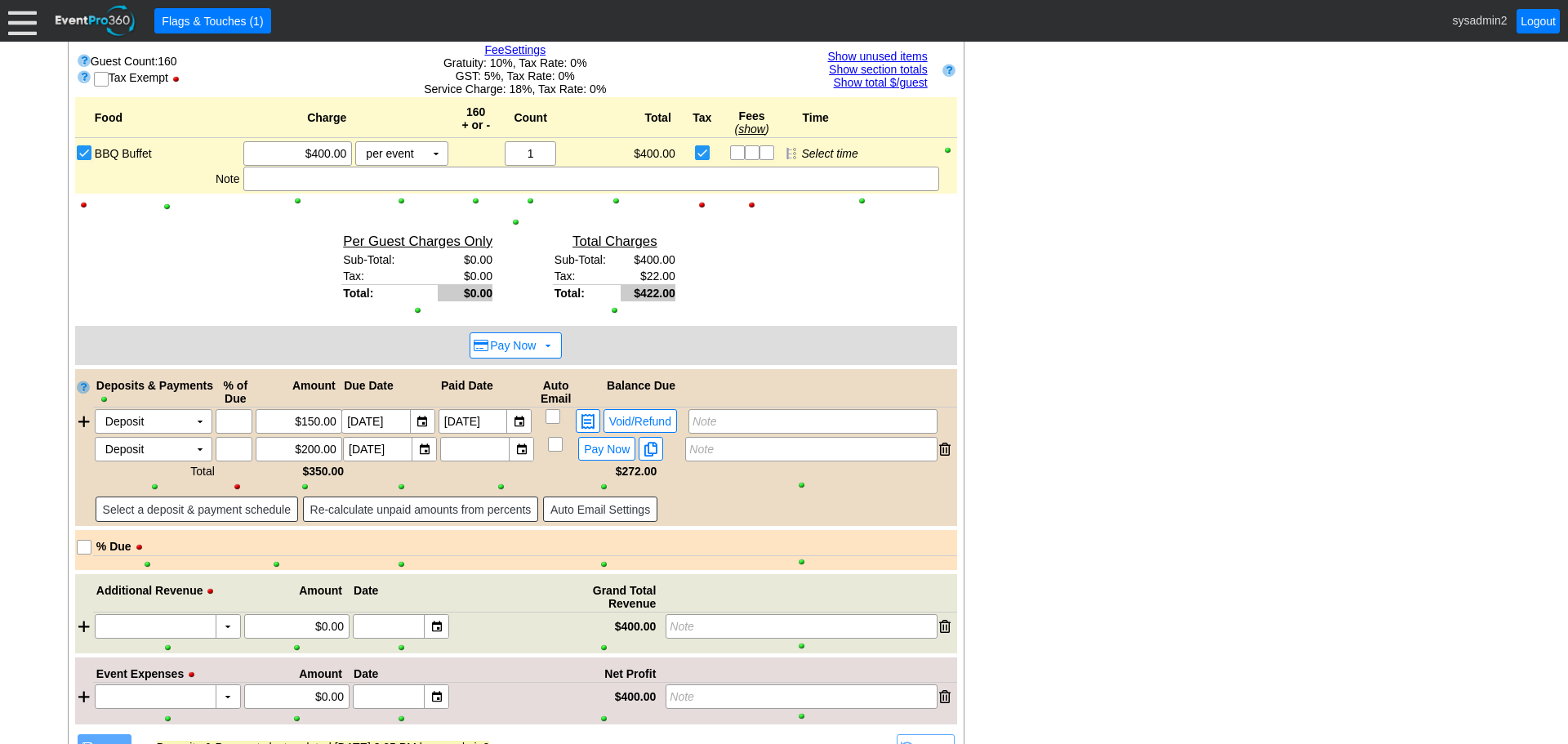
click at [1166, 427] on div "- General Information ▼ Loading.... Remove all highlights Facility: ▼ Χ Demo Ve…" at bounding box center [783, 58] width 1442 height 1598
click at [639, 423] on span "Void/Refund" at bounding box center [640, 420] width 68 height 15
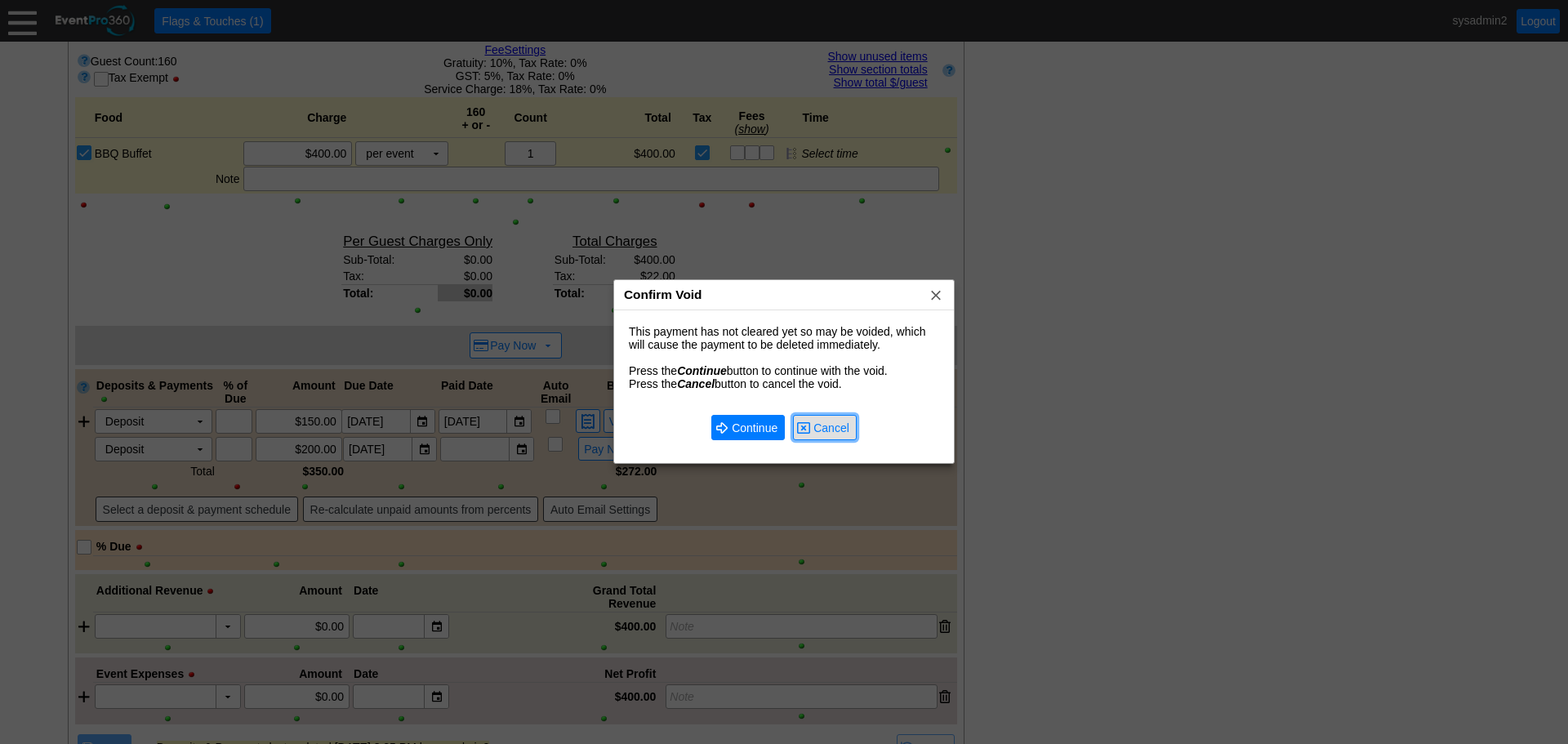
click at [820, 429] on span "Cancel" at bounding box center [831, 427] width 42 height 17
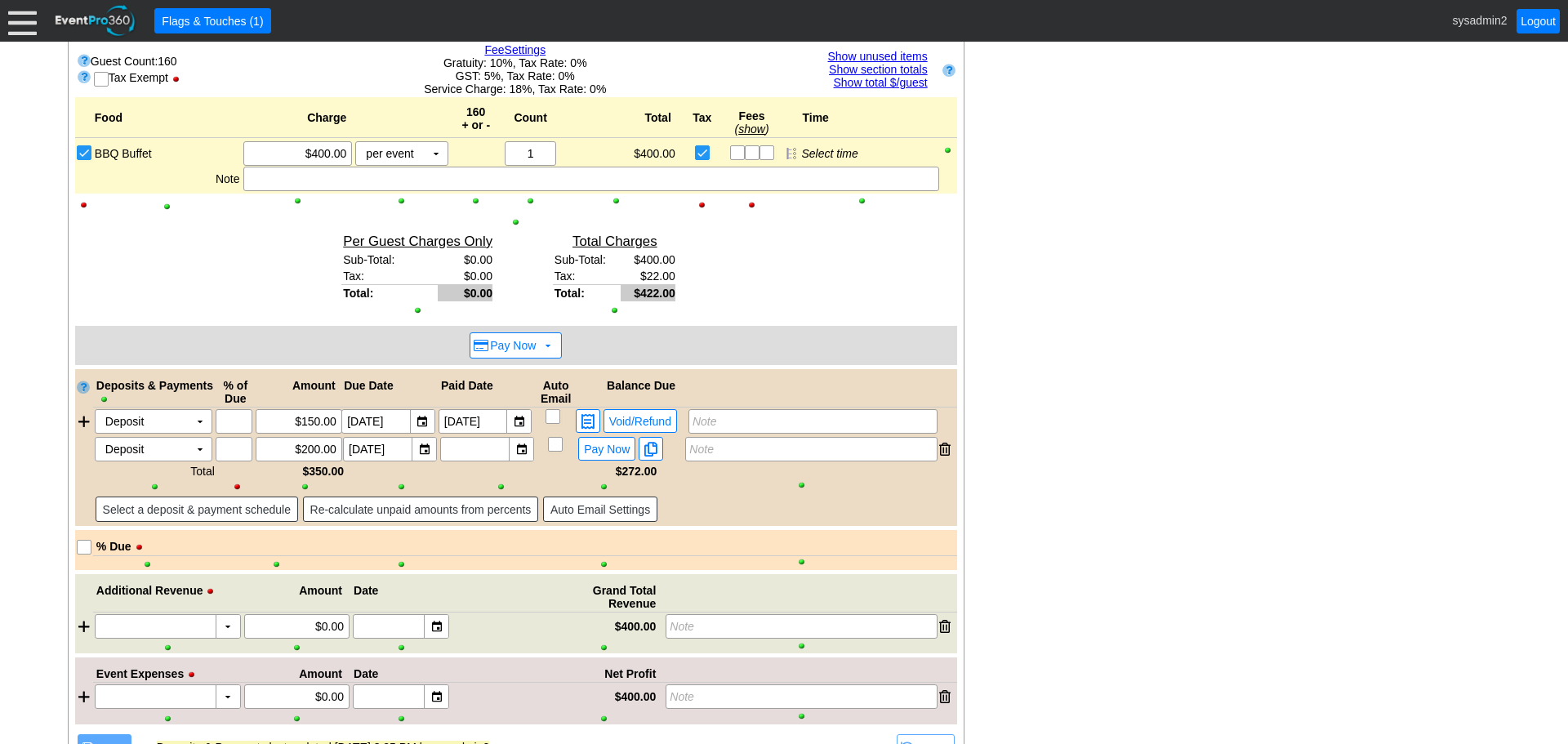
click at [1092, 389] on div "- General Information ▼ Loading.... Remove all highlights Facility: ▼ Χ Demo Ve…" at bounding box center [783, 58] width 1442 height 1598
click at [1061, 323] on div "- General Information ▼ Loading.... Remove all highlights Facility: ▼ Χ Demo Ve…" at bounding box center [783, 58] width 1442 height 1598
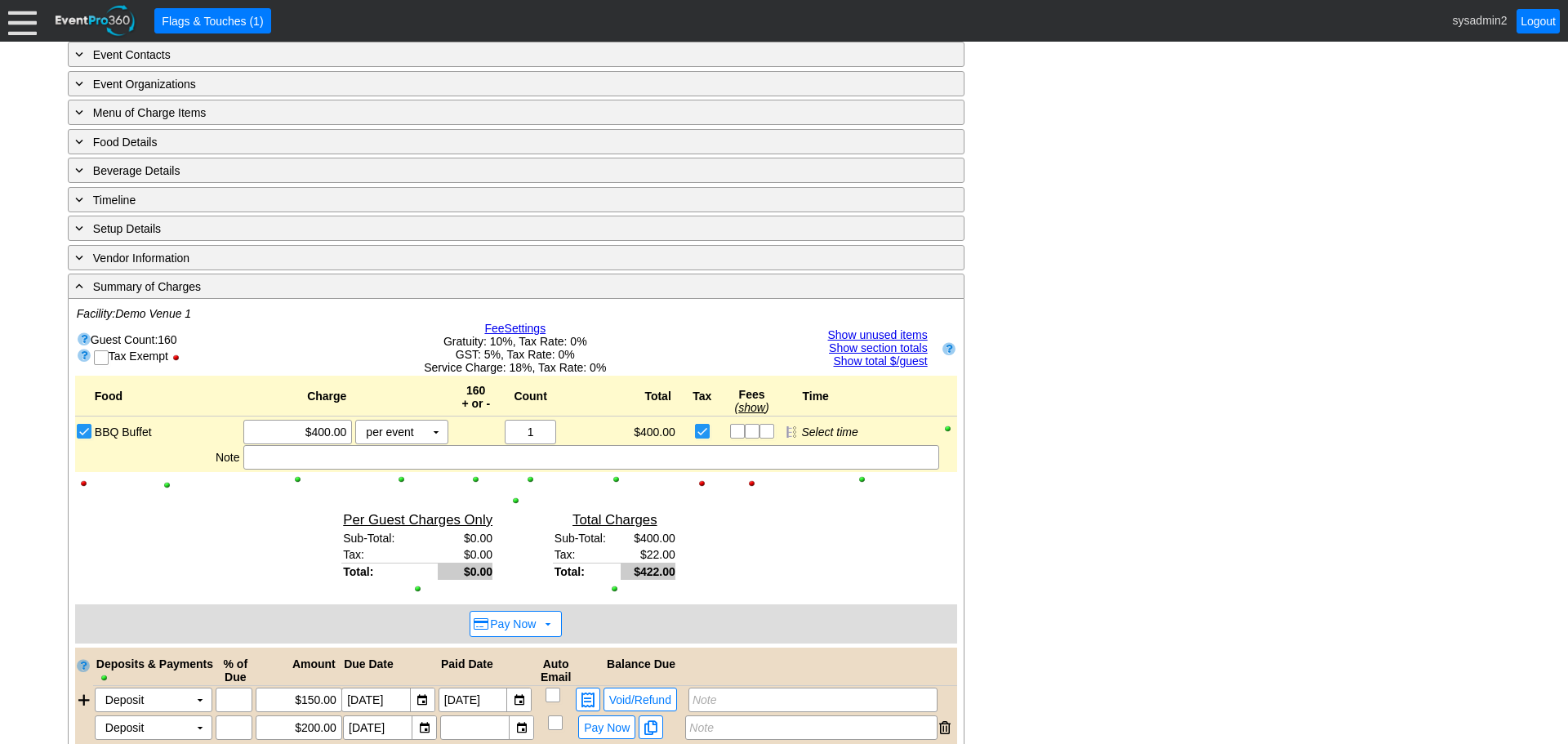
scroll to position [1256, 0]
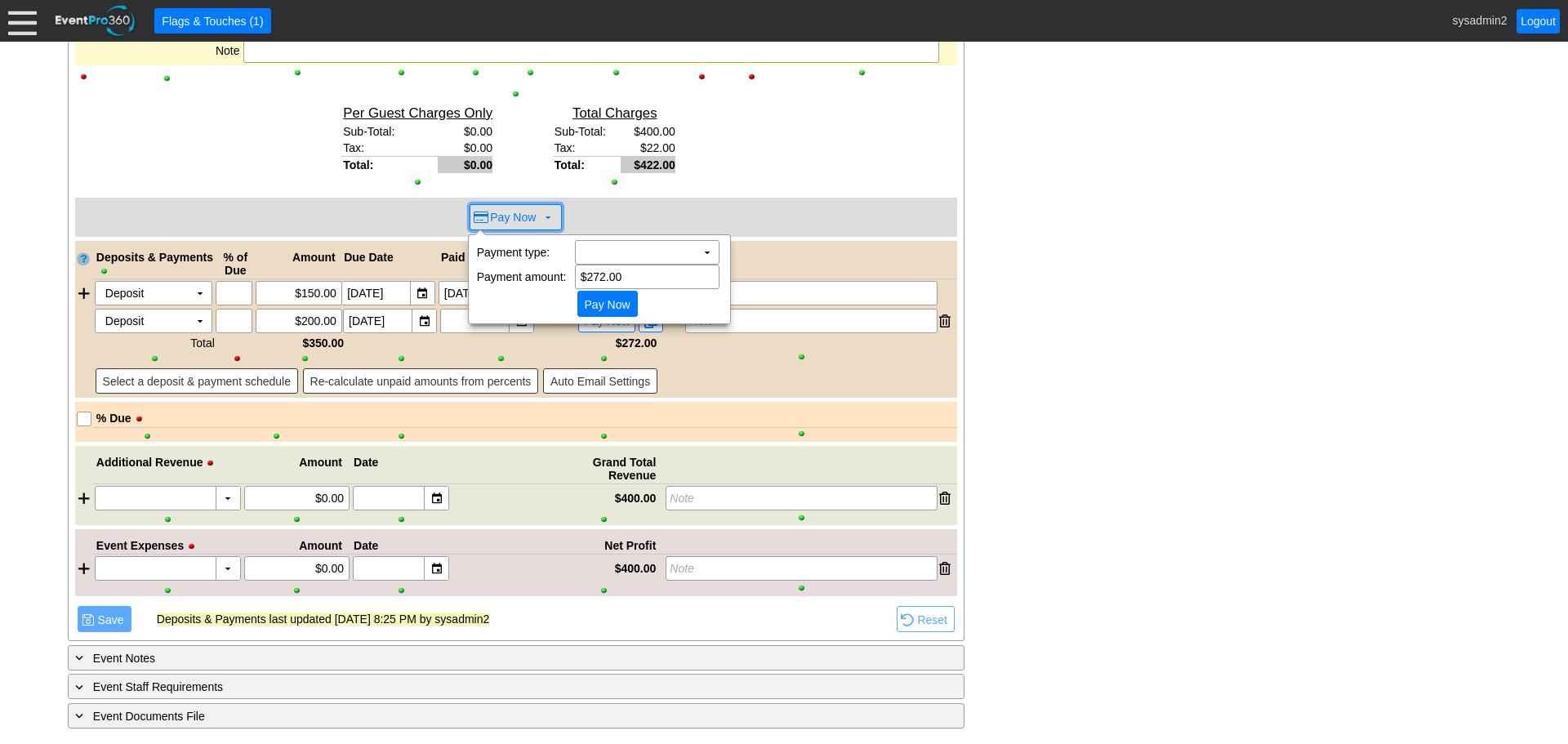
click at [546, 219] on span at bounding box center [547, 216] width 13 height 13
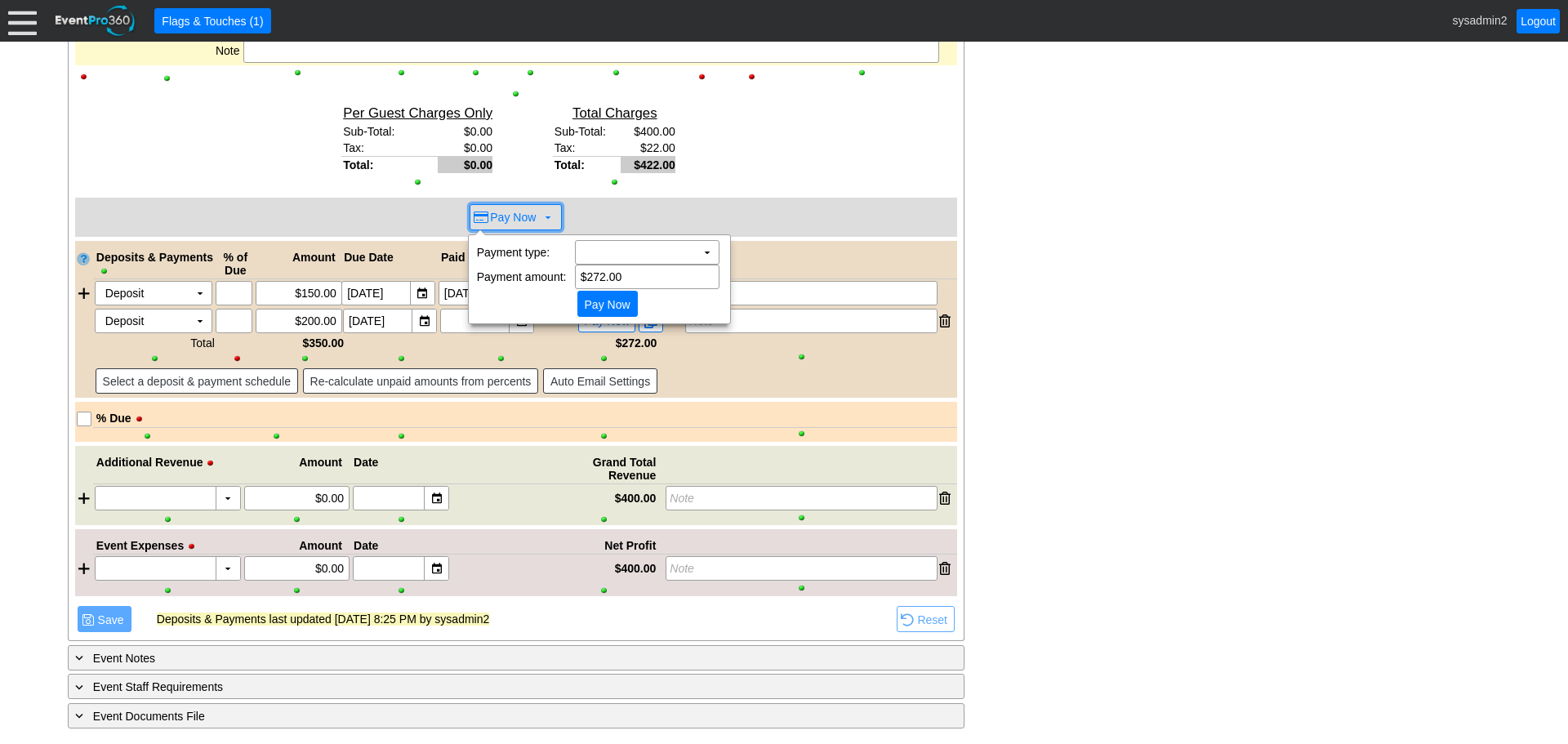
click at [549, 216] on span at bounding box center [547, 216] width 13 height 13
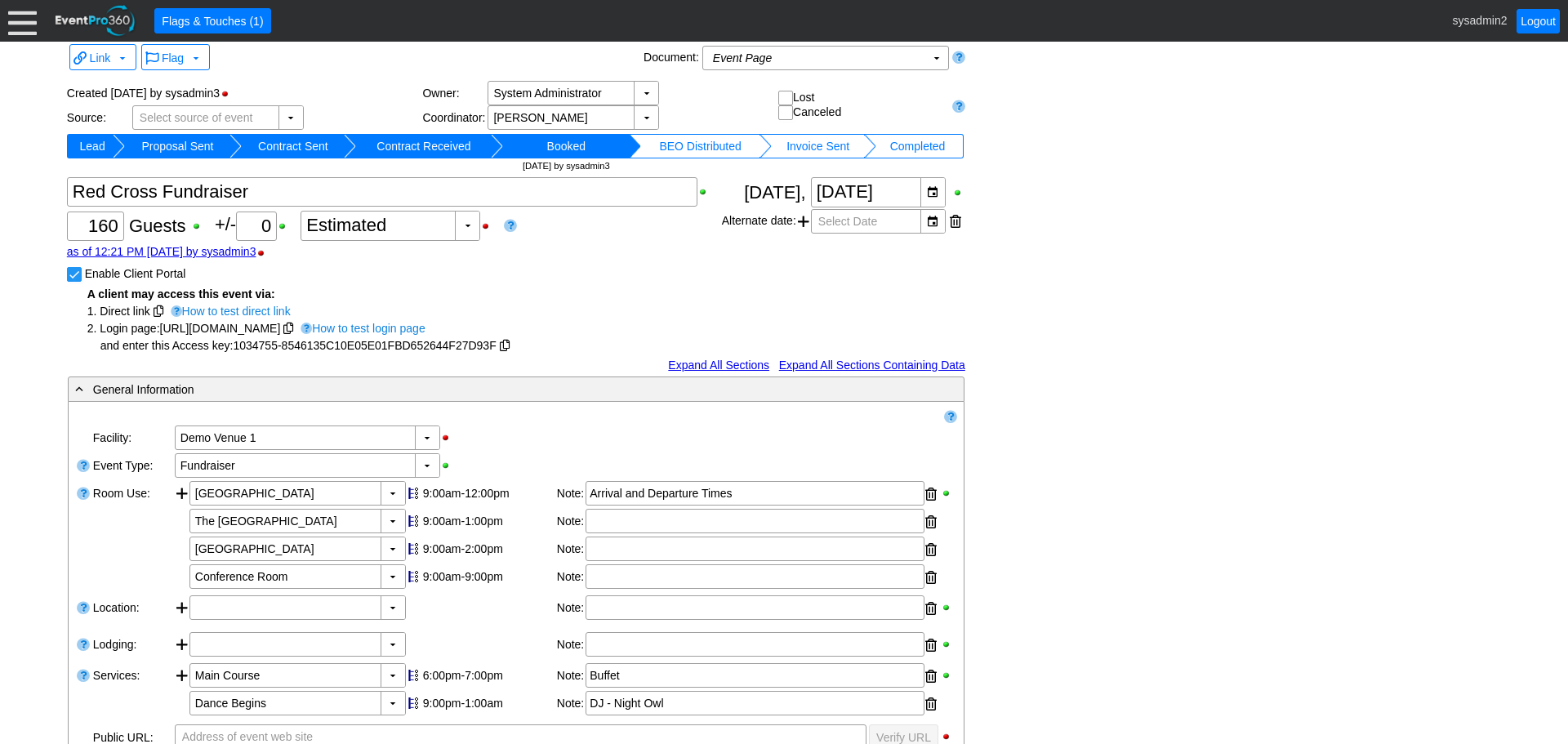
scroll to position [0, 0]
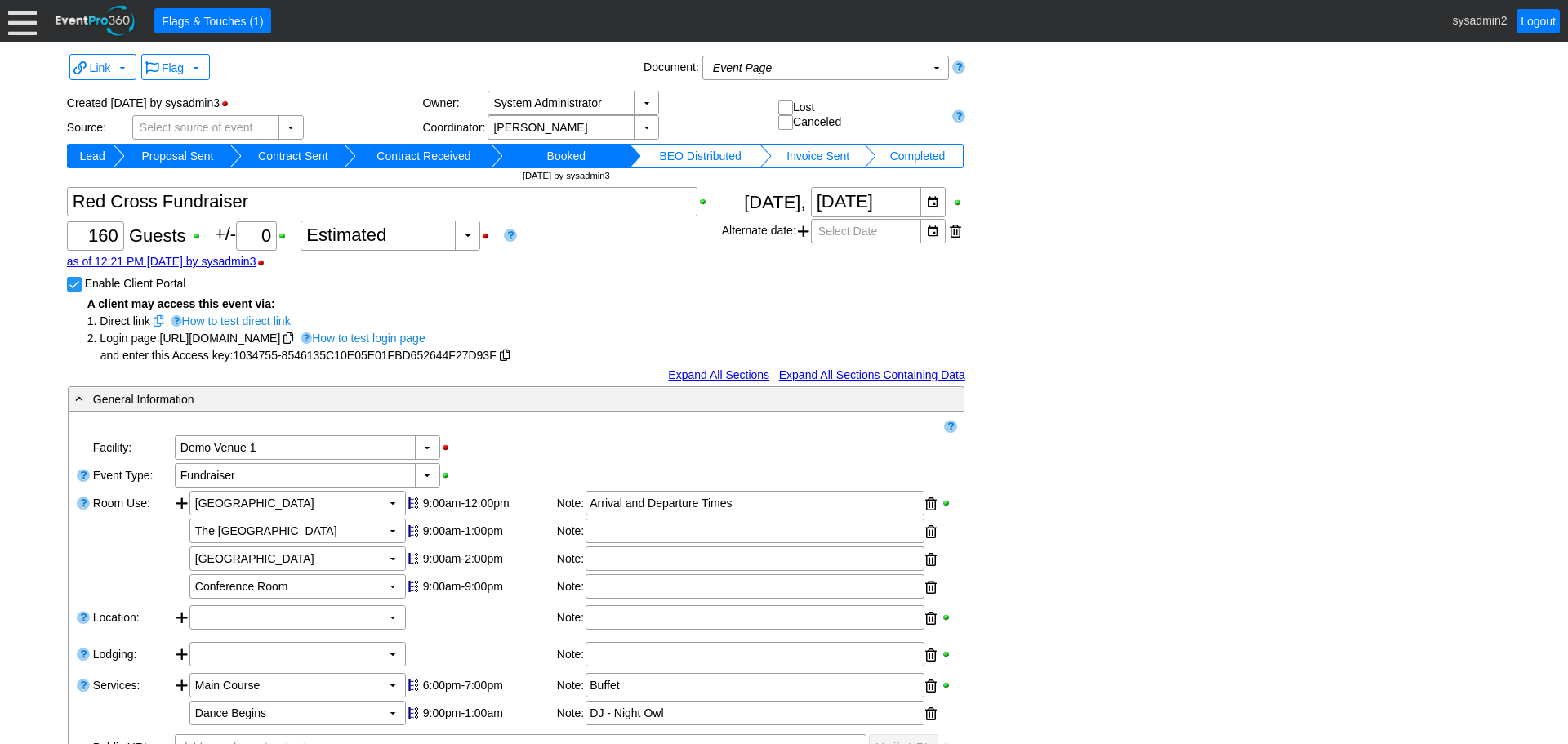
click at [156, 321] on span at bounding box center [158, 321] width 10 height 12
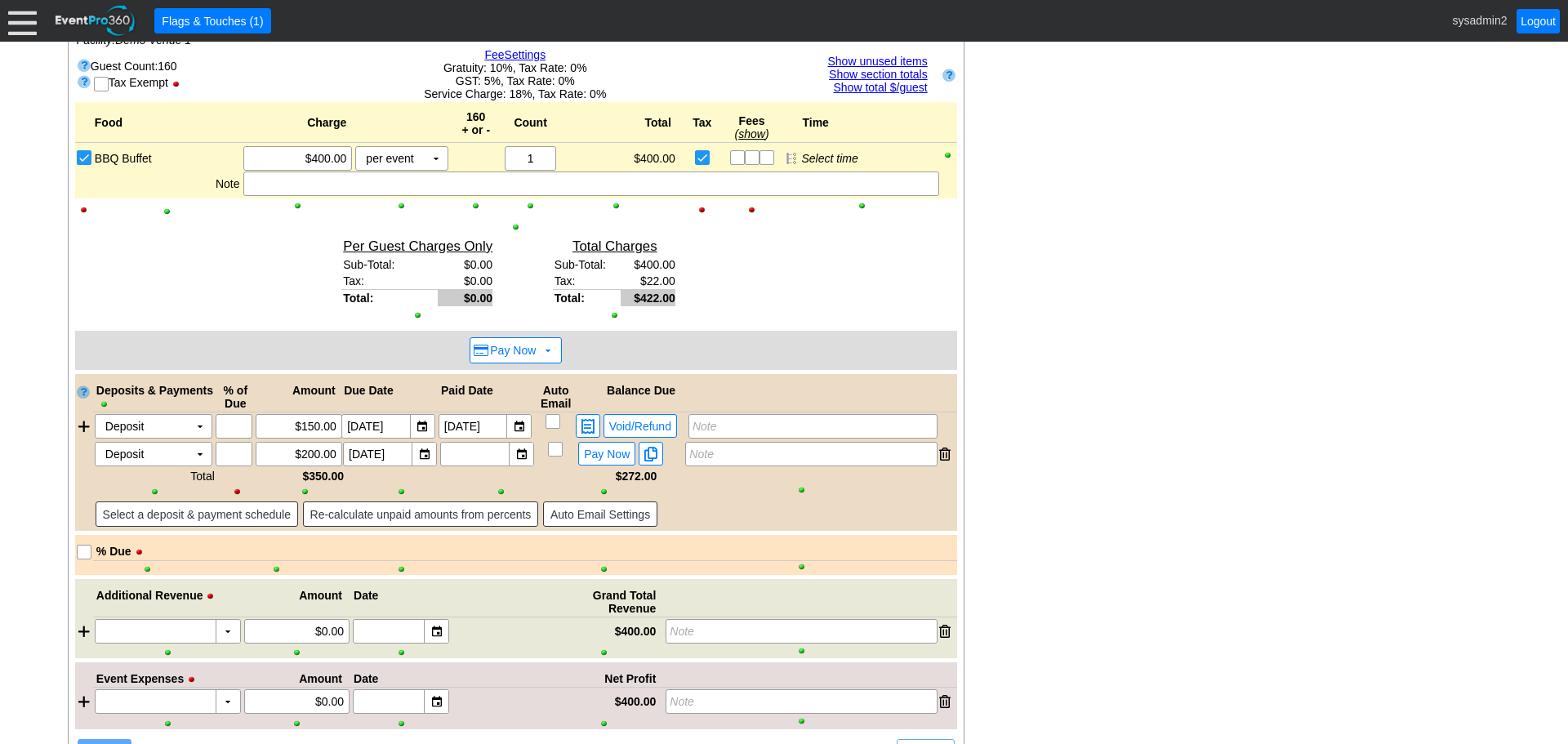
scroll to position [1256, 0]
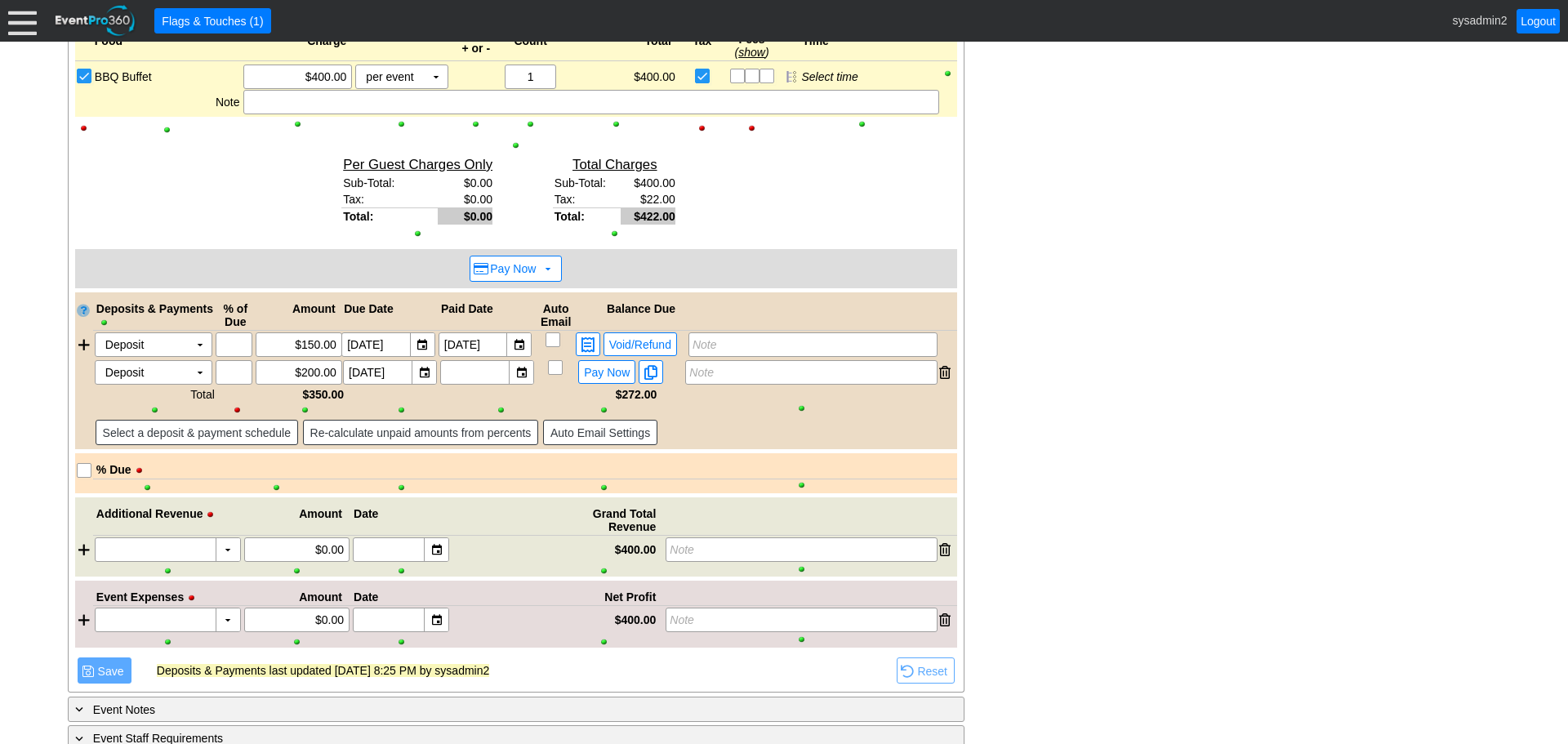
scroll to position [1174, 0]
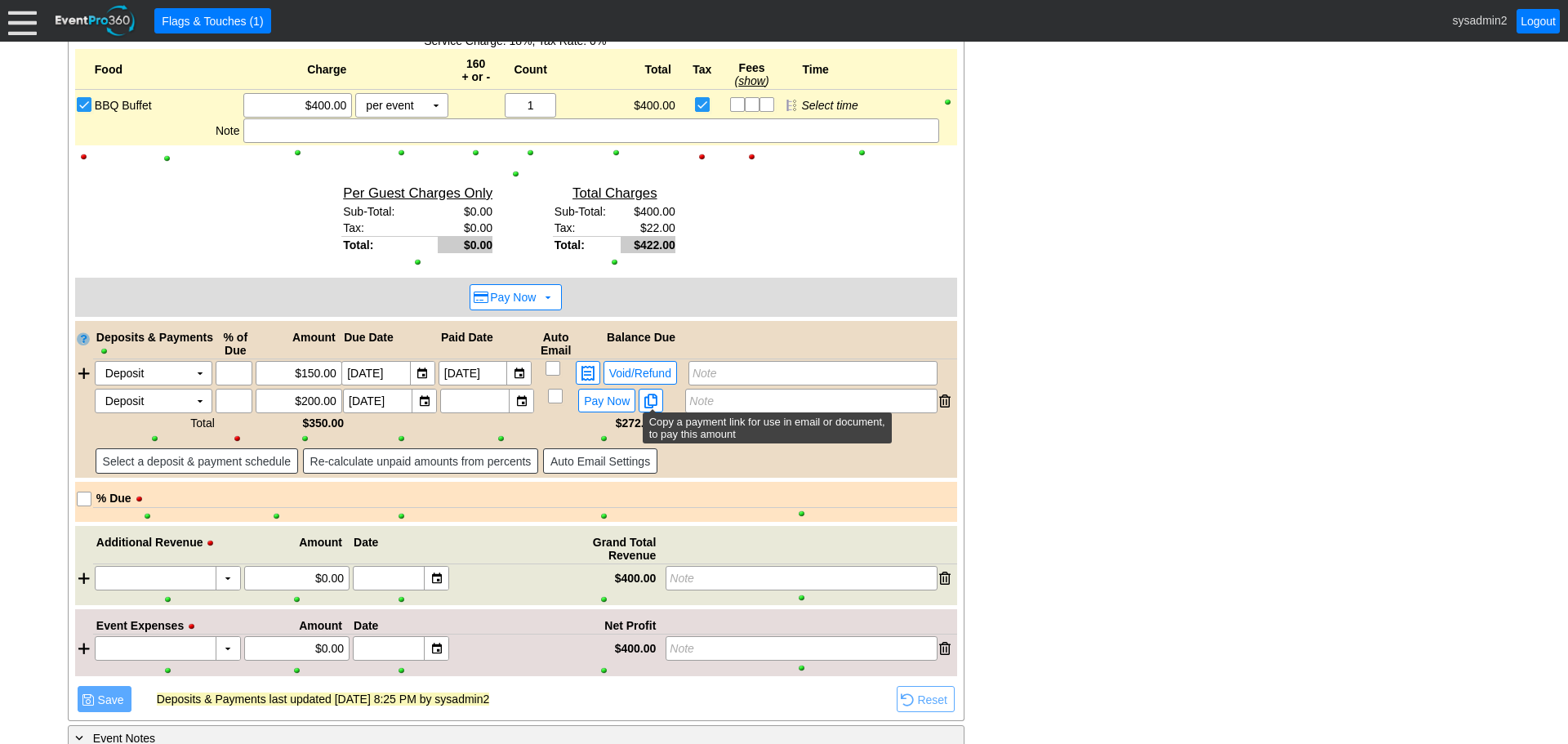
click at [1107, 314] on div "- General Information ▼ Loading.... Remove all highlights Facility: ▼ Χ Demo Ve…" at bounding box center [783, 10] width 1442 height 1598
click at [1014, 433] on div "- General Information ▼ Loading.... Remove all highlights Facility: ▼ Χ Demo Ve…" at bounding box center [783, 10] width 1442 height 1598
click at [1005, 367] on div "- General Information ▼ Loading.... Remove all highlights Facility: ▼ Χ Demo Ve…" at bounding box center [783, 10] width 1442 height 1598
click at [1093, 397] on div "- General Information ▼ Loading.... Remove all highlights Facility: ▼ Χ Demo Ve…" at bounding box center [783, 10] width 1442 height 1598
click at [1042, 346] on div "- General Information ▼ Loading.... Remove all highlights Facility: ▼ Χ Demo Ve…" at bounding box center [783, 10] width 1442 height 1598
